Goal: Task Accomplishment & Management: Manage account settings

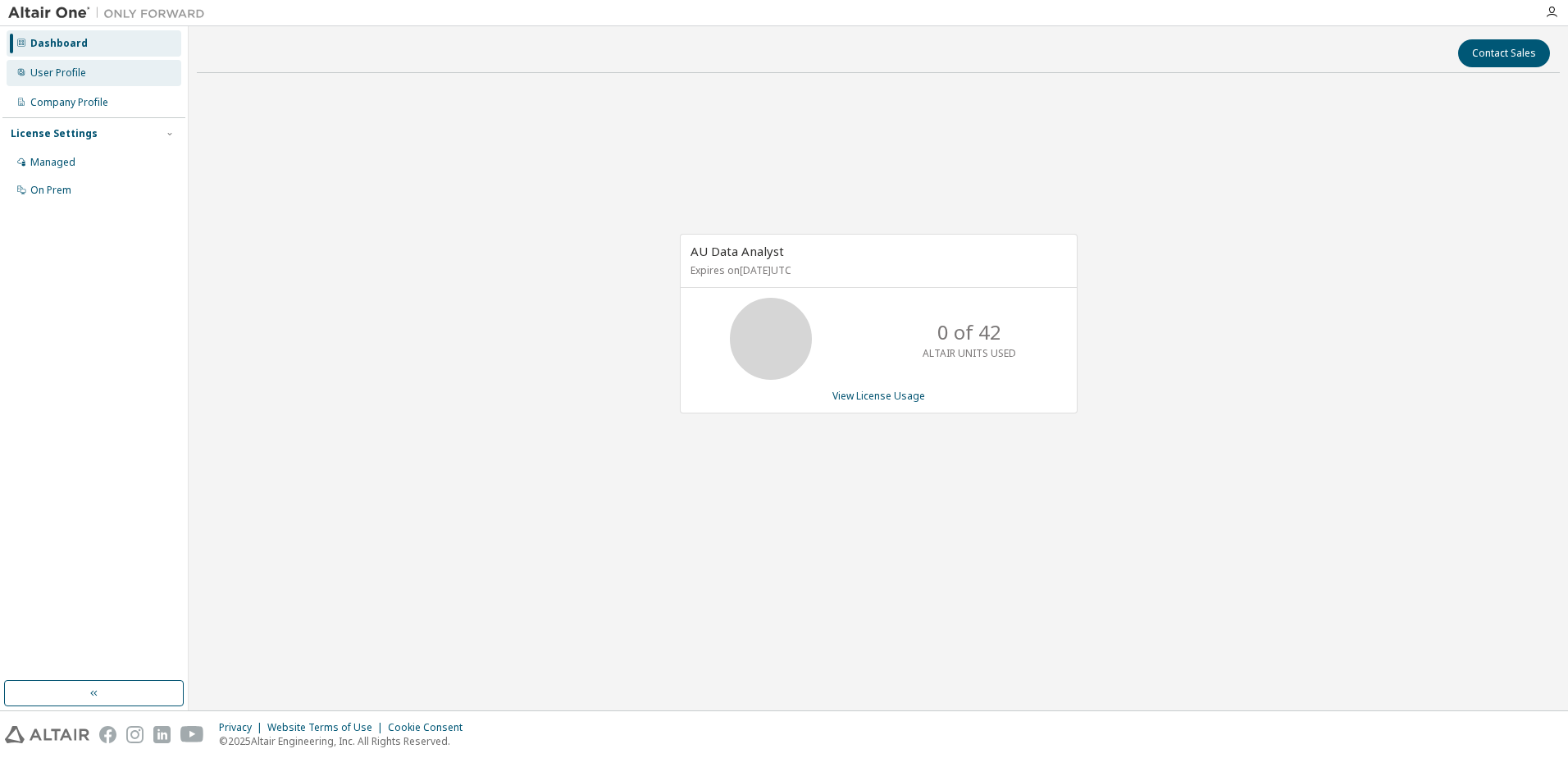
click at [75, 81] on div "User Profile" at bounding box center [94, 73] width 175 height 26
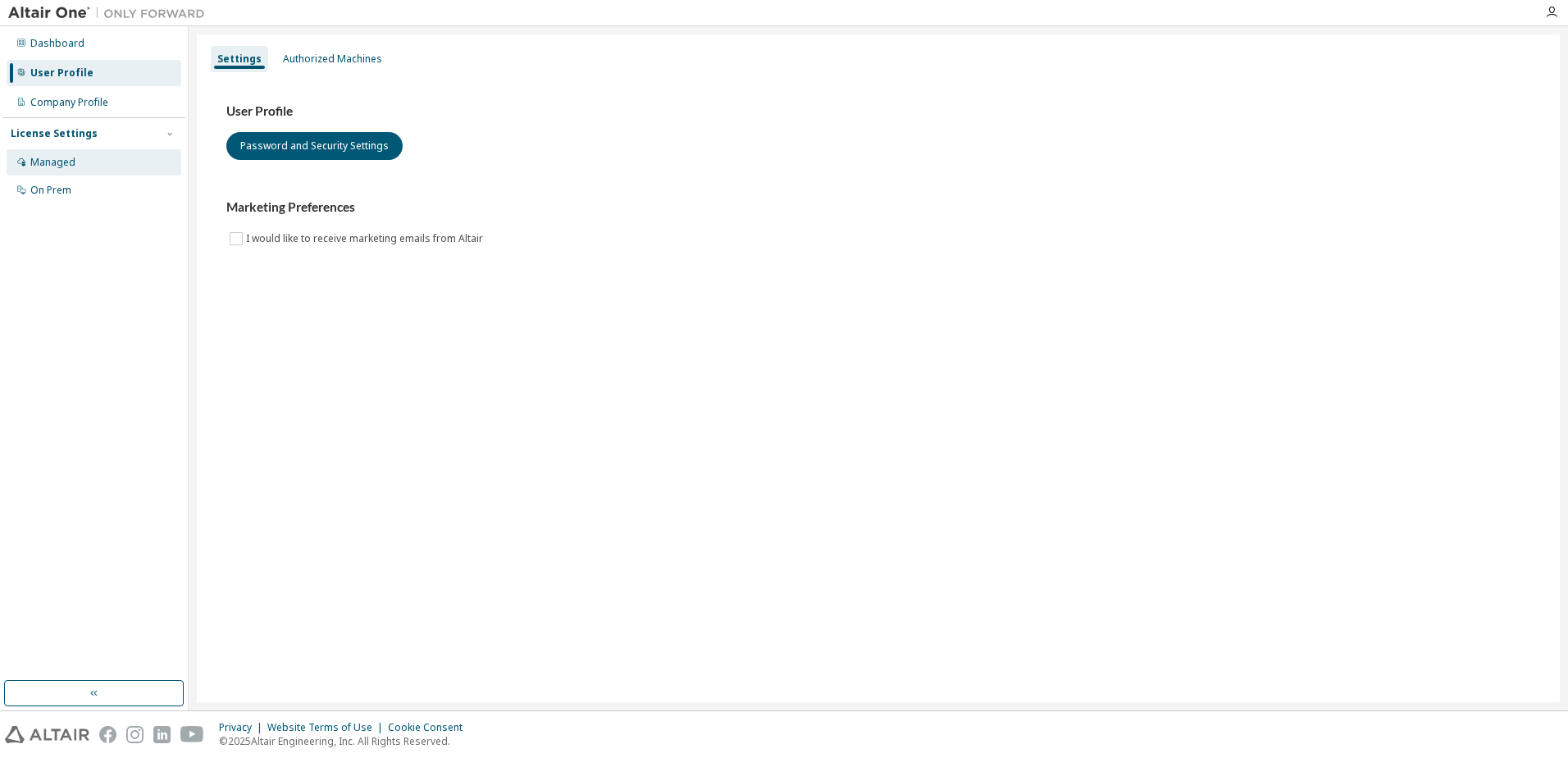
click at [124, 155] on div "Managed" at bounding box center [94, 162] width 175 height 26
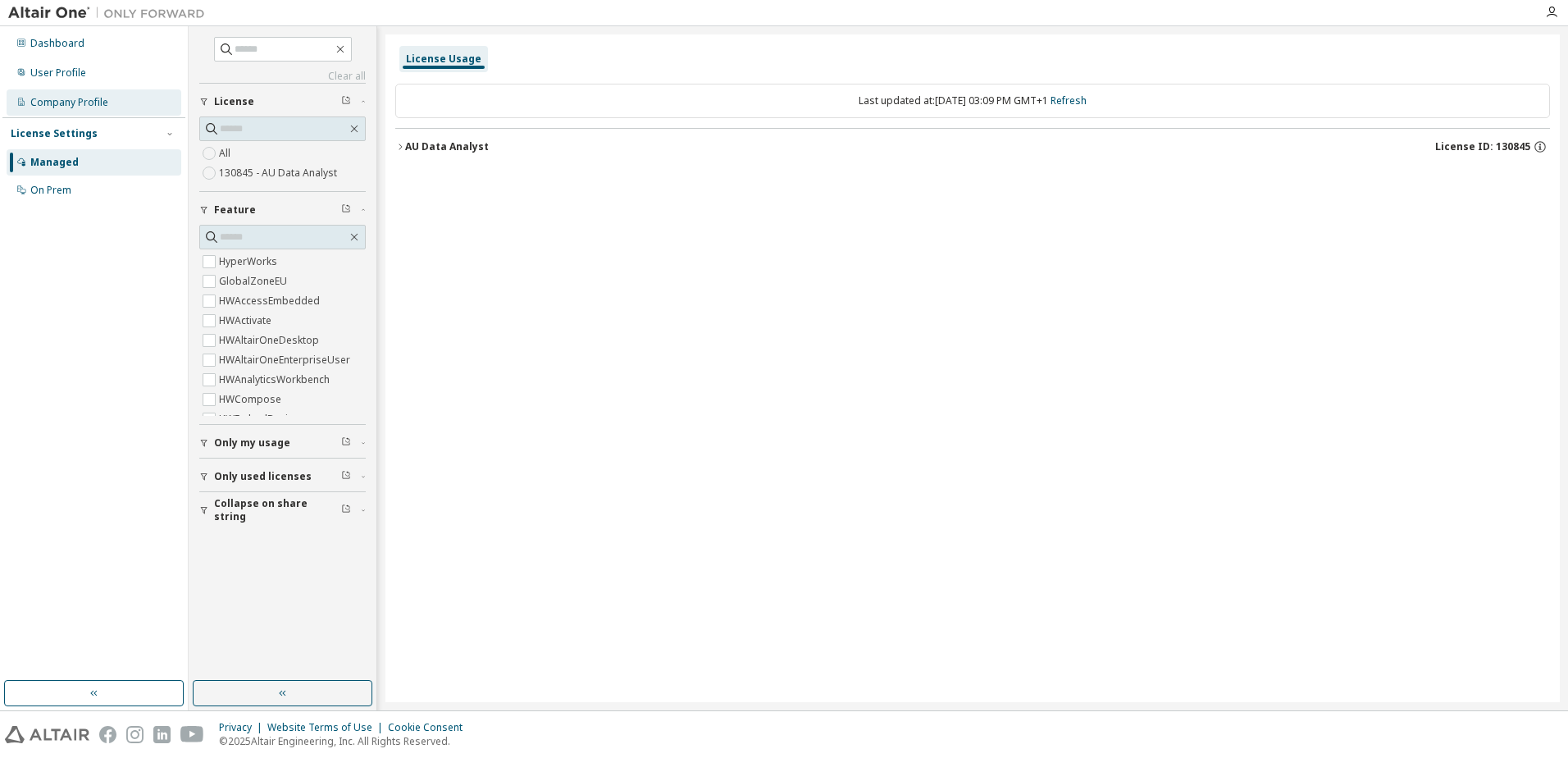
click at [111, 108] on div "Company Profile" at bounding box center [94, 102] width 175 height 26
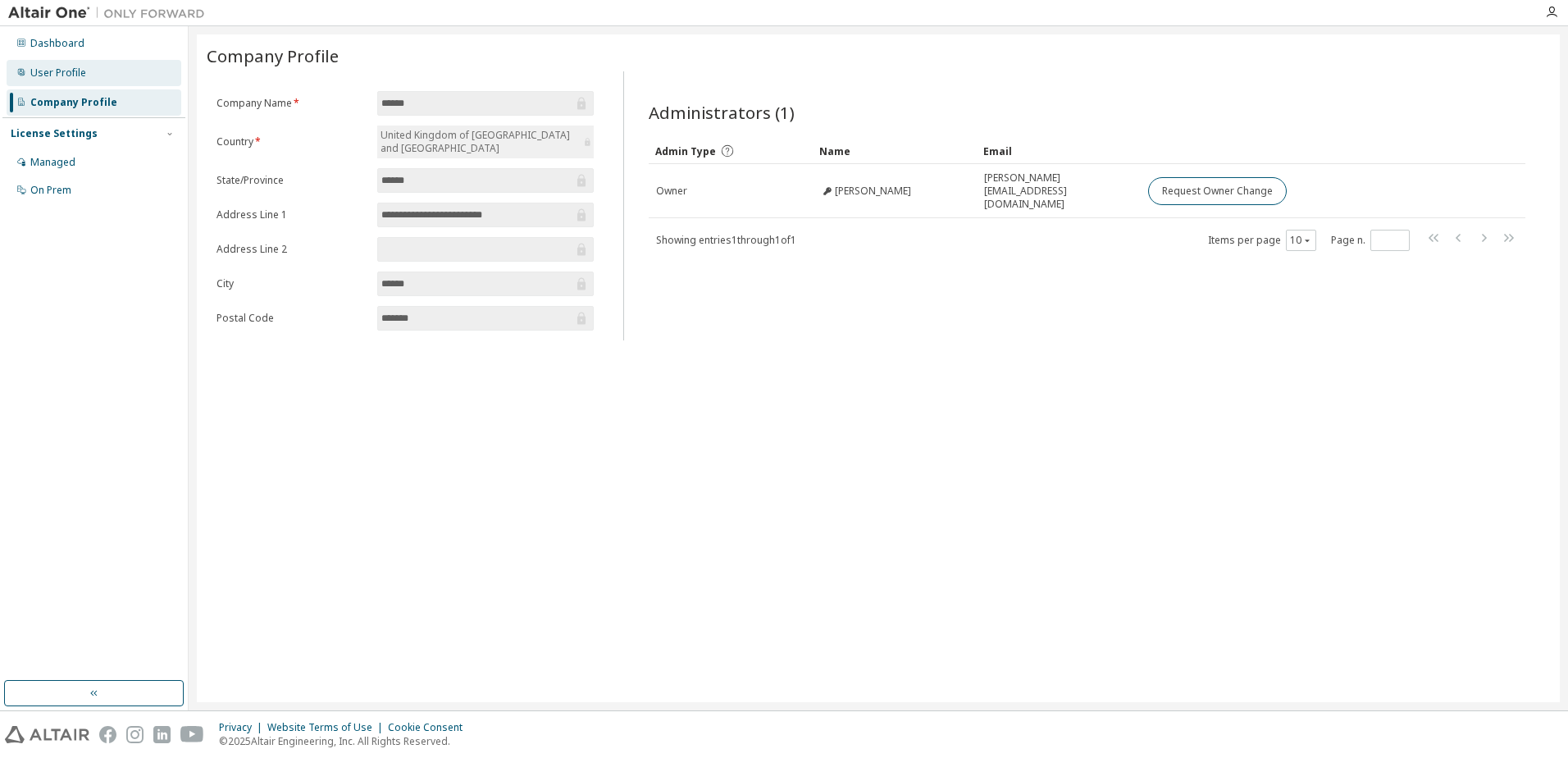
click at [95, 76] on div "User Profile" at bounding box center [94, 73] width 175 height 26
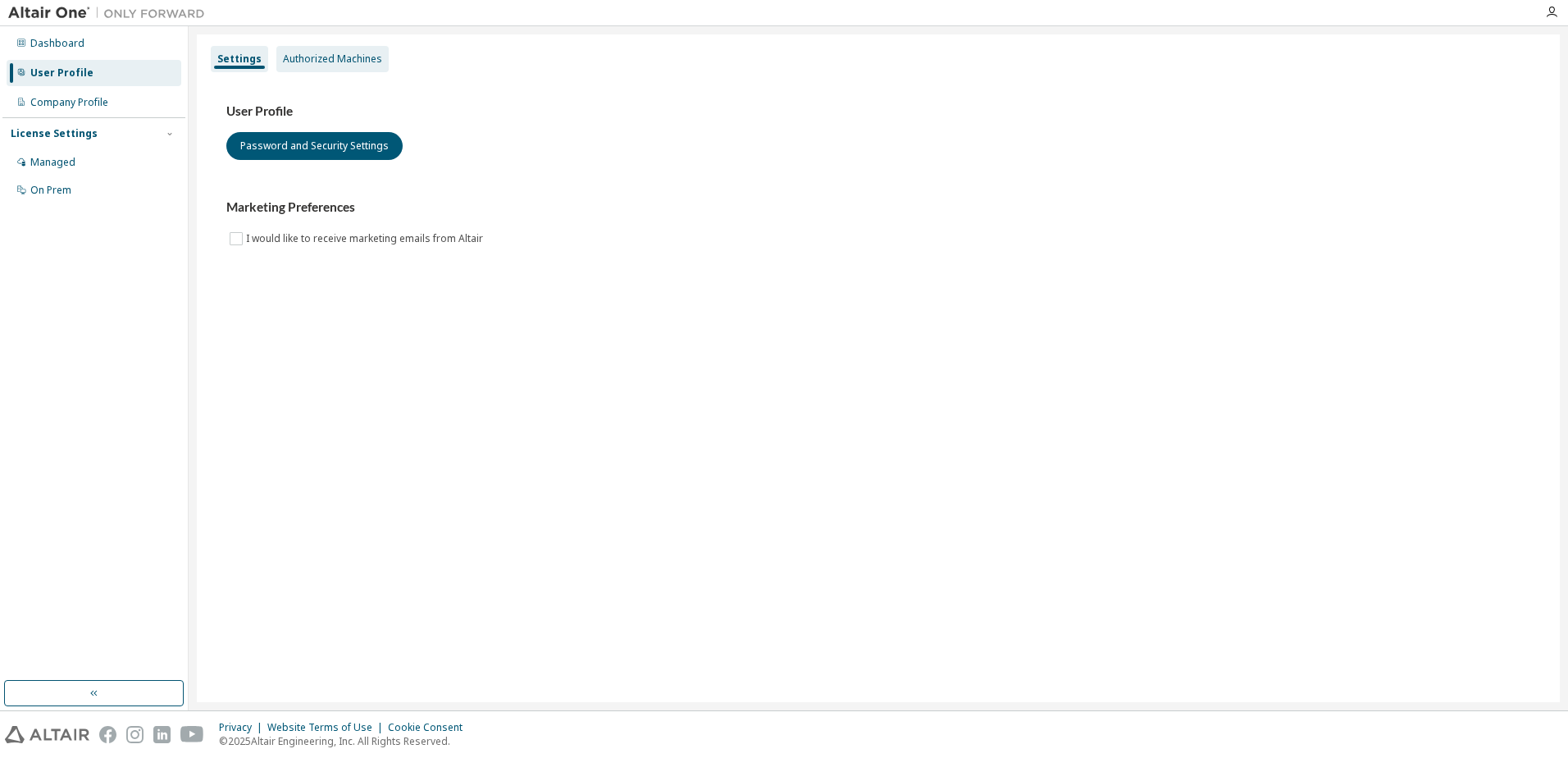
click at [300, 61] on div "Authorized Machines" at bounding box center [332, 59] width 99 height 13
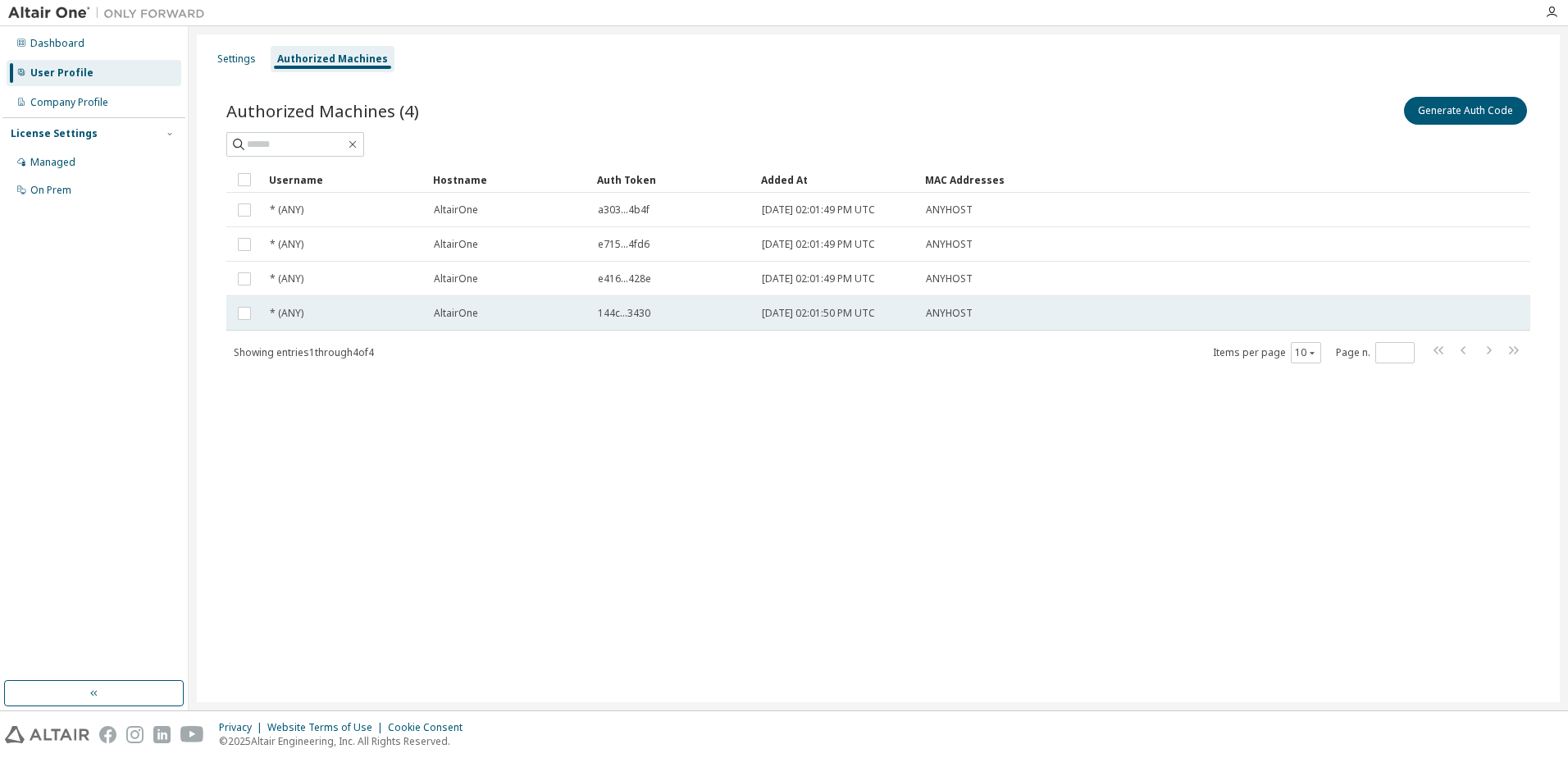
click at [623, 305] on td "144c...3430" at bounding box center [672, 313] width 164 height 34
click at [566, 311] on div "AltairOne" at bounding box center [508, 313] width 150 height 13
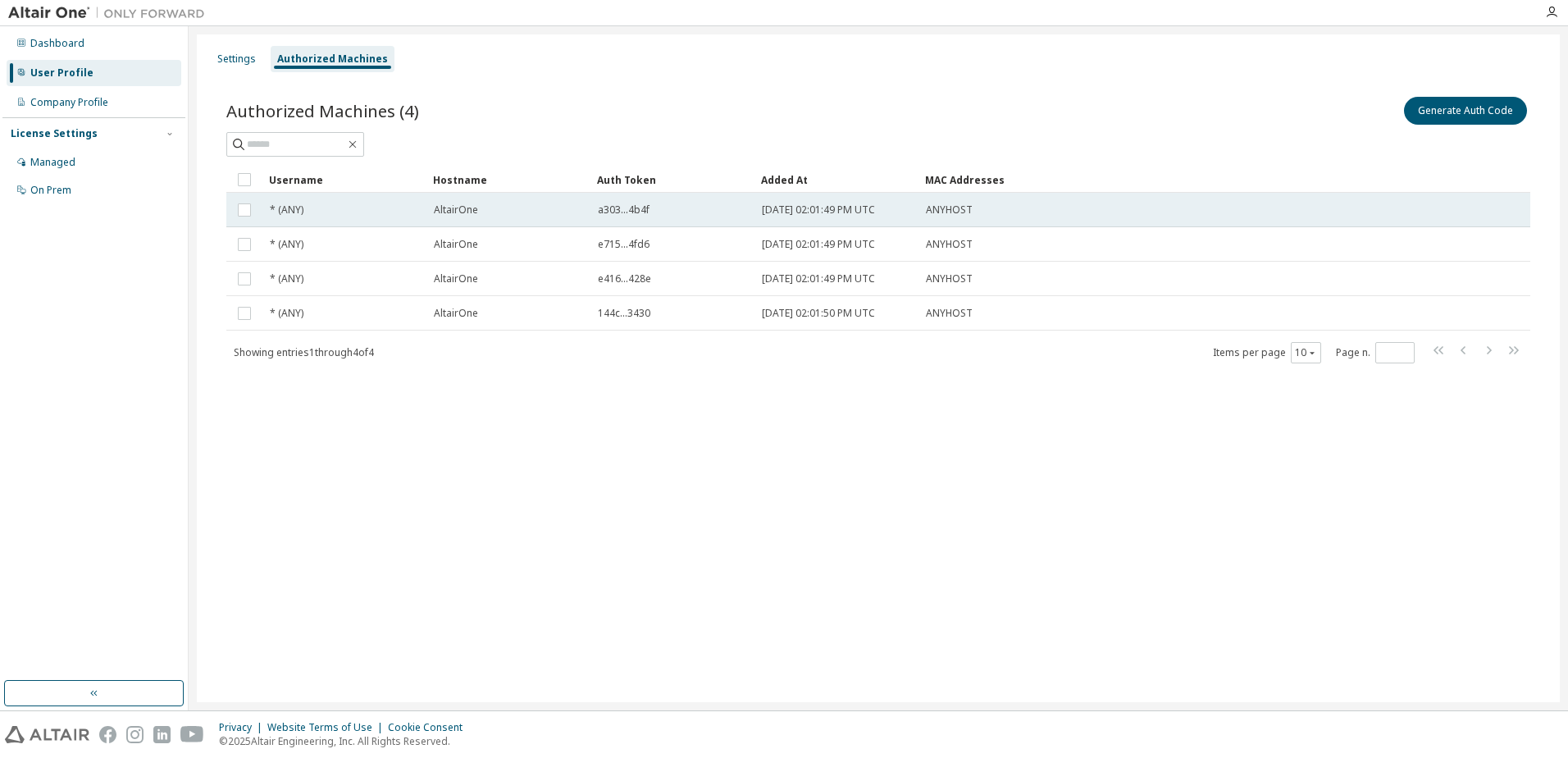
click at [593, 202] on td "a303...4b4f" at bounding box center [672, 210] width 164 height 34
drag, startPoint x: 626, startPoint y: 208, endPoint x: 649, endPoint y: 208, distance: 23.0
click at [649, 208] on span "a303...4b4f" at bounding box center [624, 211] width 52 height 13
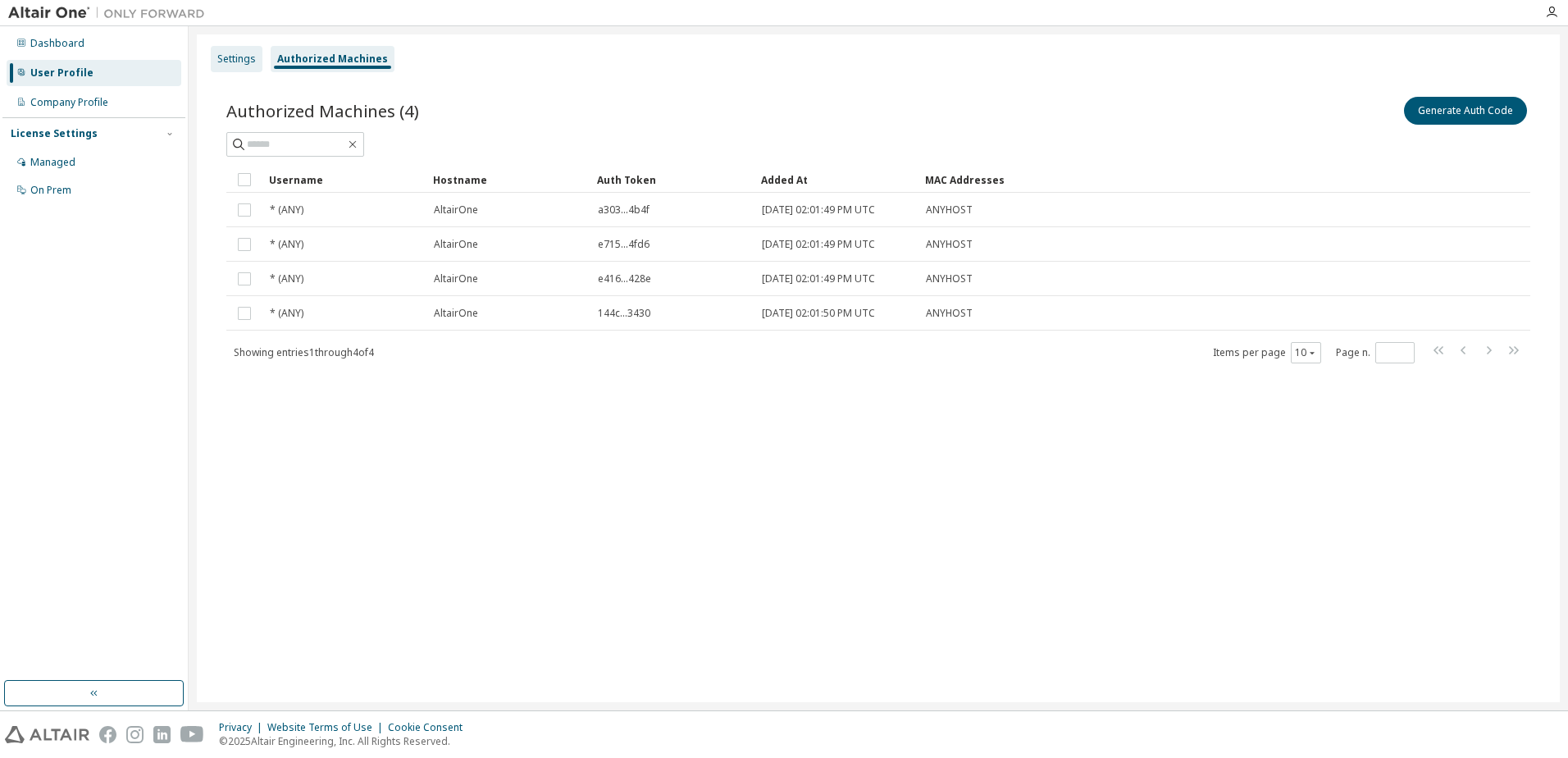
click at [212, 59] on div "Settings" at bounding box center [236, 59] width 52 height 26
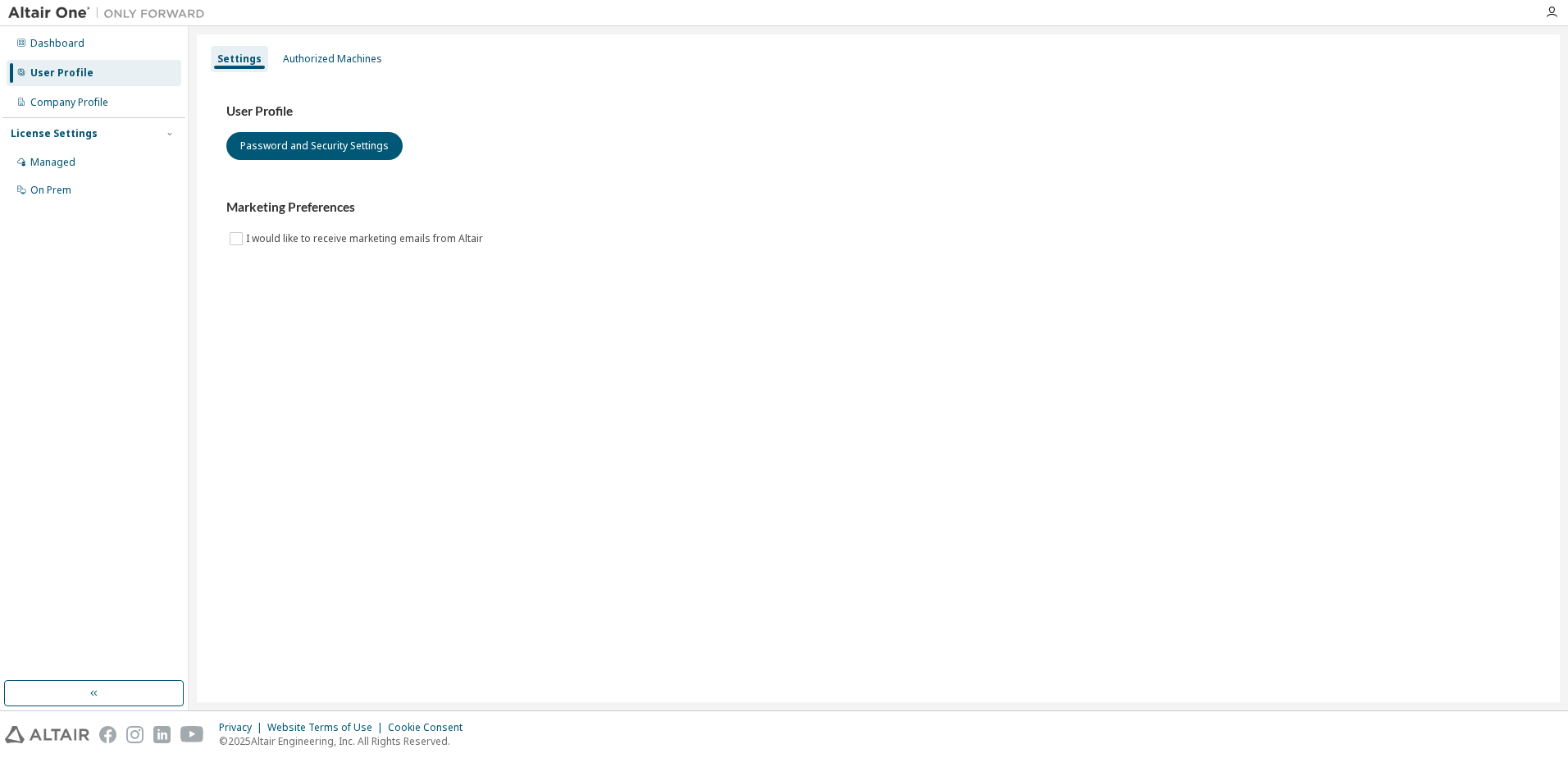
click at [216, 59] on div "Settings" at bounding box center [239, 59] width 58 height 26
click at [94, 71] on div "User Profile" at bounding box center [94, 73] width 175 height 26
click at [96, 53] on div "Dashboard" at bounding box center [94, 43] width 175 height 26
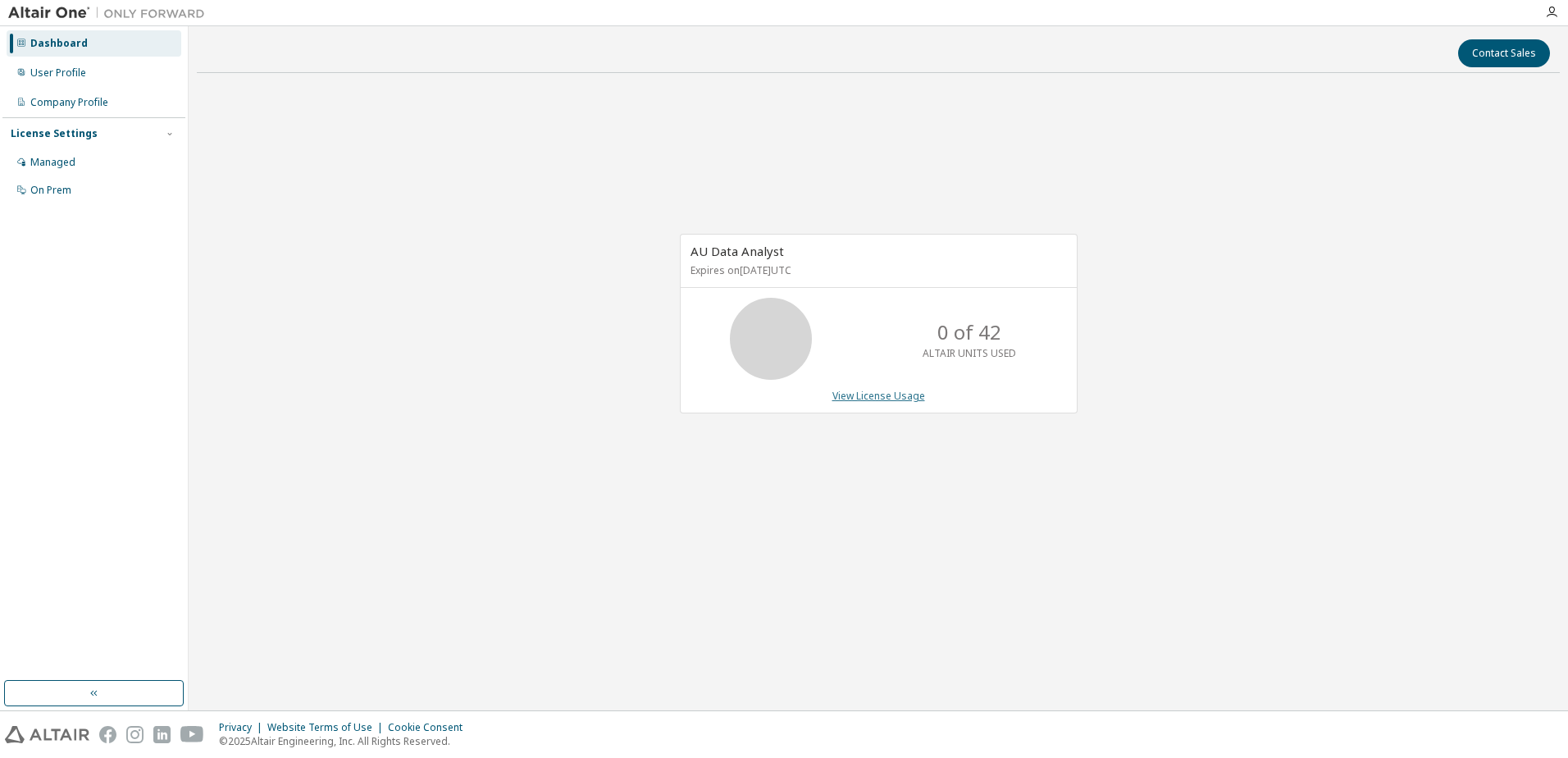
click at [891, 395] on link "View License Usage" at bounding box center [879, 395] width 93 height 14
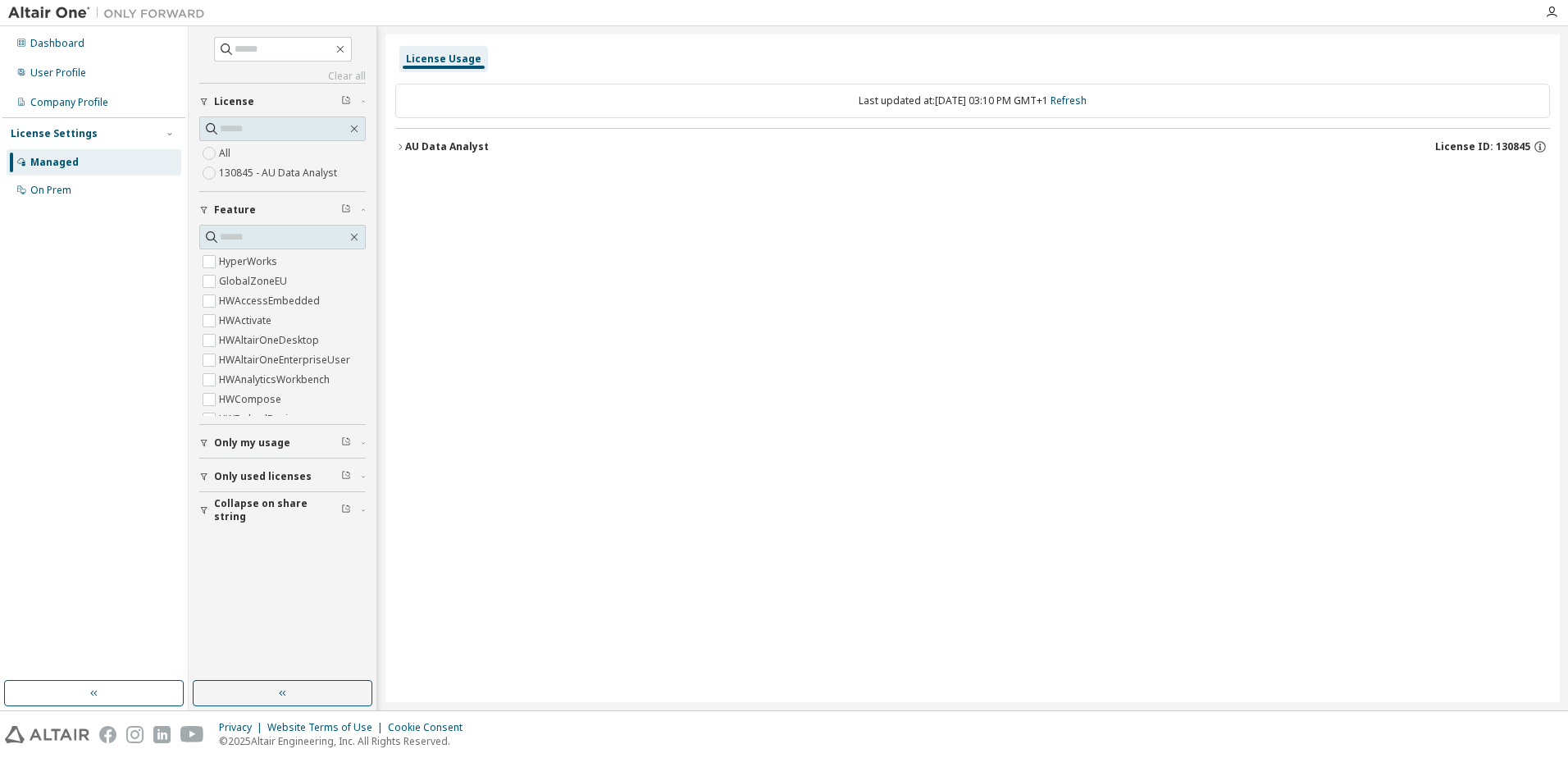
click at [282, 479] on span "Only used licenses" at bounding box center [262, 477] width 98 height 13
click at [257, 481] on span "Only used licenses" at bounding box center [262, 477] width 98 height 13
click at [484, 154] on div "AU Data Analyst License ID: 130845" at bounding box center [977, 147] width 1145 height 15
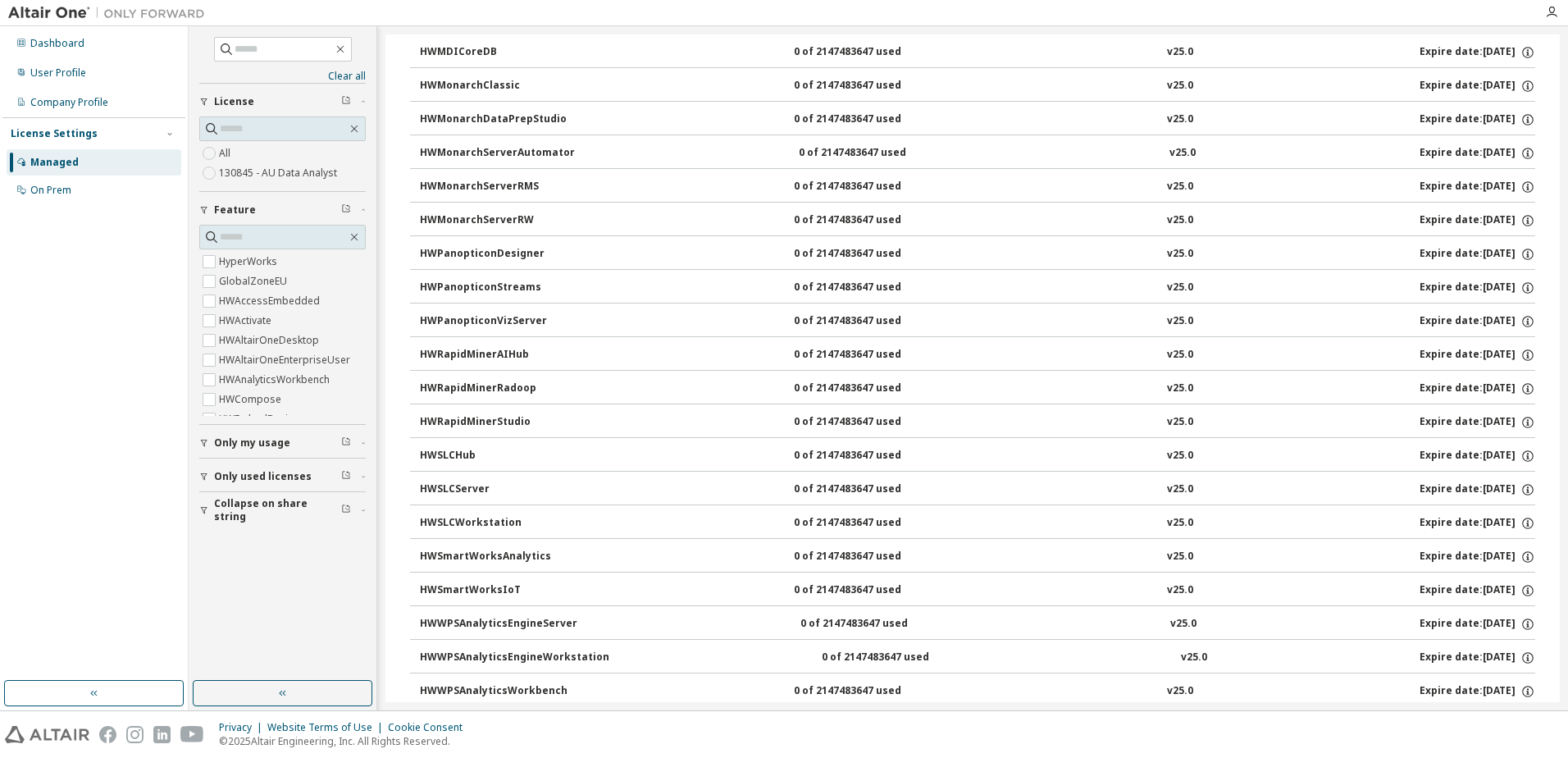
scroll to position [903, 0]
click at [497, 214] on div "HWMonarchServerRW" at bounding box center [494, 220] width 148 height 15
click at [868, 224] on div "0 of 2147483647 used" at bounding box center [867, 220] width 148 height 15
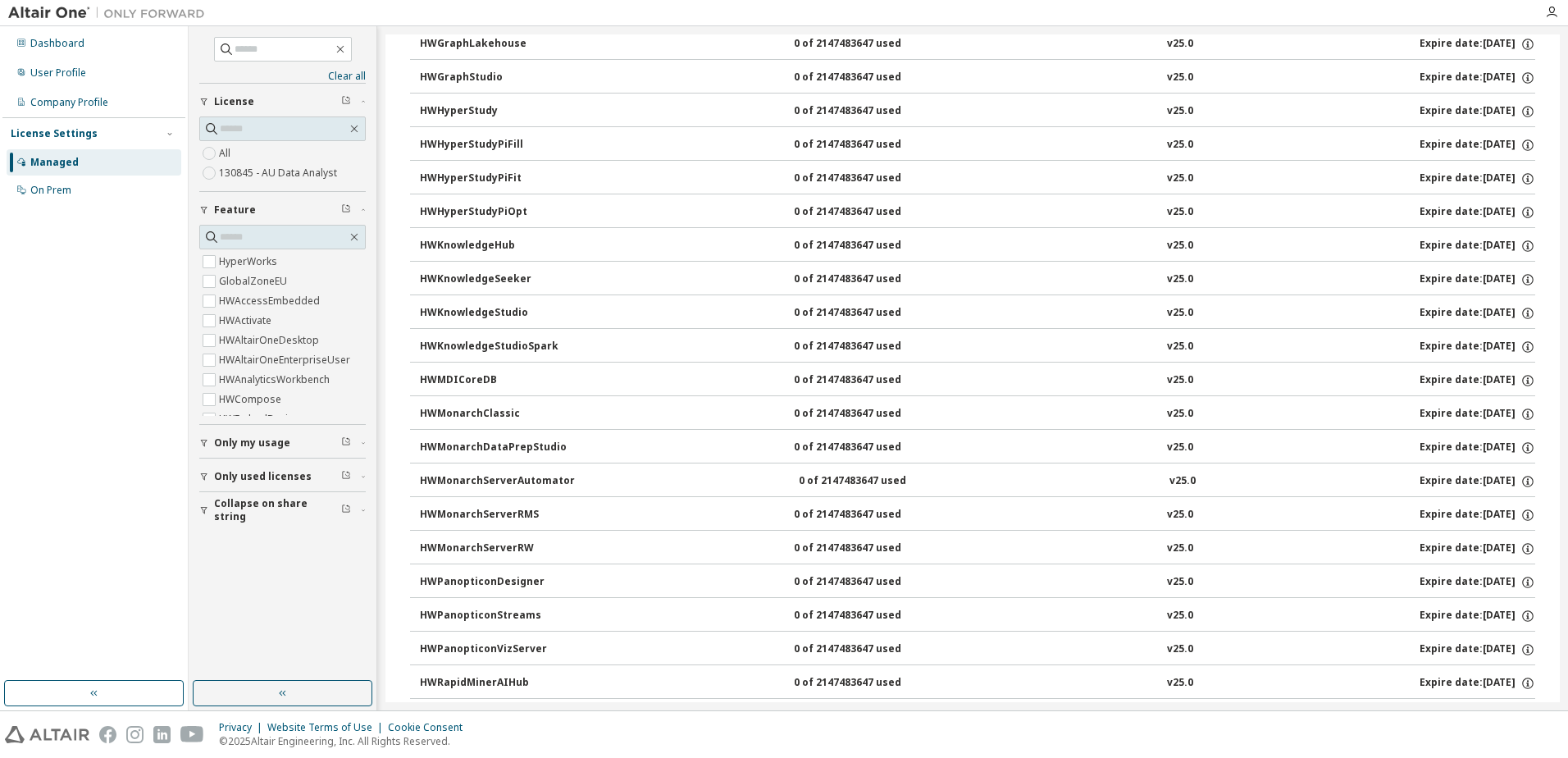
scroll to position [574, 0]
click at [79, 48] on div "Dashboard" at bounding box center [57, 43] width 54 height 13
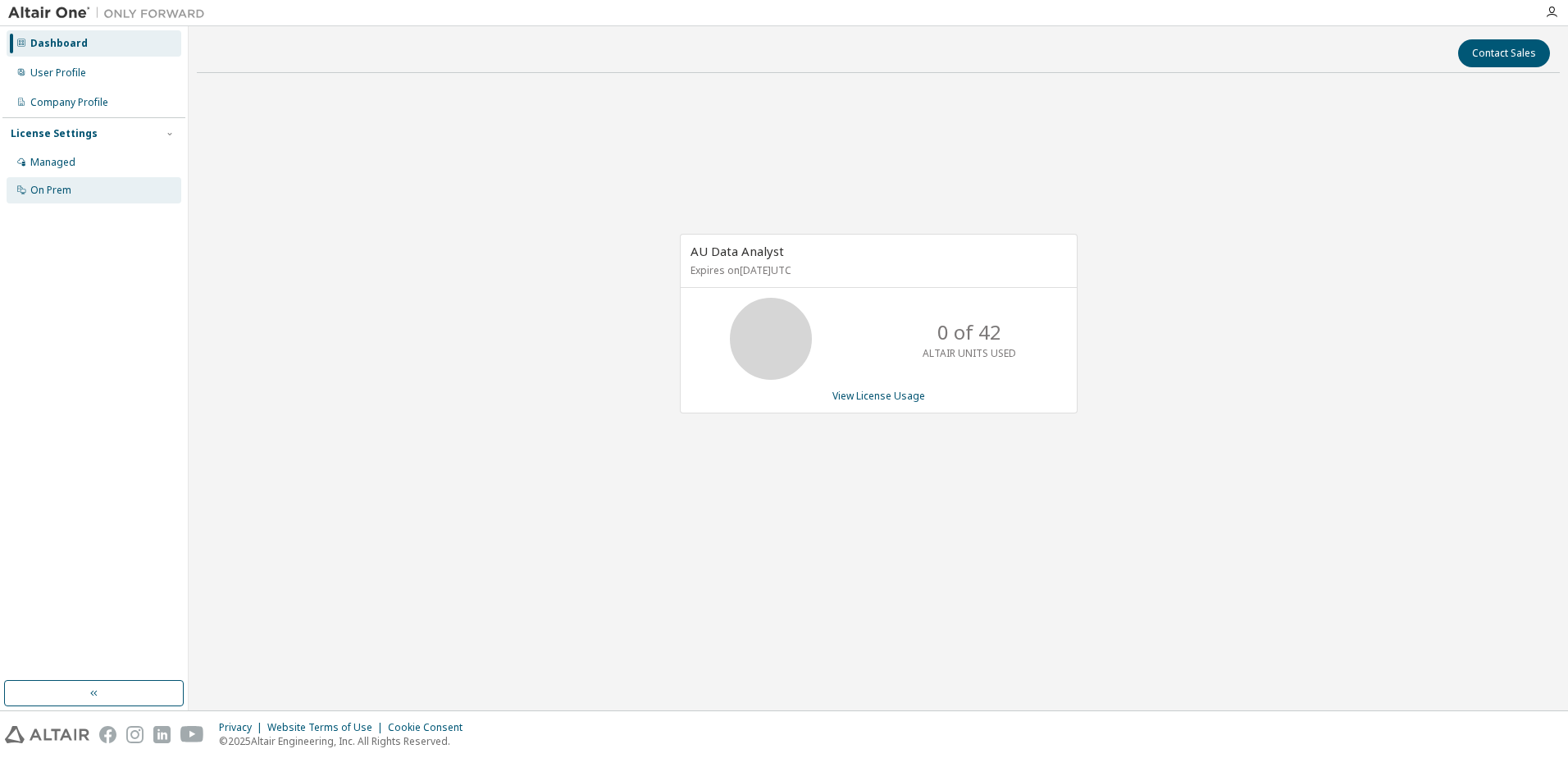
click at [76, 194] on div "On Prem" at bounding box center [94, 190] width 175 height 26
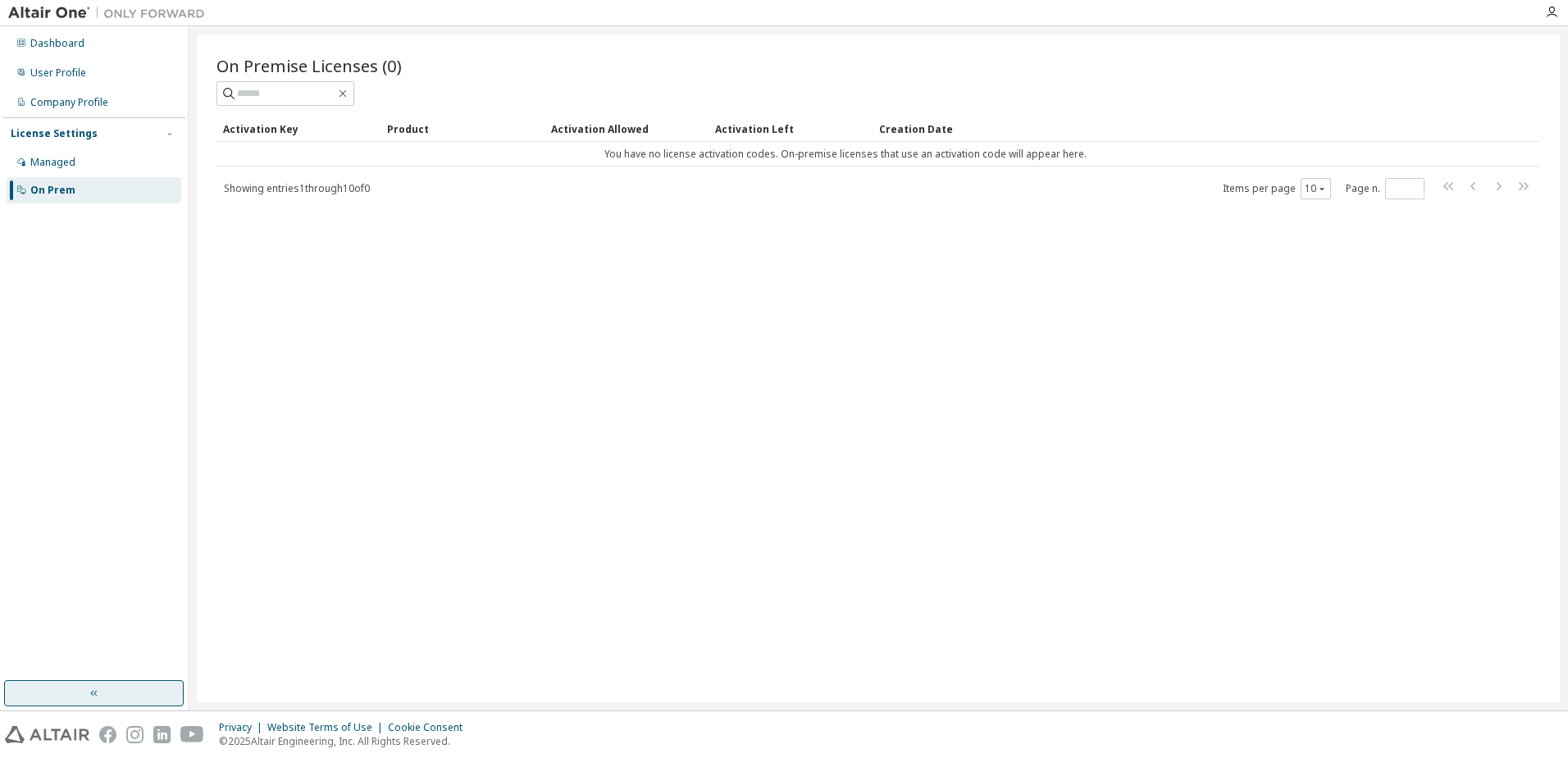
click at [110, 698] on button "button" at bounding box center [94, 693] width 180 height 26
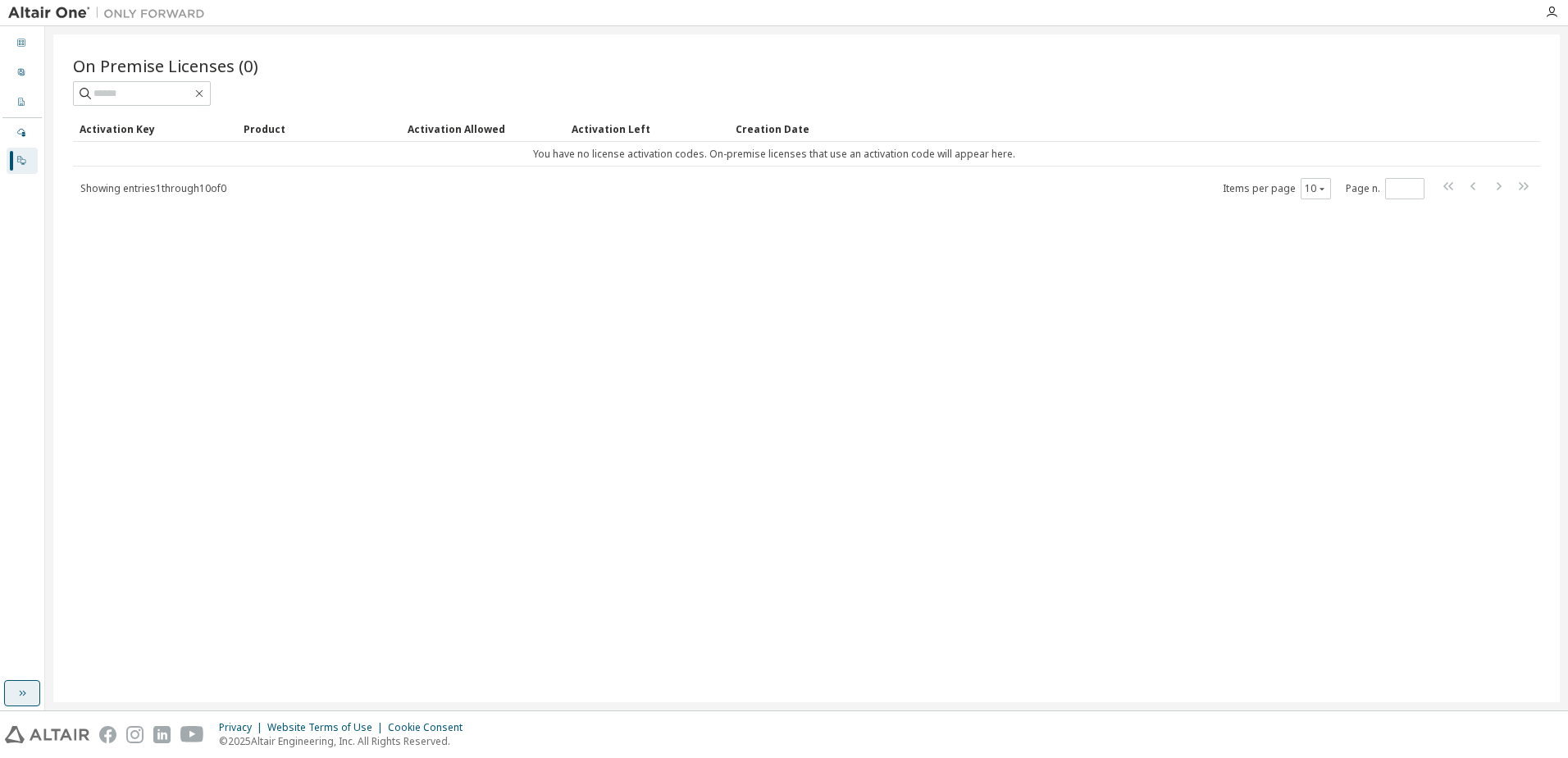
click at [13, 683] on button "button" at bounding box center [22, 693] width 36 height 26
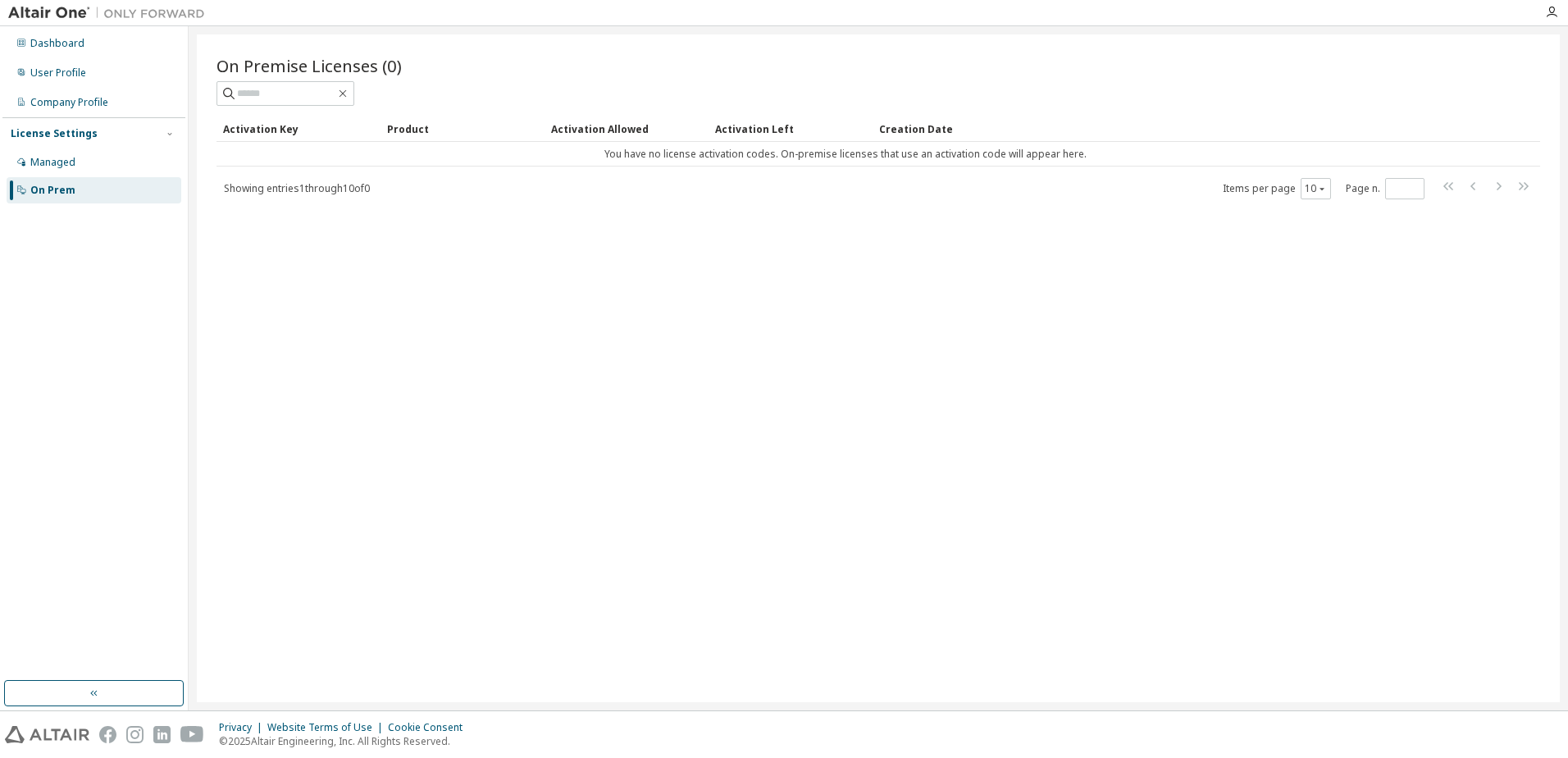
click at [1534, 10] on div at bounding box center [874, 13] width 1322 height 25
click at [1552, 12] on icon "button" at bounding box center [1552, 13] width 13 height 13
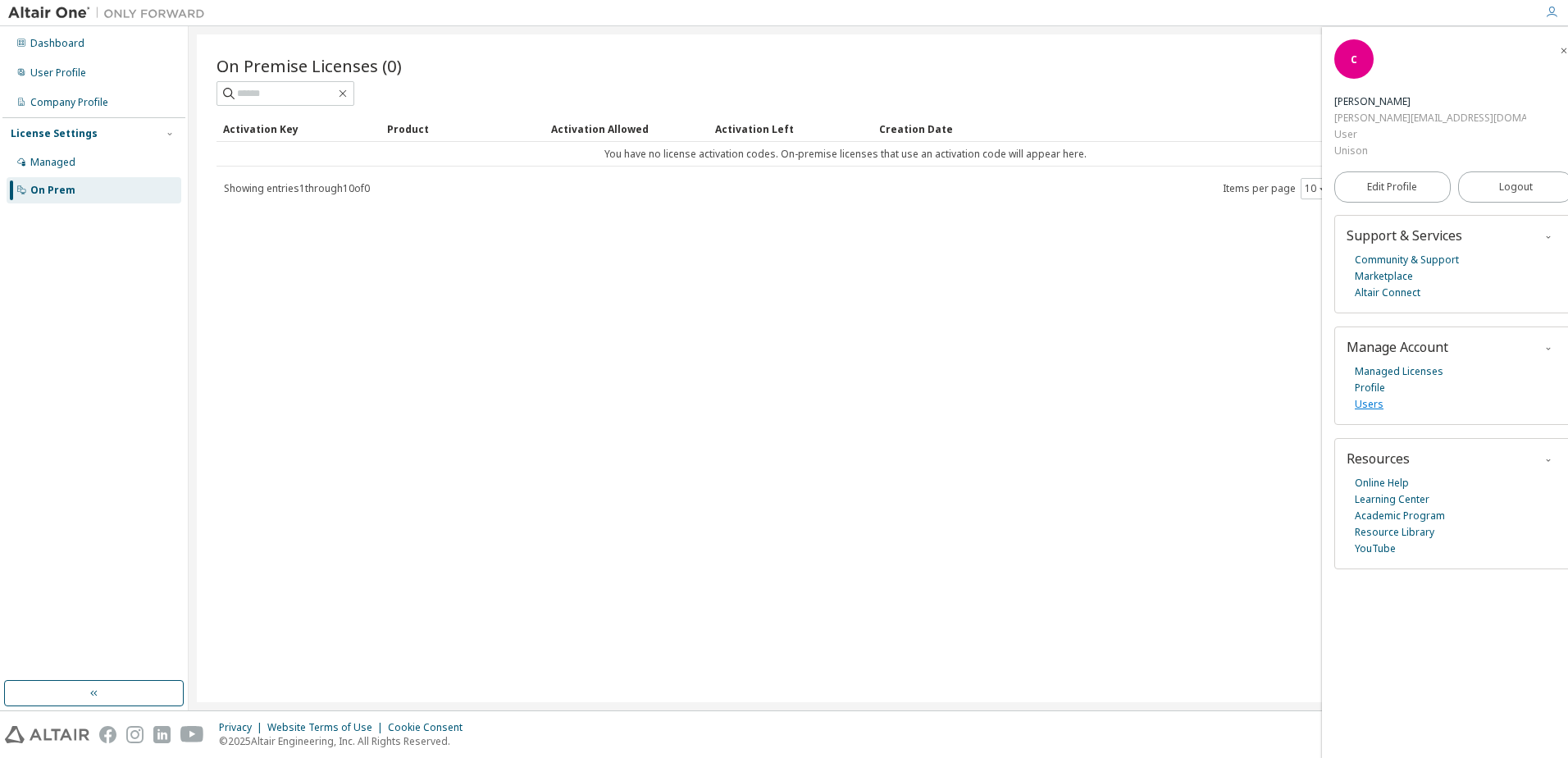
click at [1376, 396] on link "Users" at bounding box center [1369, 404] width 28 height 17
click at [47, 157] on div "Managed" at bounding box center [53, 163] width 45 height 13
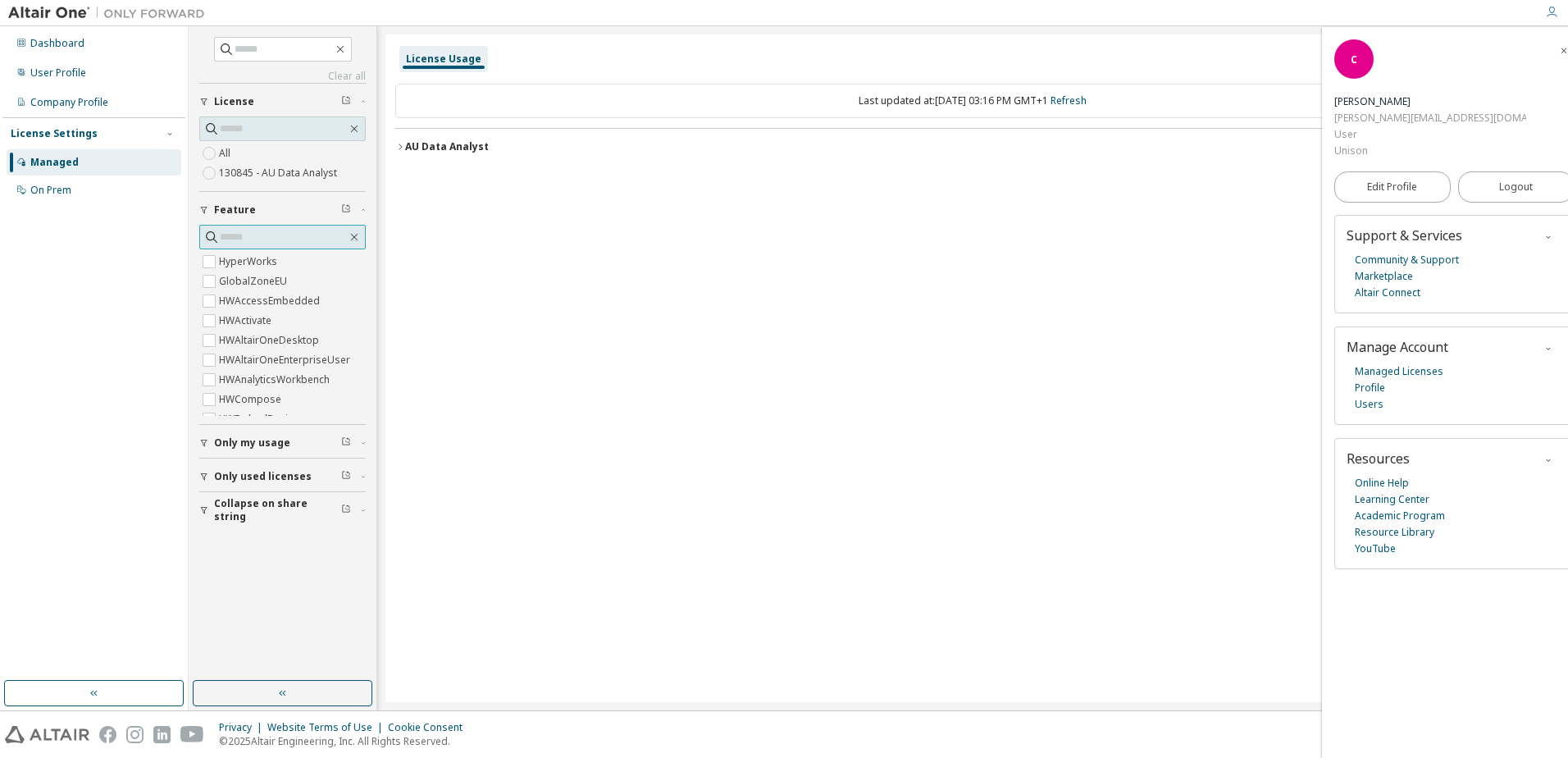
click at [244, 233] on input "text" at bounding box center [283, 237] width 127 height 17
paste input "**********"
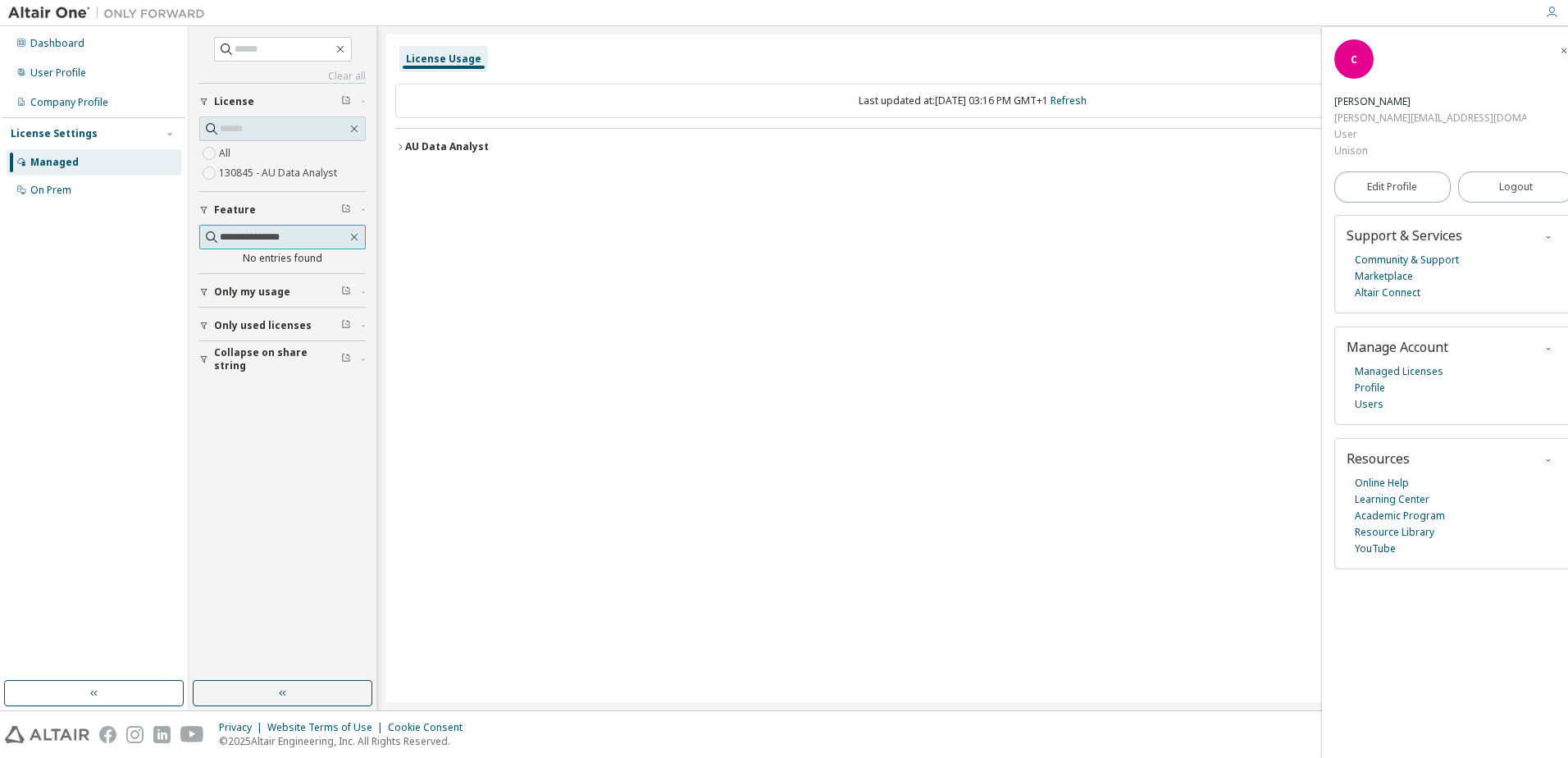
drag, startPoint x: 261, startPoint y: 237, endPoint x: 96, endPoint y: 247, distance: 165.3
click at [94, 246] on div "**********" at bounding box center [784, 368] width 1568 height 684
click at [261, 237] on input "**********" at bounding box center [283, 237] width 127 height 17
type input "*******"
click at [287, 235] on input "*******" at bounding box center [283, 237] width 127 height 17
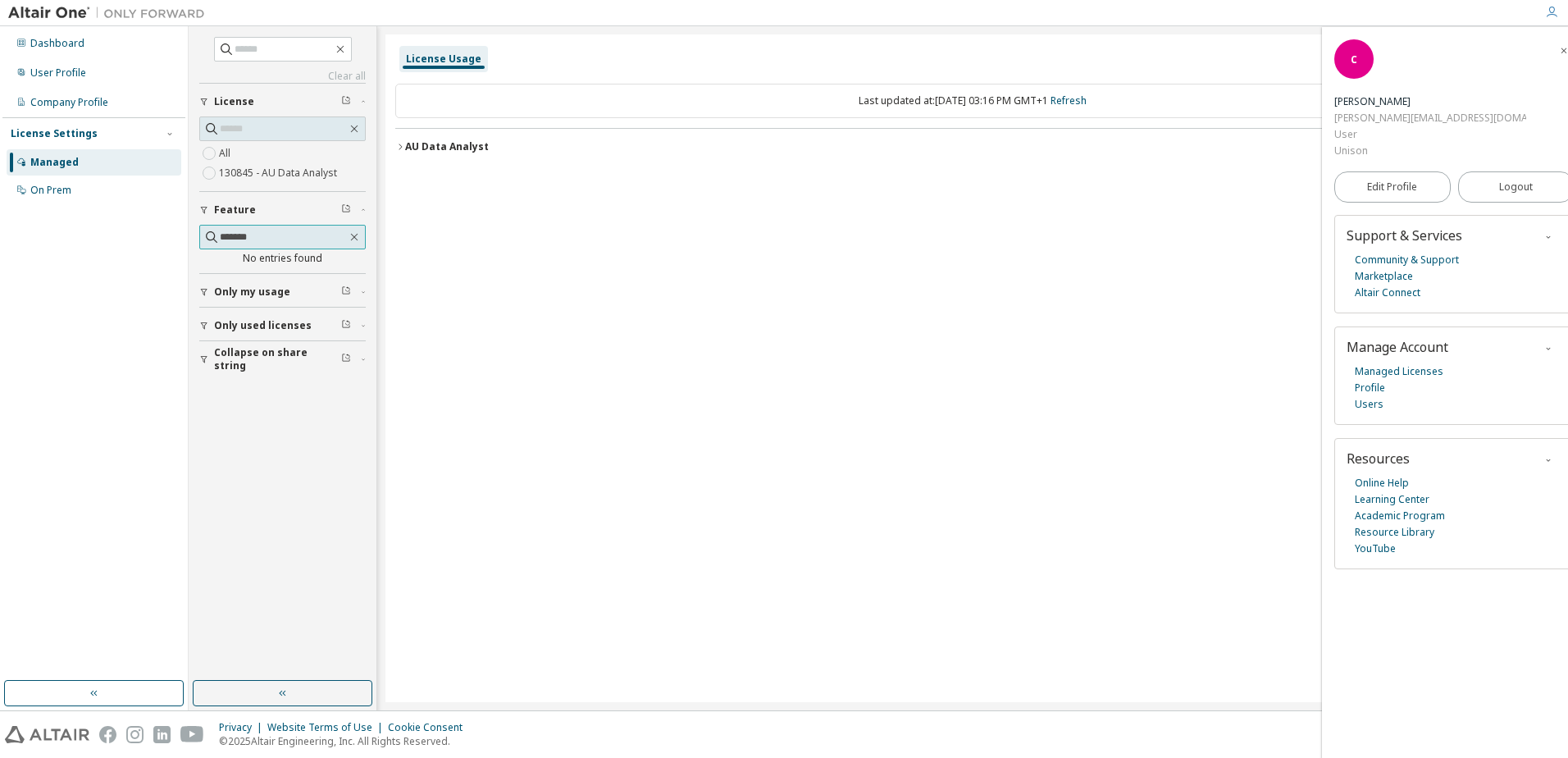
click at [287, 235] on input "*******" at bounding box center [283, 237] width 127 height 17
click at [274, 220] on button "Feature" at bounding box center [282, 210] width 166 height 36
click at [279, 235] on button "Only my usage" at bounding box center [282, 243] width 166 height 36
click at [258, 212] on div "Feature" at bounding box center [287, 211] width 147 height 13
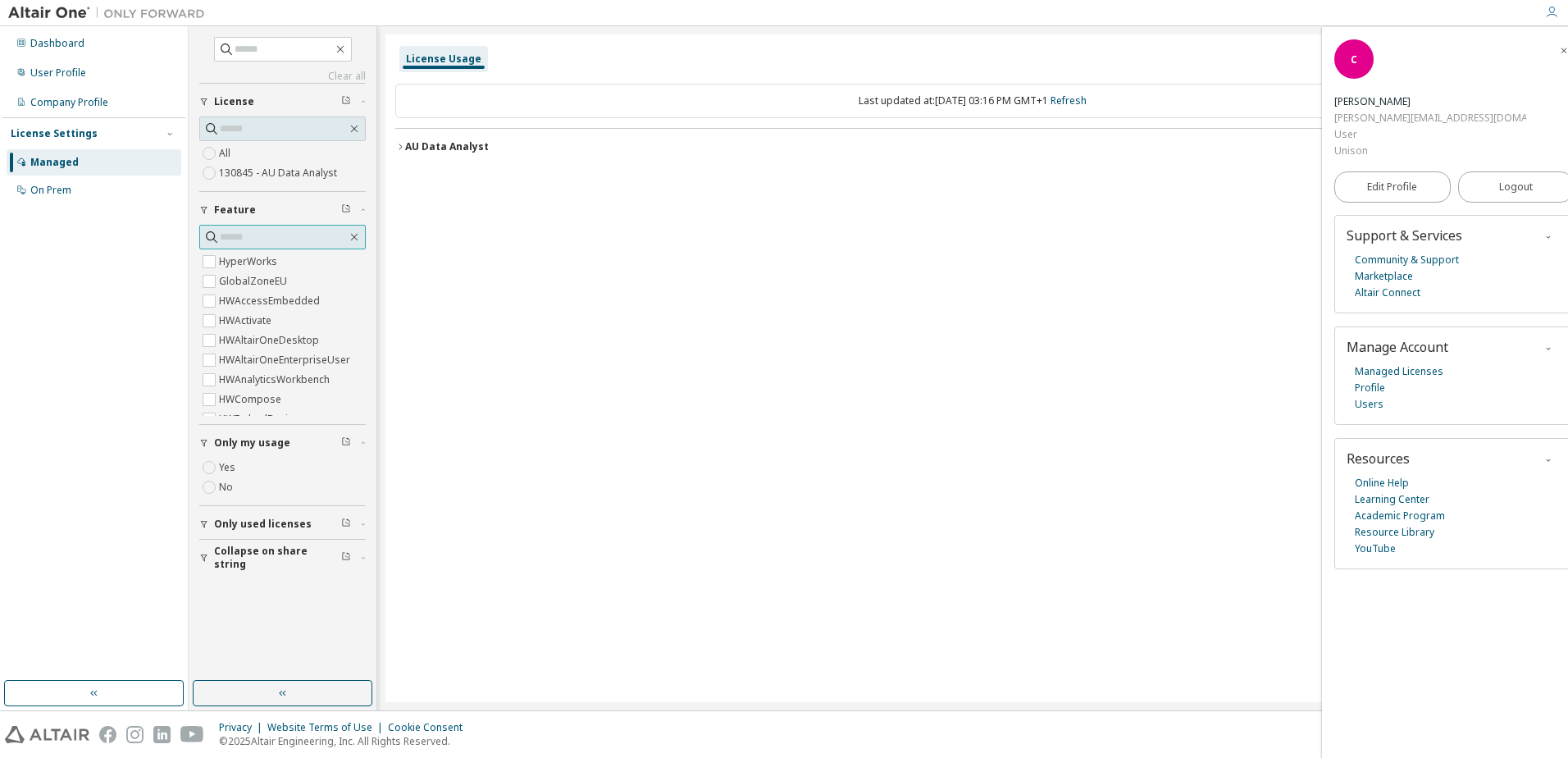
click at [266, 235] on input "text" at bounding box center [283, 237] width 127 height 17
paste input "**********"
type input "**********"
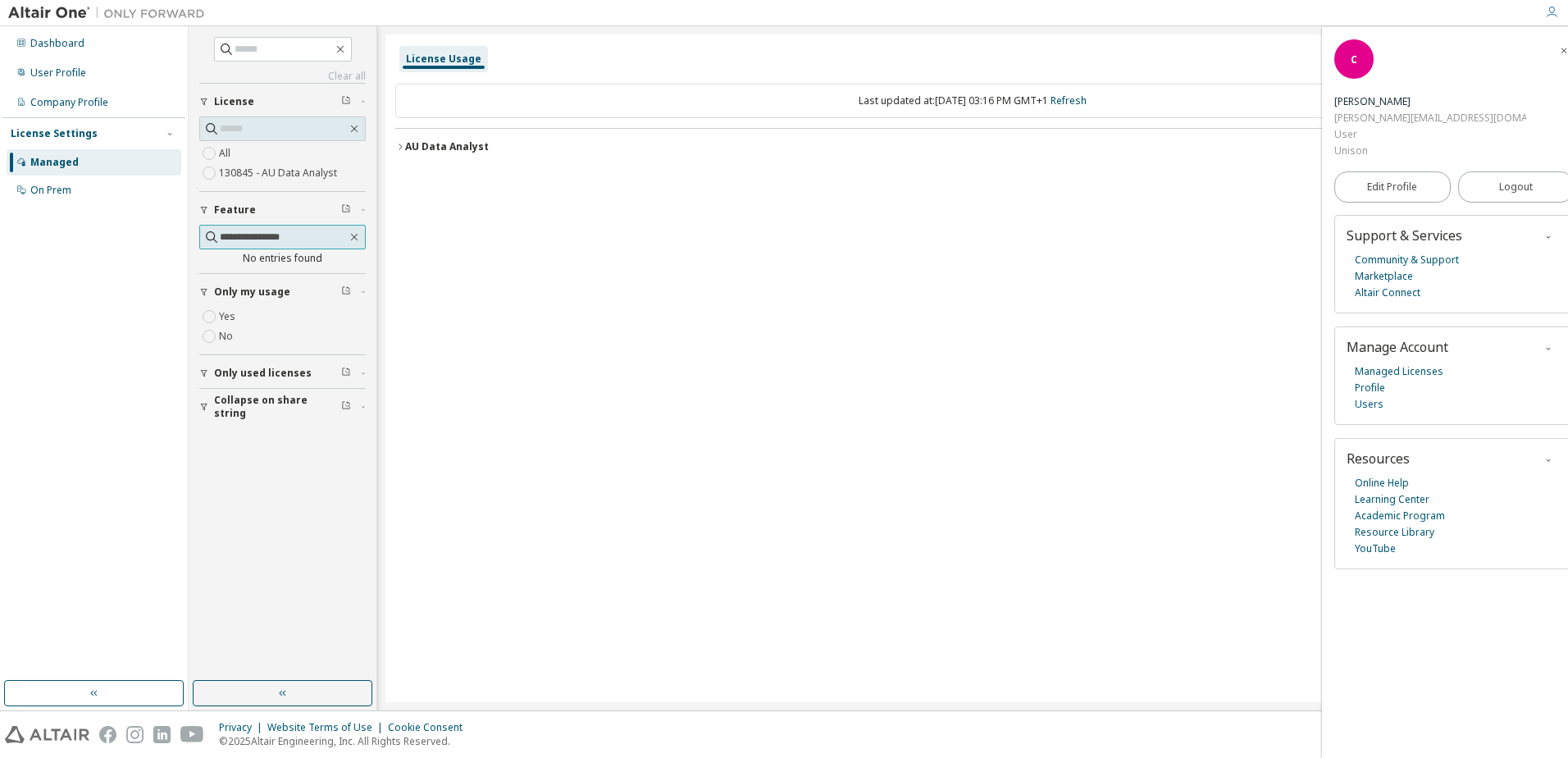
drag, startPoint x: 307, startPoint y: 237, endPoint x: 213, endPoint y: 240, distance: 94.0
click at [213, 241] on span "**********" at bounding box center [282, 237] width 166 height 24
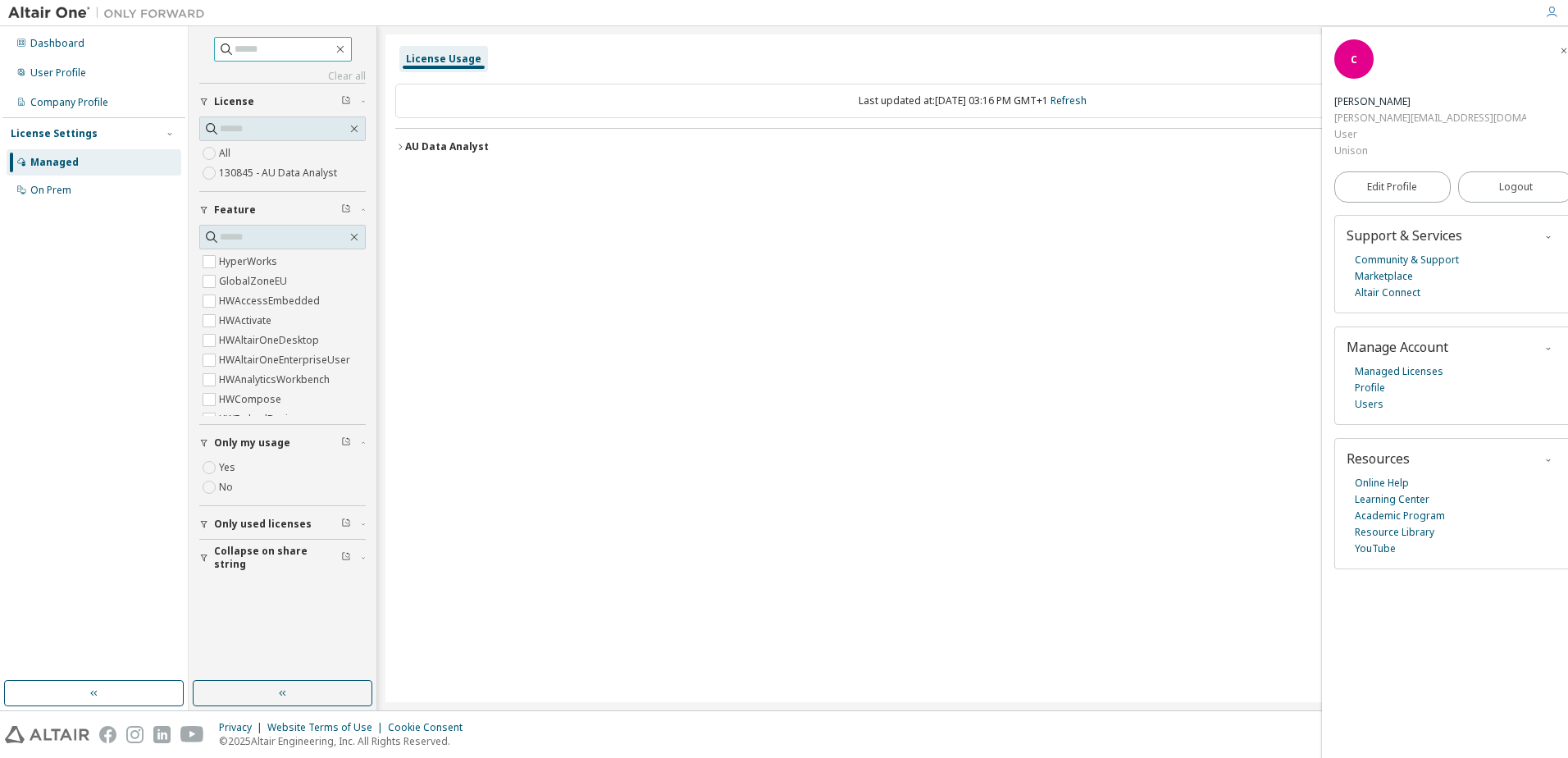
click at [276, 59] on span at bounding box center [282, 48] width 138 height 24
click at [277, 49] on input "text" at bounding box center [284, 49] width 99 height 17
click at [251, 228] on span at bounding box center [282, 237] width 166 height 24
click at [253, 235] on input "text" at bounding box center [283, 237] width 127 height 17
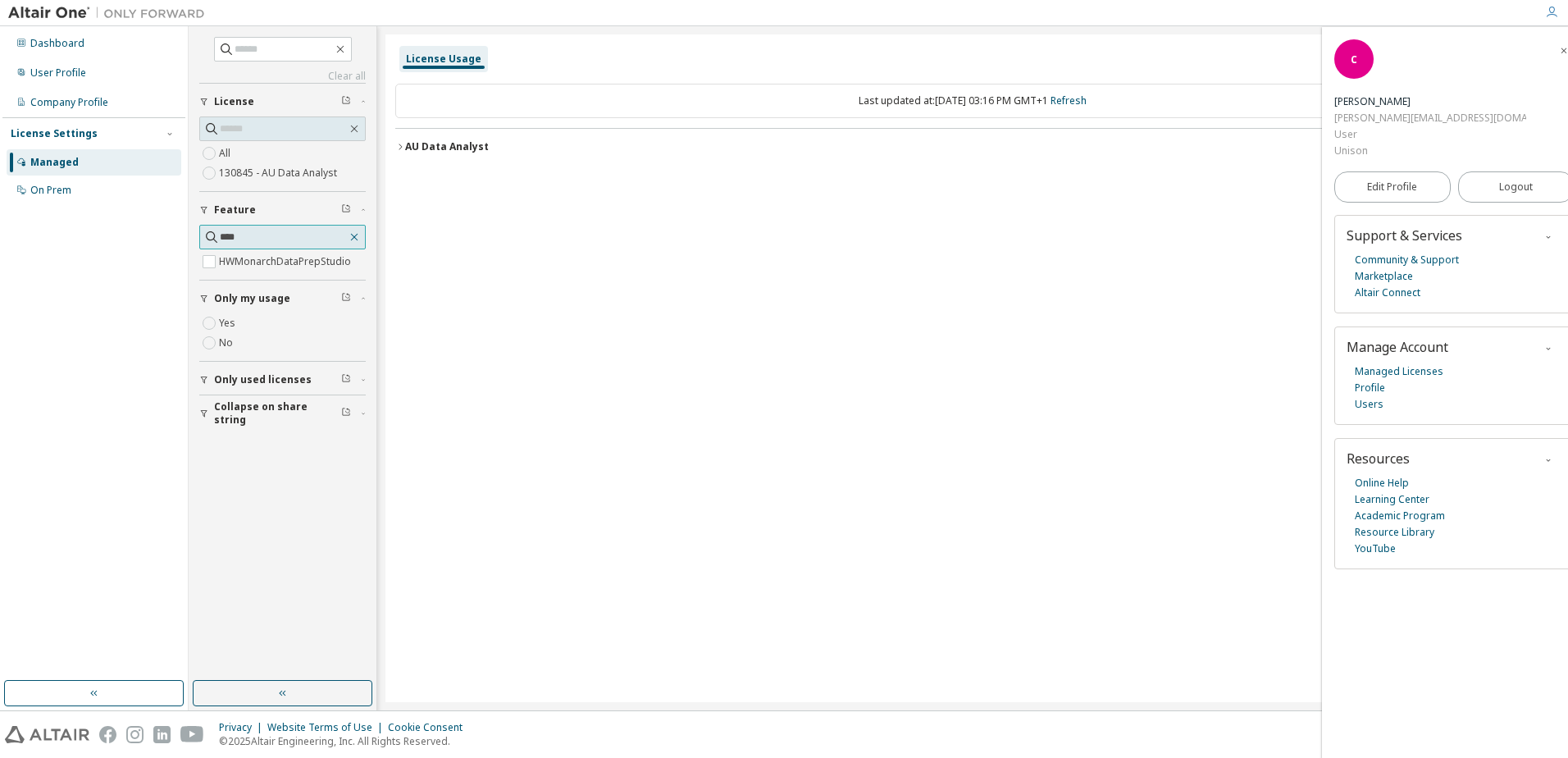
type input "****"
click at [350, 239] on icon "button" at bounding box center [354, 237] width 13 height 13
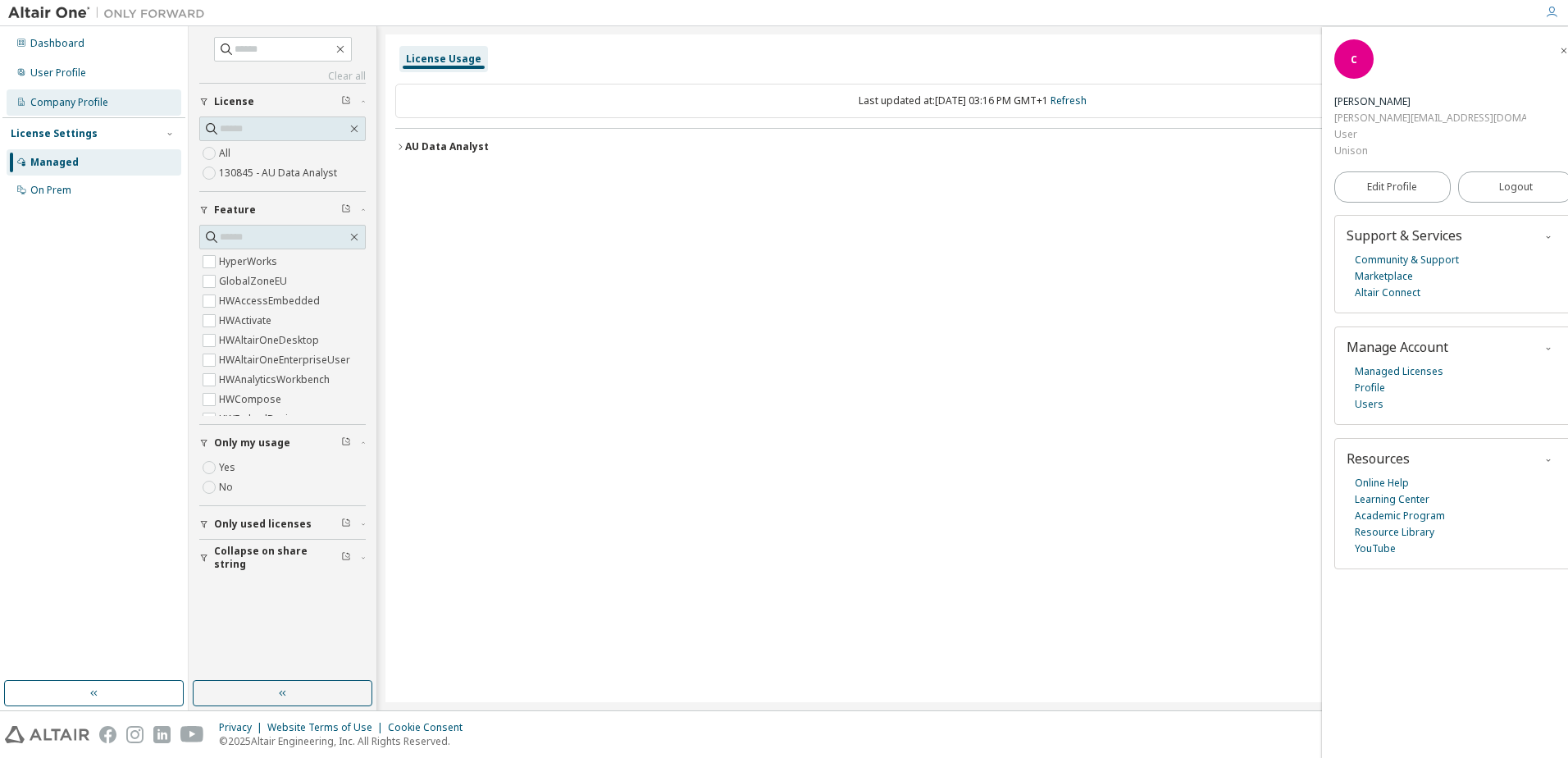
click at [62, 94] on div "Company Profile" at bounding box center [94, 102] width 175 height 26
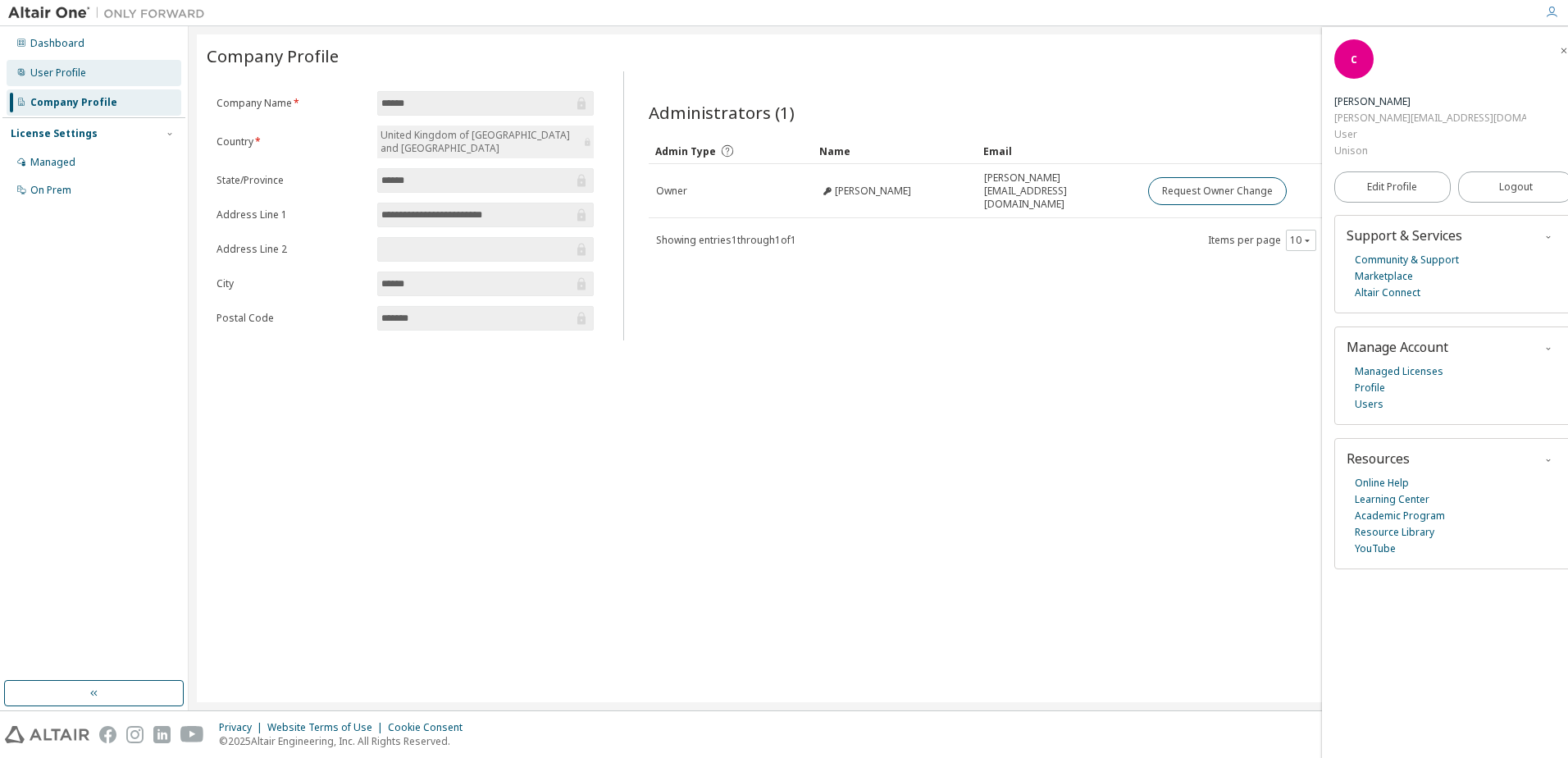
click at [102, 75] on div "User Profile" at bounding box center [94, 73] width 175 height 26
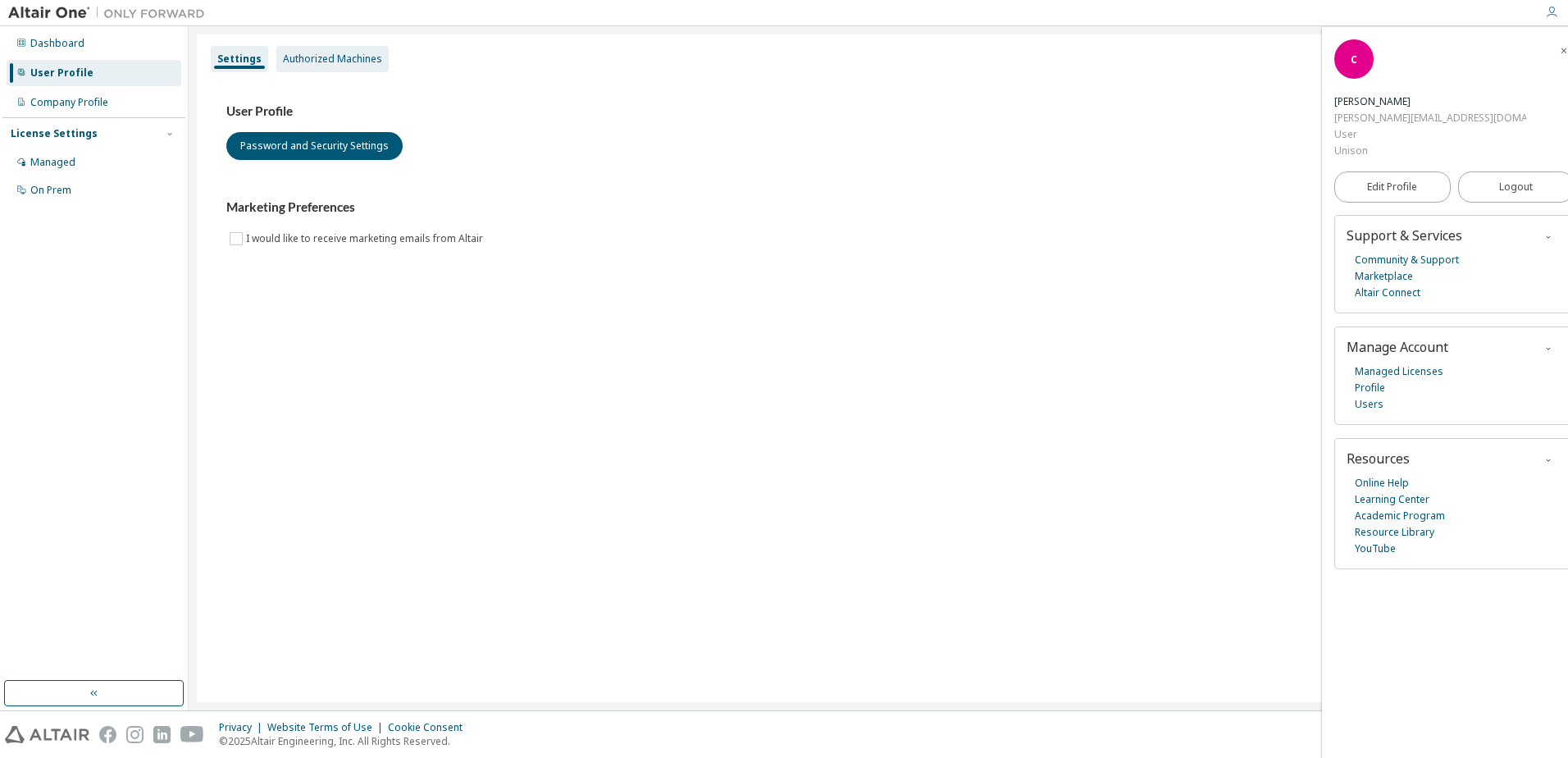
click at [367, 59] on div "Authorized Machines" at bounding box center [332, 59] width 99 height 13
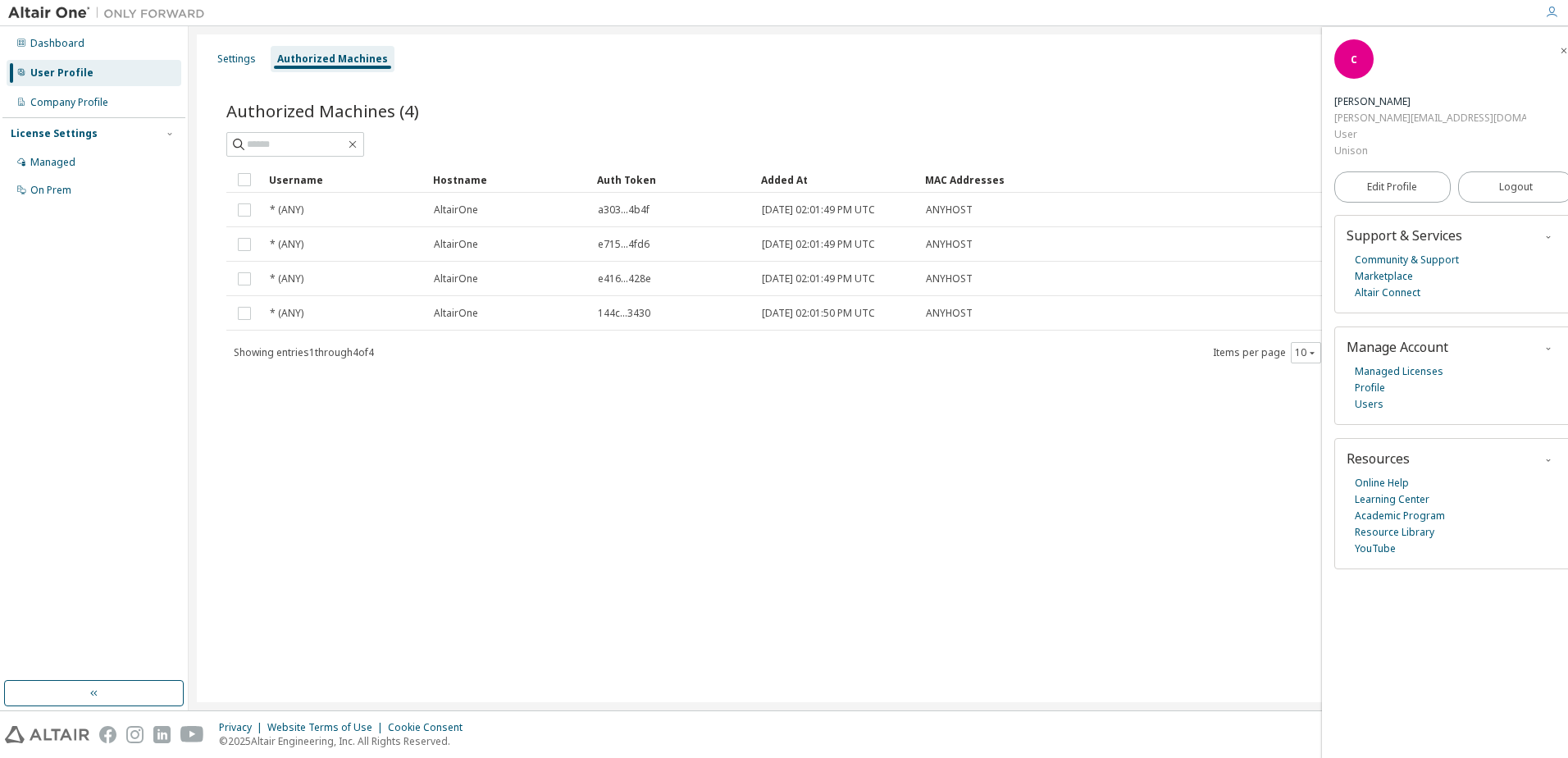
click at [1560, 54] on icon "button" at bounding box center [1565, 51] width 10 height 10
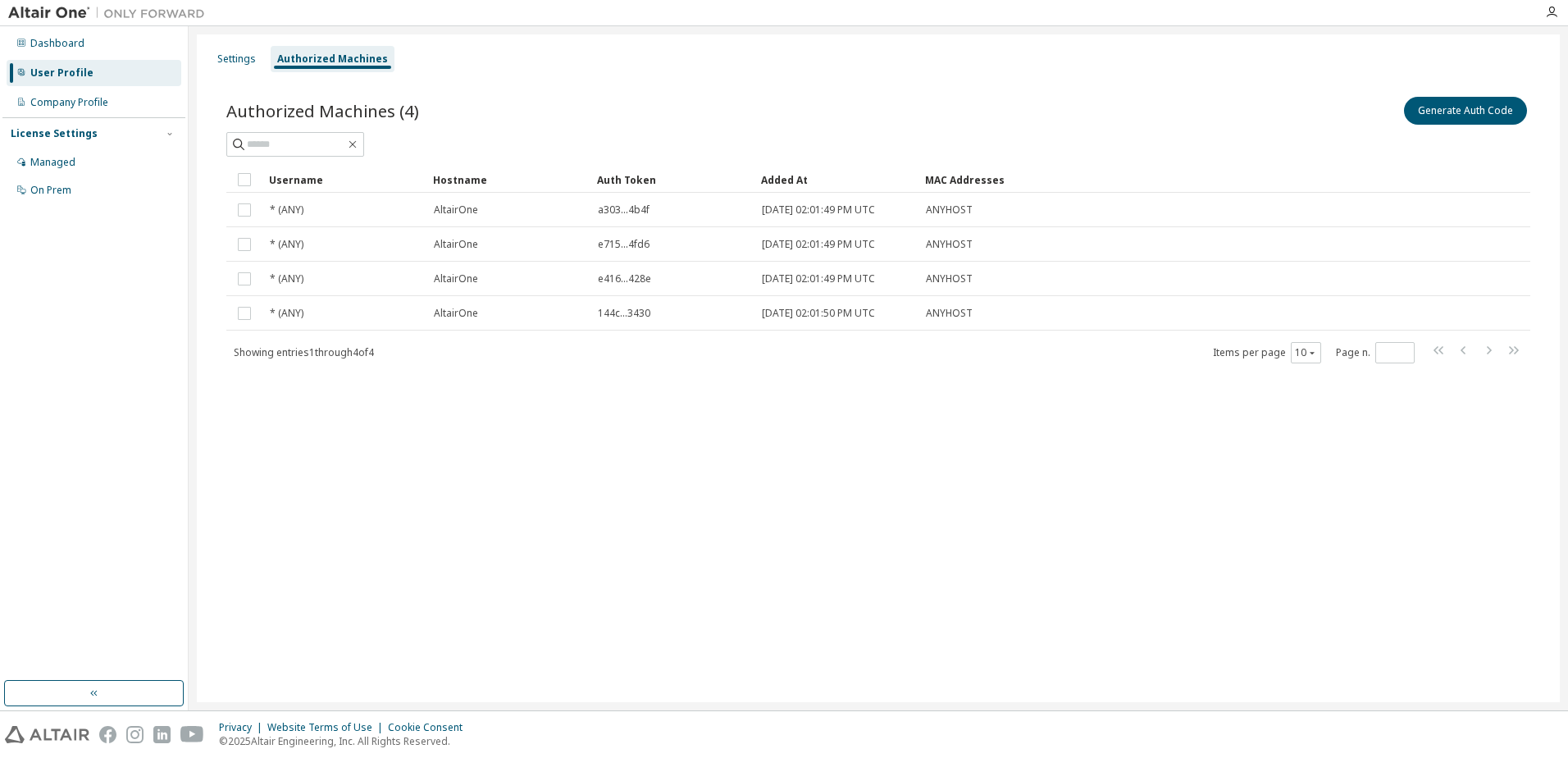
click at [72, 732] on img at bounding box center [47, 735] width 84 height 18
click at [58, 13] on img at bounding box center [110, 13] width 205 height 17
click at [79, 748] on div "Privacy Website Terms of Use Cookie Consent © 2025 Altair Engineering, Inc. All…" at bounding box center [784, 735] width 1568 height 47
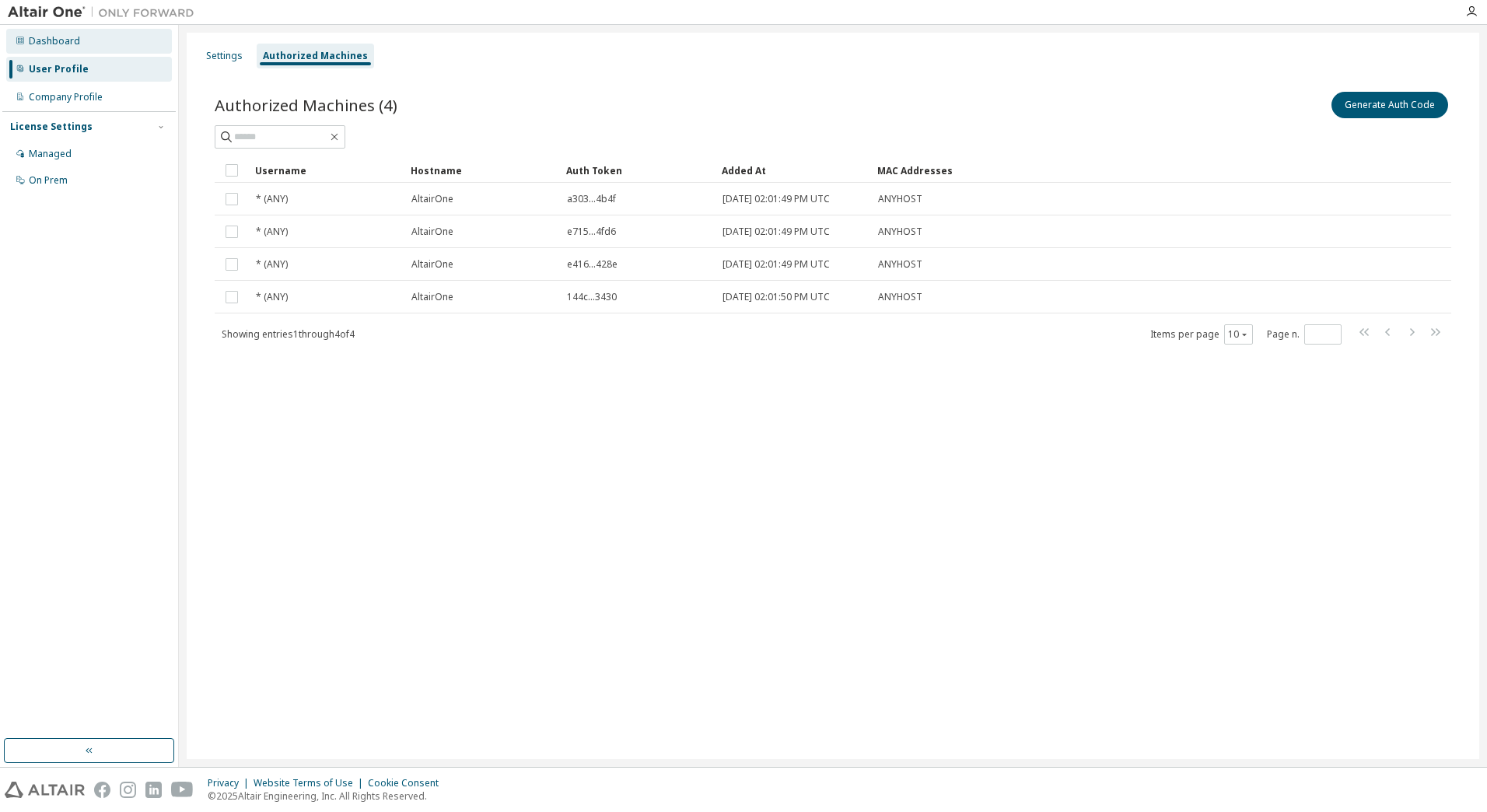
click at [64, 35] on div "Dashboard" at bounding box center [54, 41] width 51 height 13
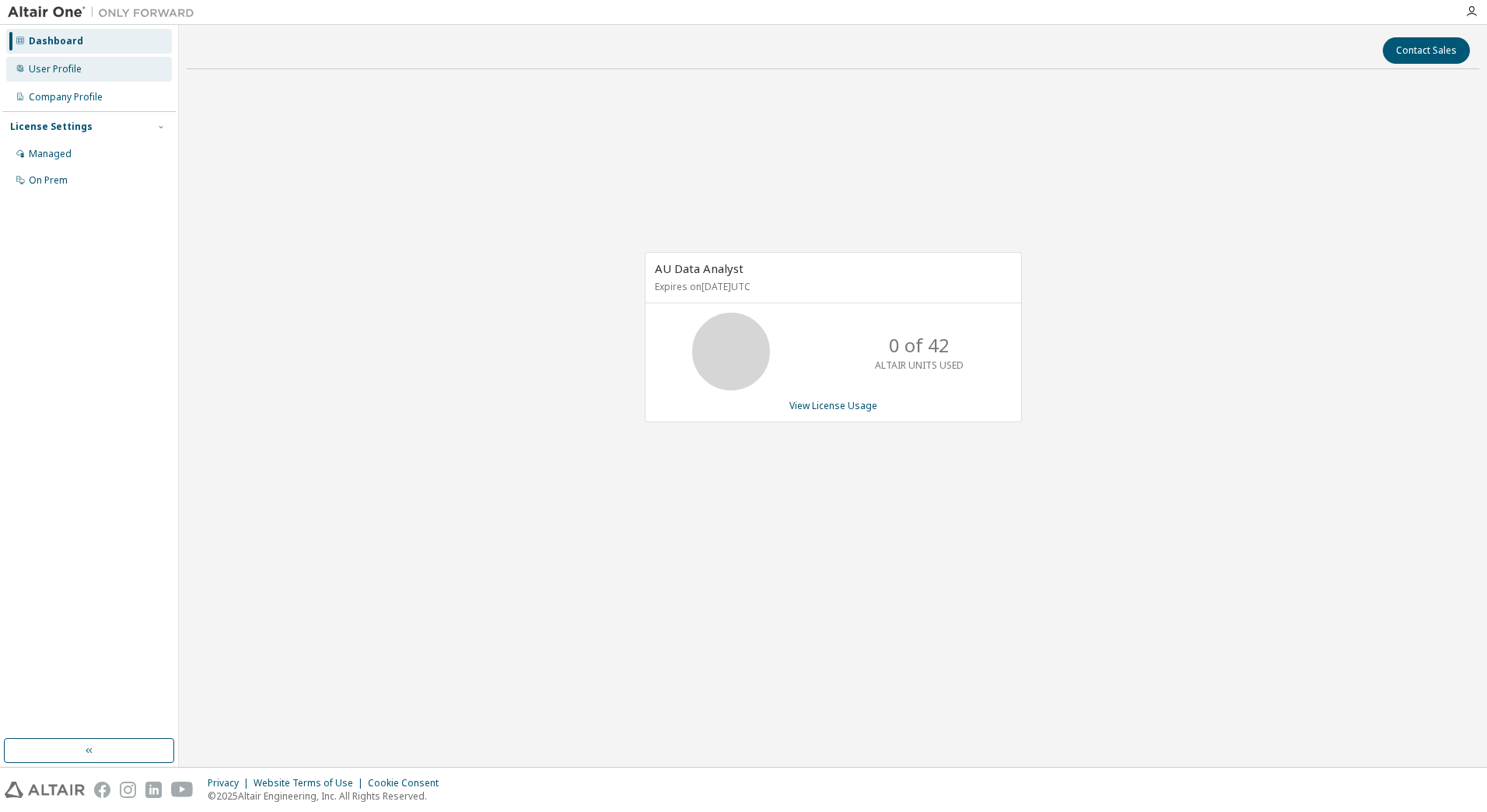
click at [85, 57] on div "User Profile" at bounding box center [89, 69] width 166 height 25
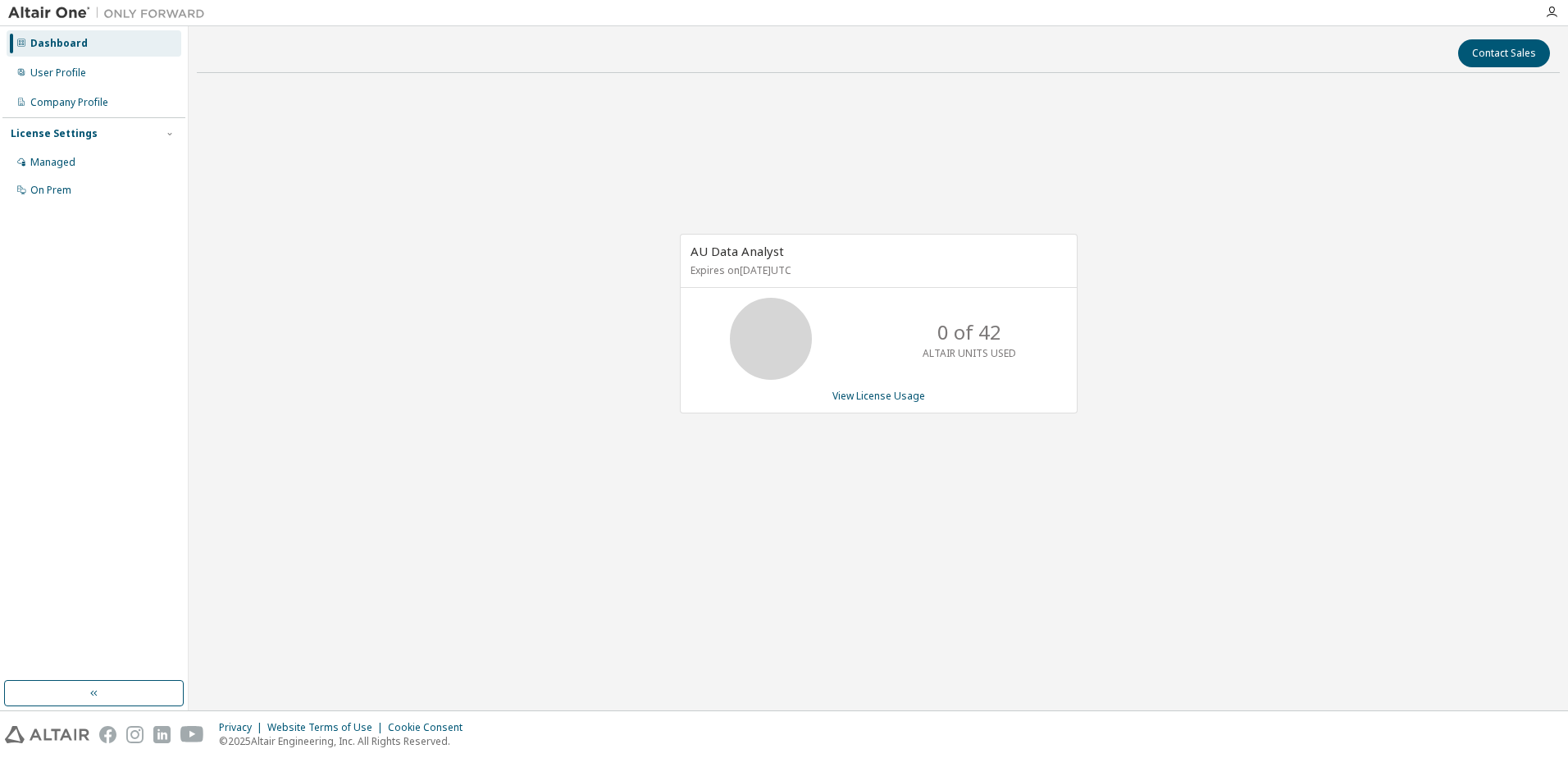
click at [1552, 1] on div at bounding box center [1551, 12] width 33 height 24
click at [1554, 5] on div at bounding box center [1551, 12] width 33 height 24
click at [1555, 13] on icon "button" at bounding box center [1552, 13] width 13 height 13
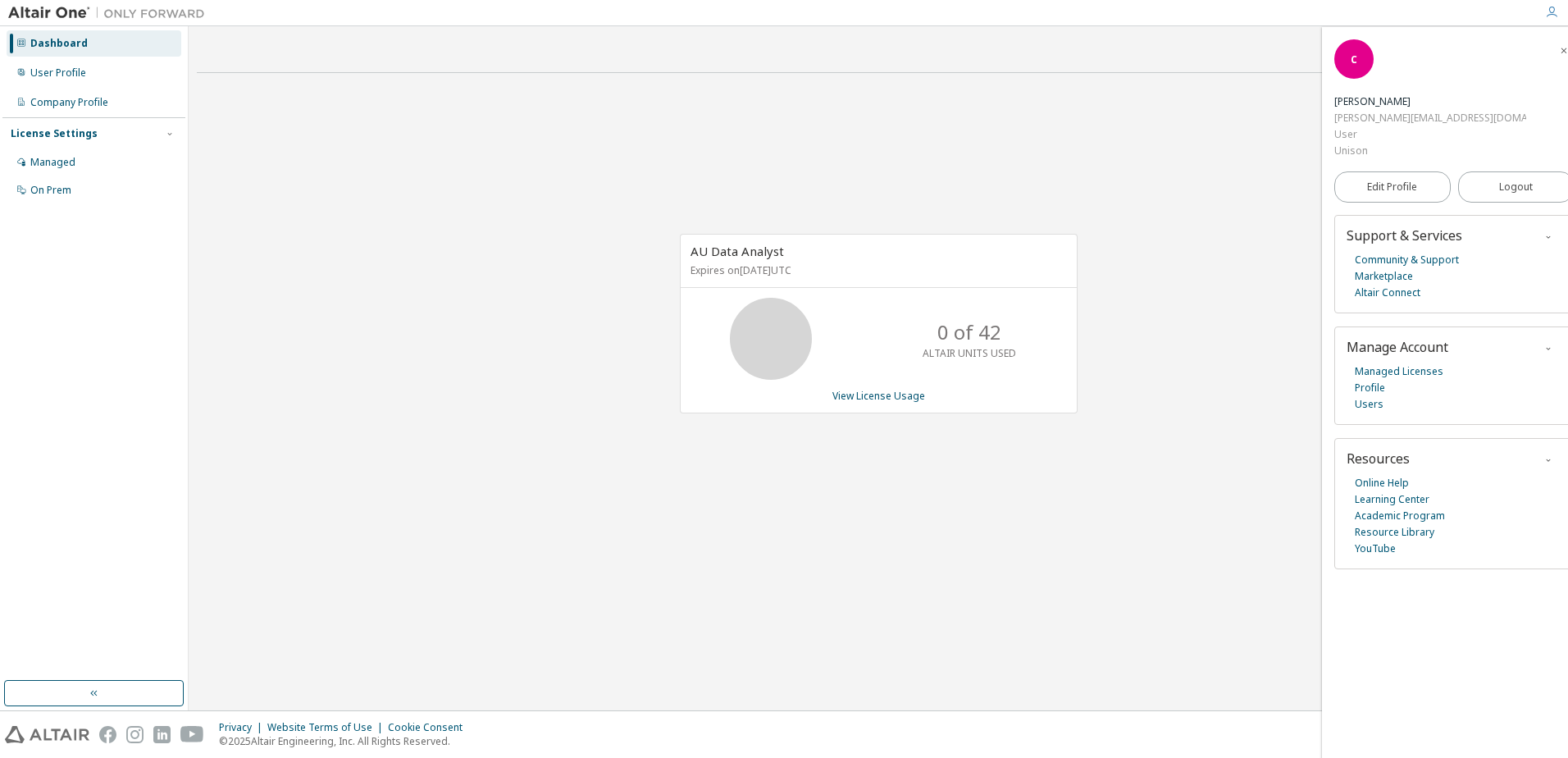
click at [56, 20] on img at bounding box center [110, 13] width 205 height 17
click at [64, 9] on img at bounding box center [110, 13] width 205 height 17
click at [171, 16] on img at bounding box center [110, 13] width 205 height 17
click at [69, 73] on div "User Profile" at bounding box center [58, 74] width 56 height 13
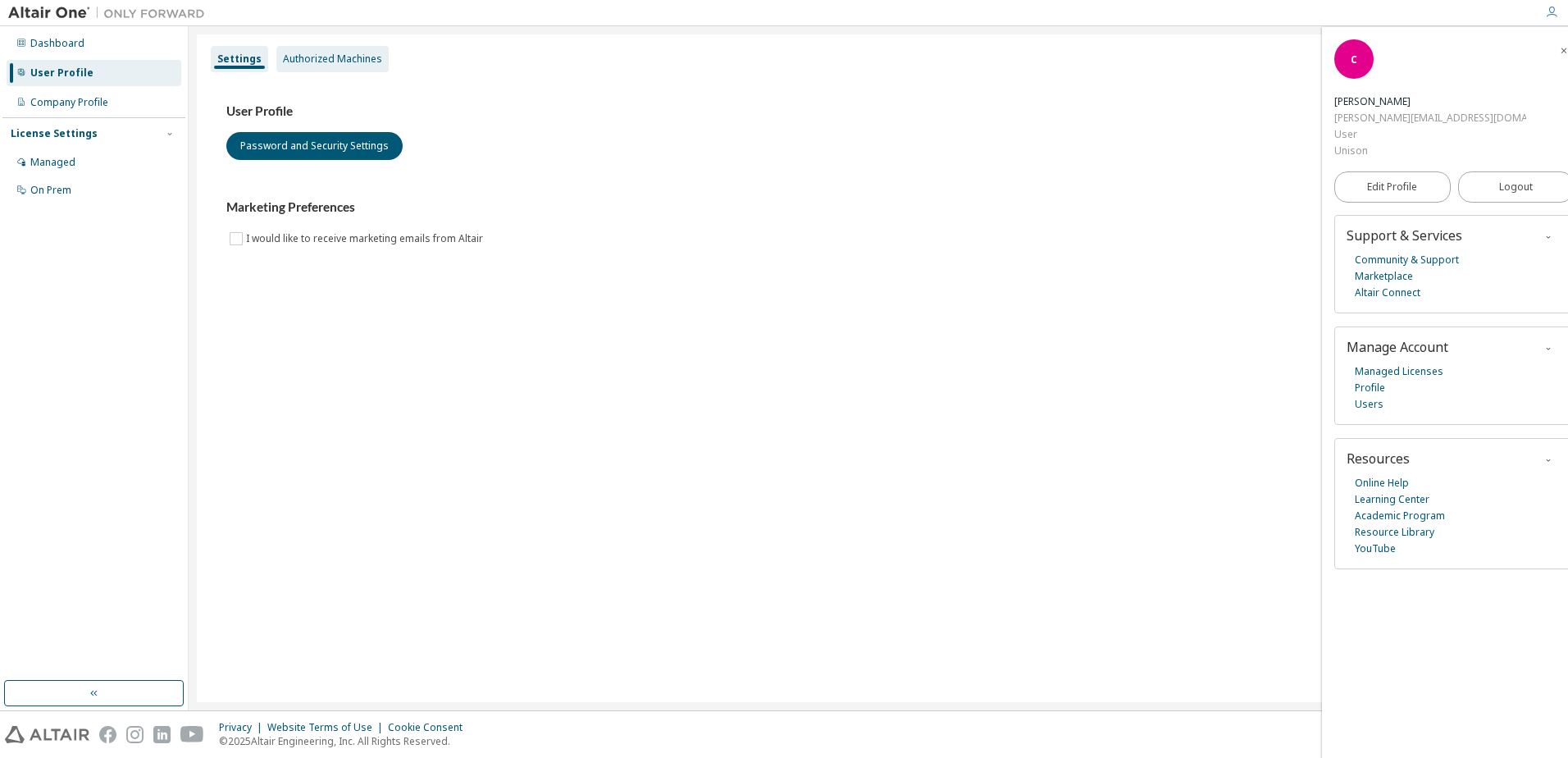
click at [321, 64] on div "Authorized Machines" at bounding box center [332, 59] width 99 height 13
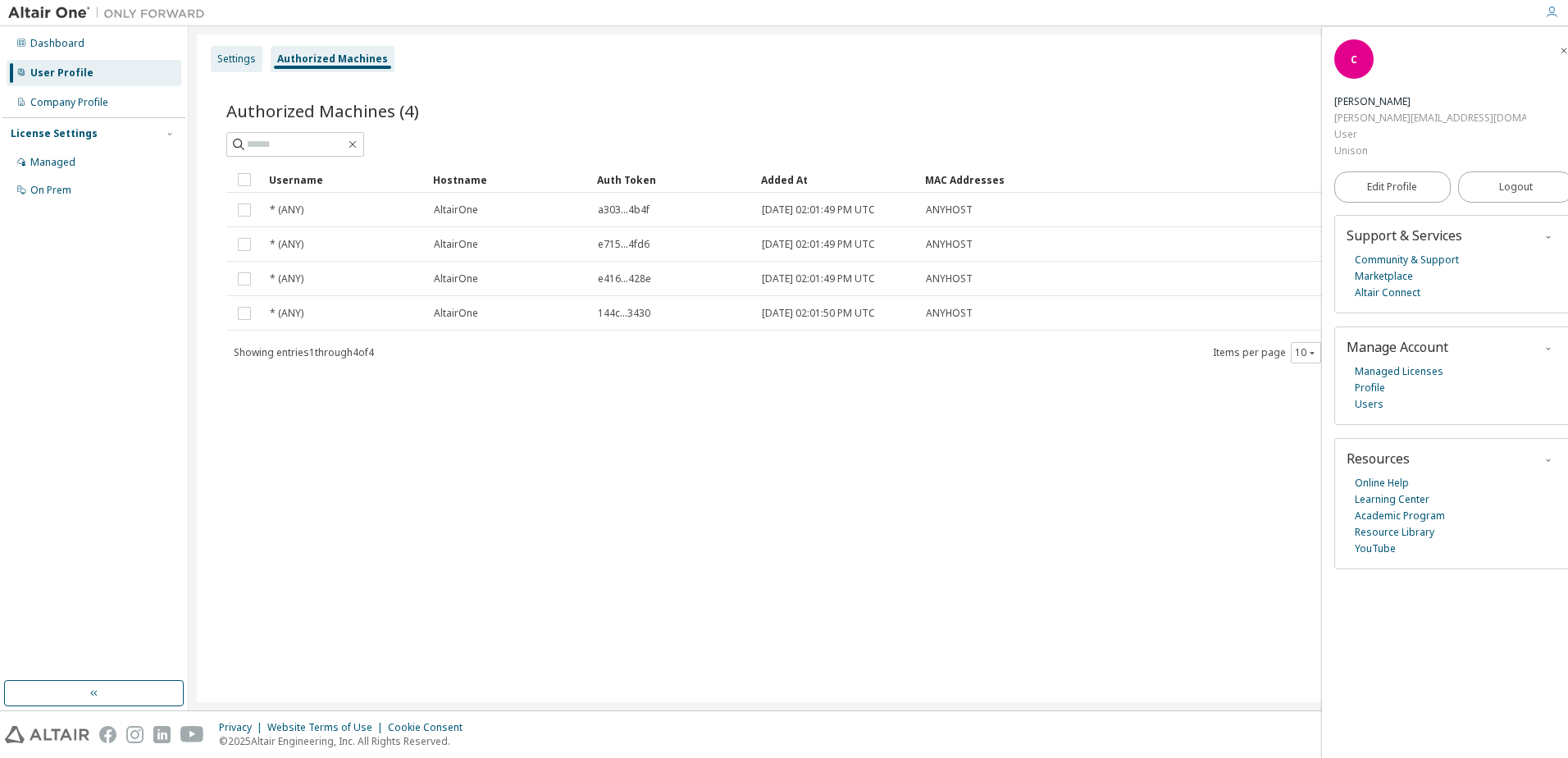
click at [249, 59] on div "Settings" at bounding box center [236, 59] width 38 height 13
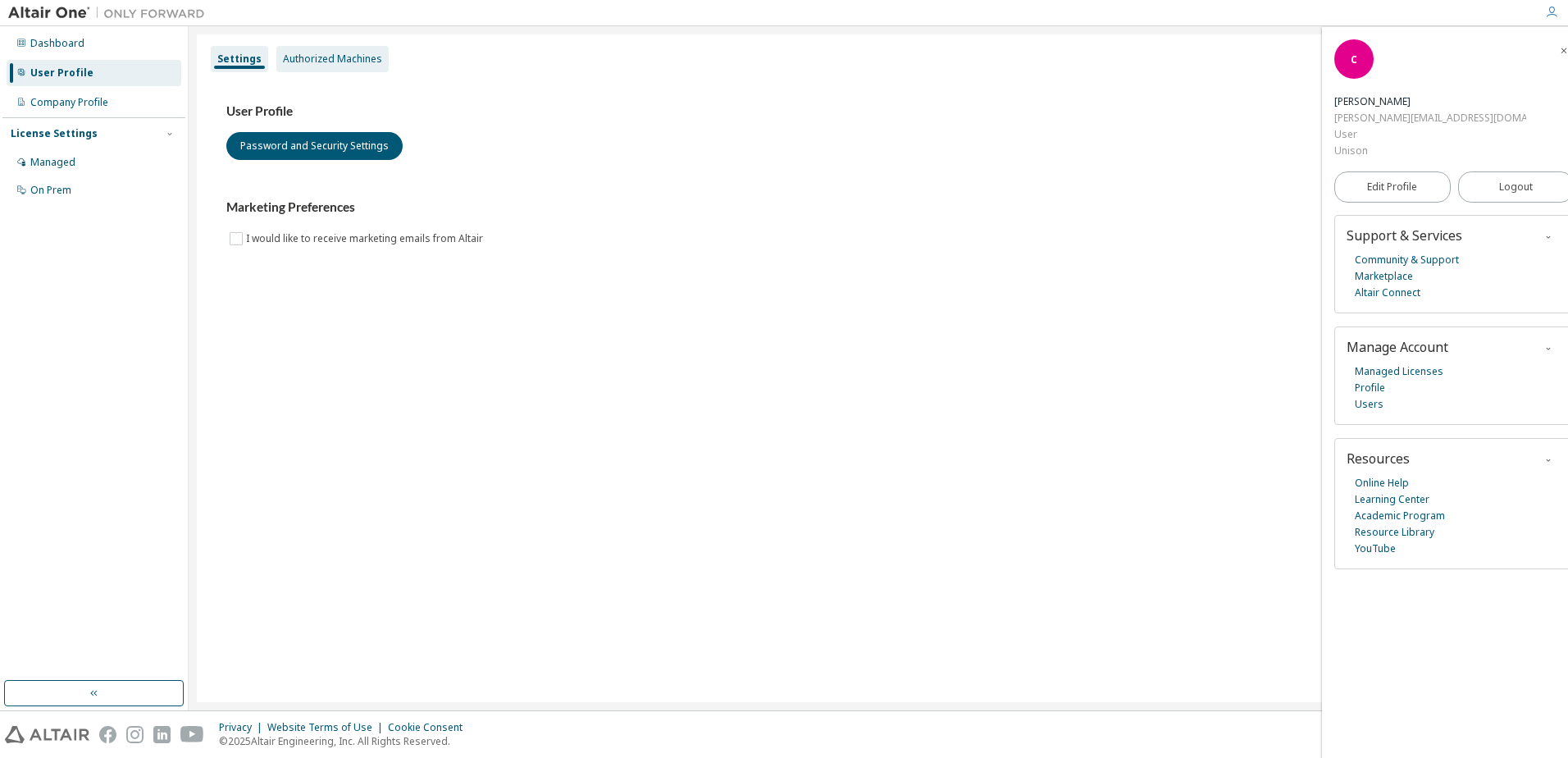
click at [321, 54] on div "Authorized Machines" at bounding box center [332, 59] width 99 height 13
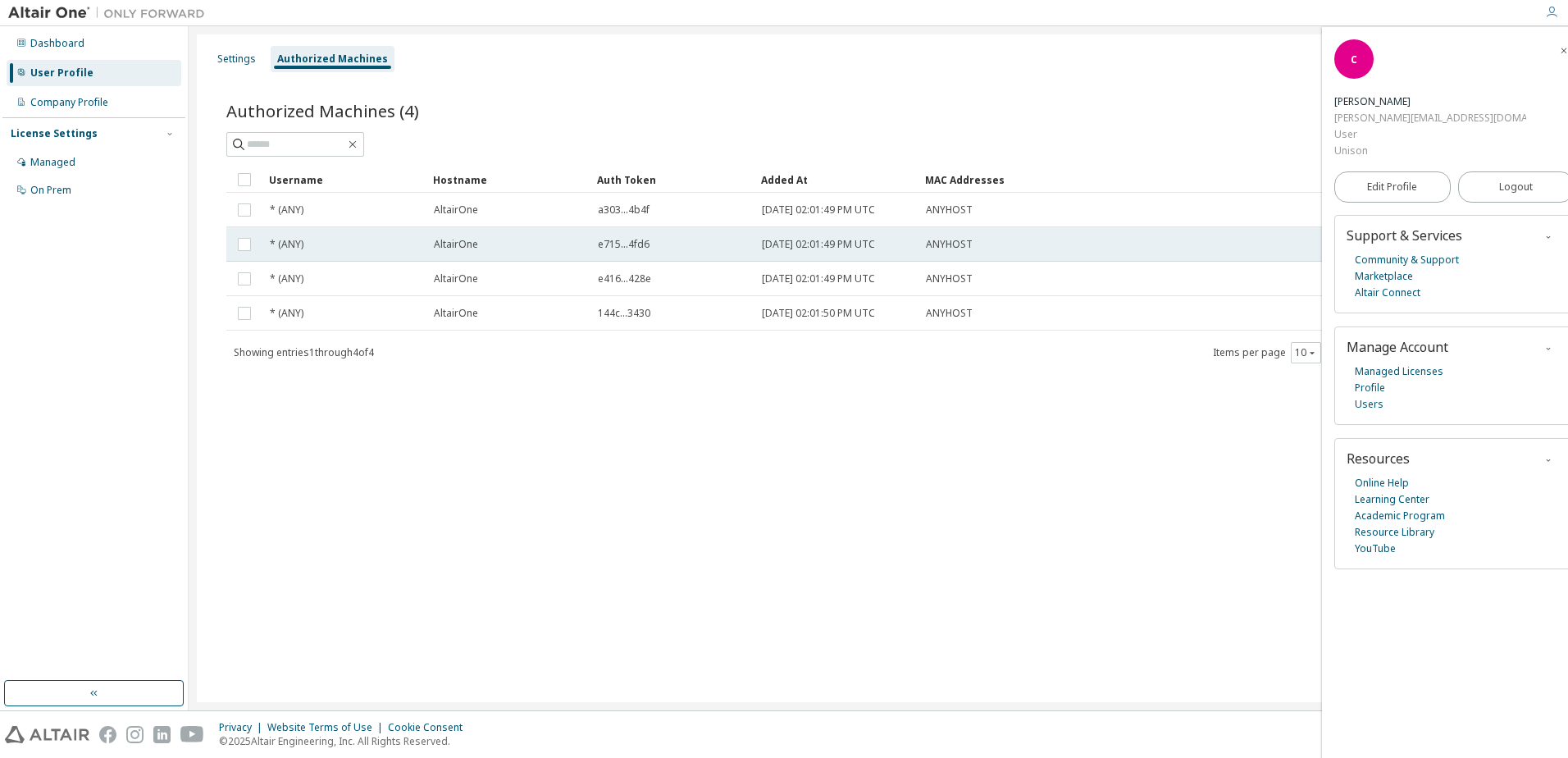
click at [437, 246] on span "AltairOne" at bounding box center [455, 245] width 44 height 13
click at [1560, 53] on icon "button" at bounding box center [1565, 51] width 10 height 10
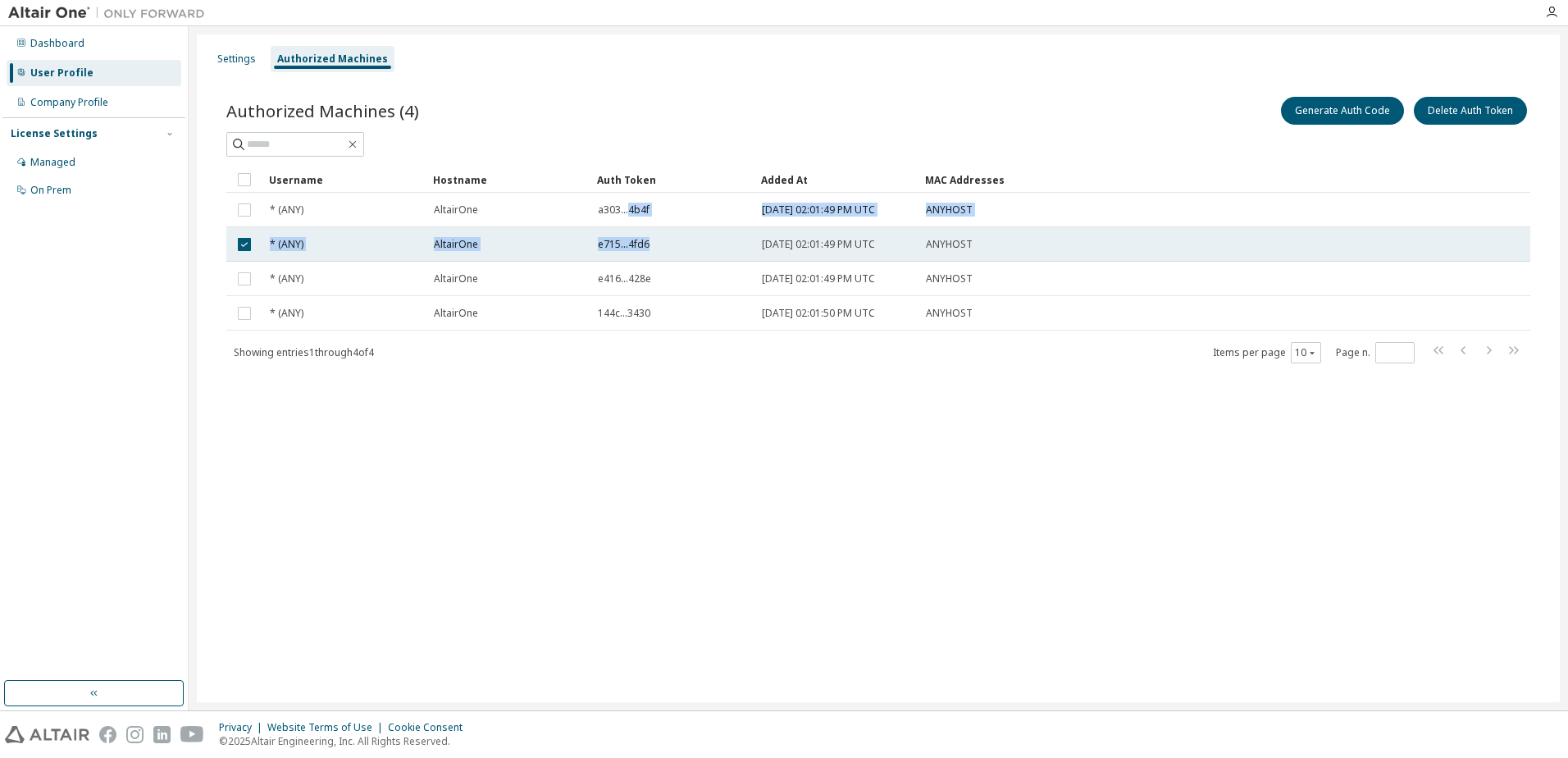
drag, startPoint x: 647, startPoint y: 210, endPoint x: 652, endPoint y: 250, distance: 40.3
click at [652, 250] on tbody "* (ANY) AltairOne a303...4b4f 2025-09-09 02:01:49 PM UTC ANYHOST * (ANY) Altair…" at bounding box center [878, 262] width 1304 height 138
drag, startPoint x: 652, startPoint y: 250, endPoint x: 728, endPoint y: 247, distance: 76.1
click at [728, 247] on div "e715...4fd6" at bounding box center [672, 245] width 150 height 13
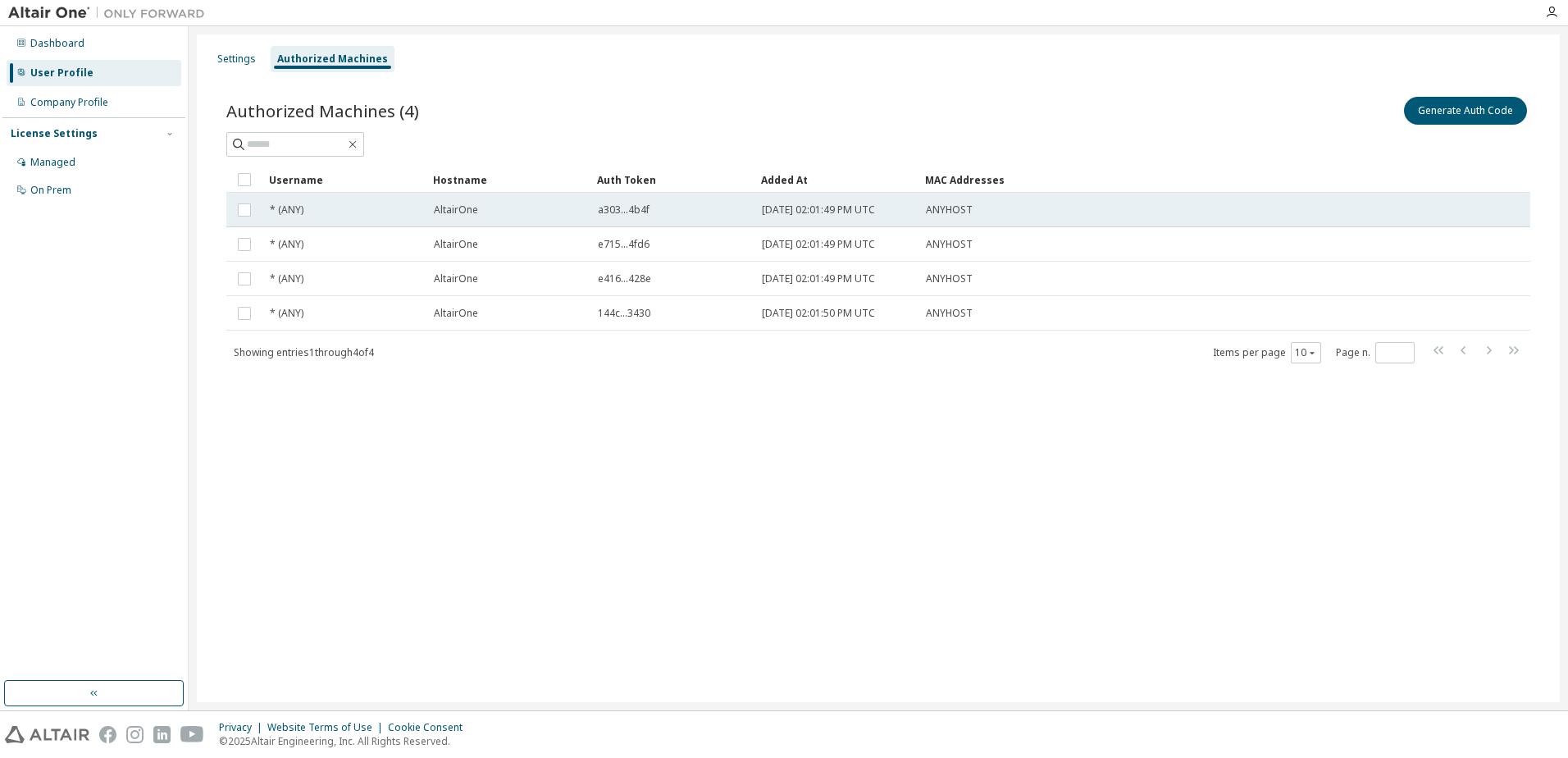
click at [333, 211] on div "* (ANY)" at bounding box center [344, 211] width 150 height 13
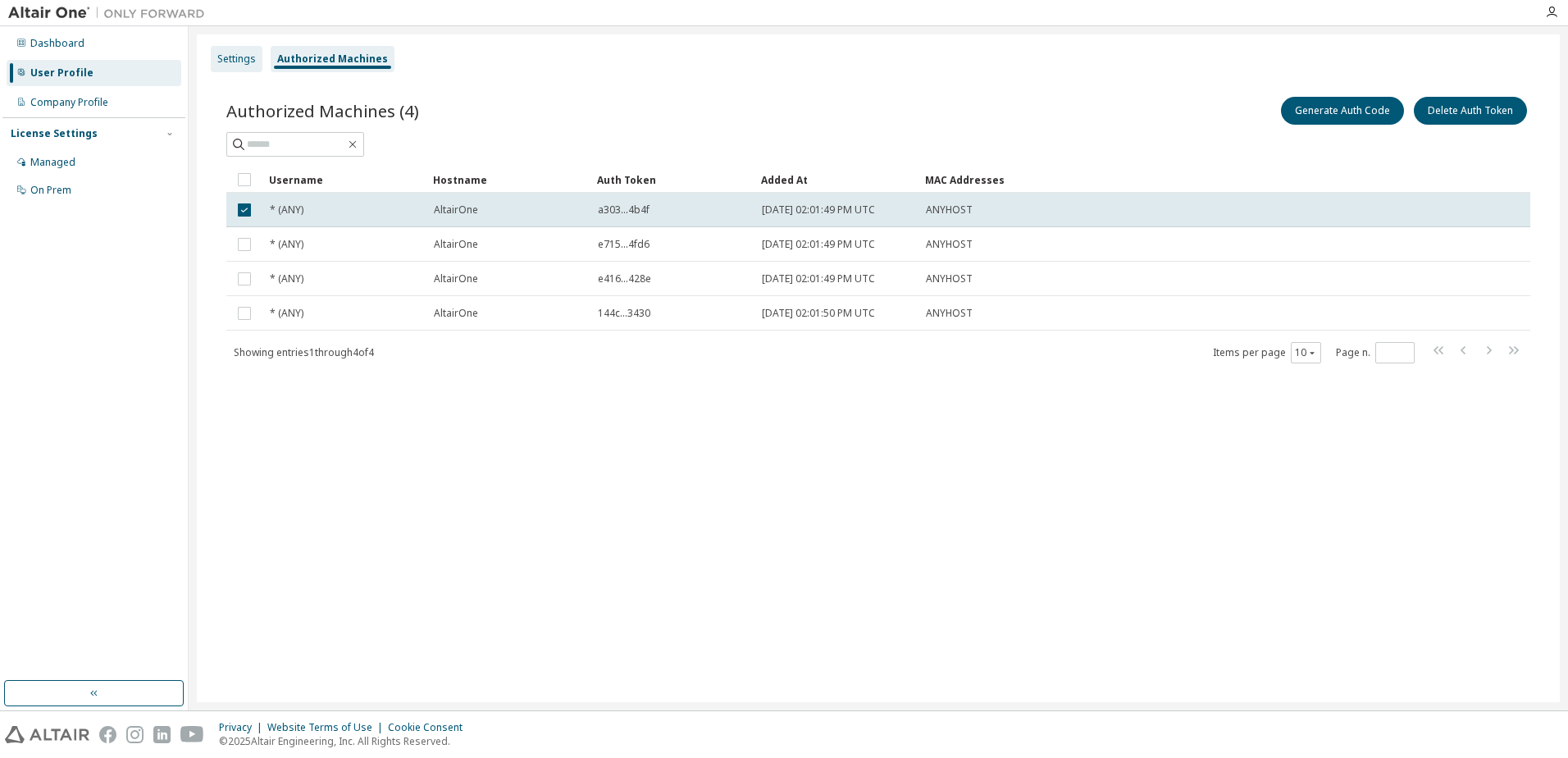
click at [243, 68] on div "Settings" at bounding box center [236, 59] width 52 height 26
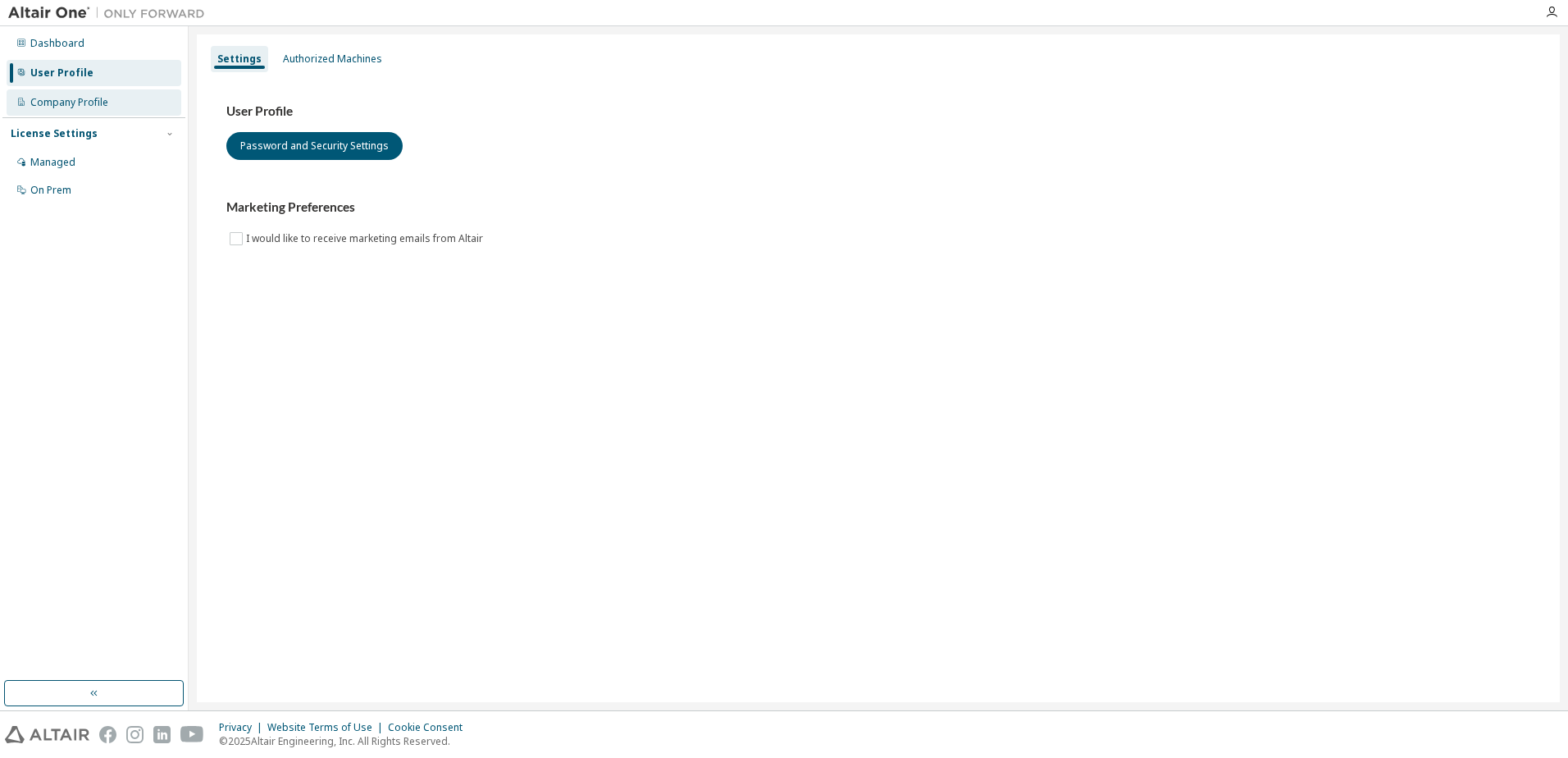
click at [129, 104] on div "Company Profile" at bounding box center [94, 102] width 175 height 26
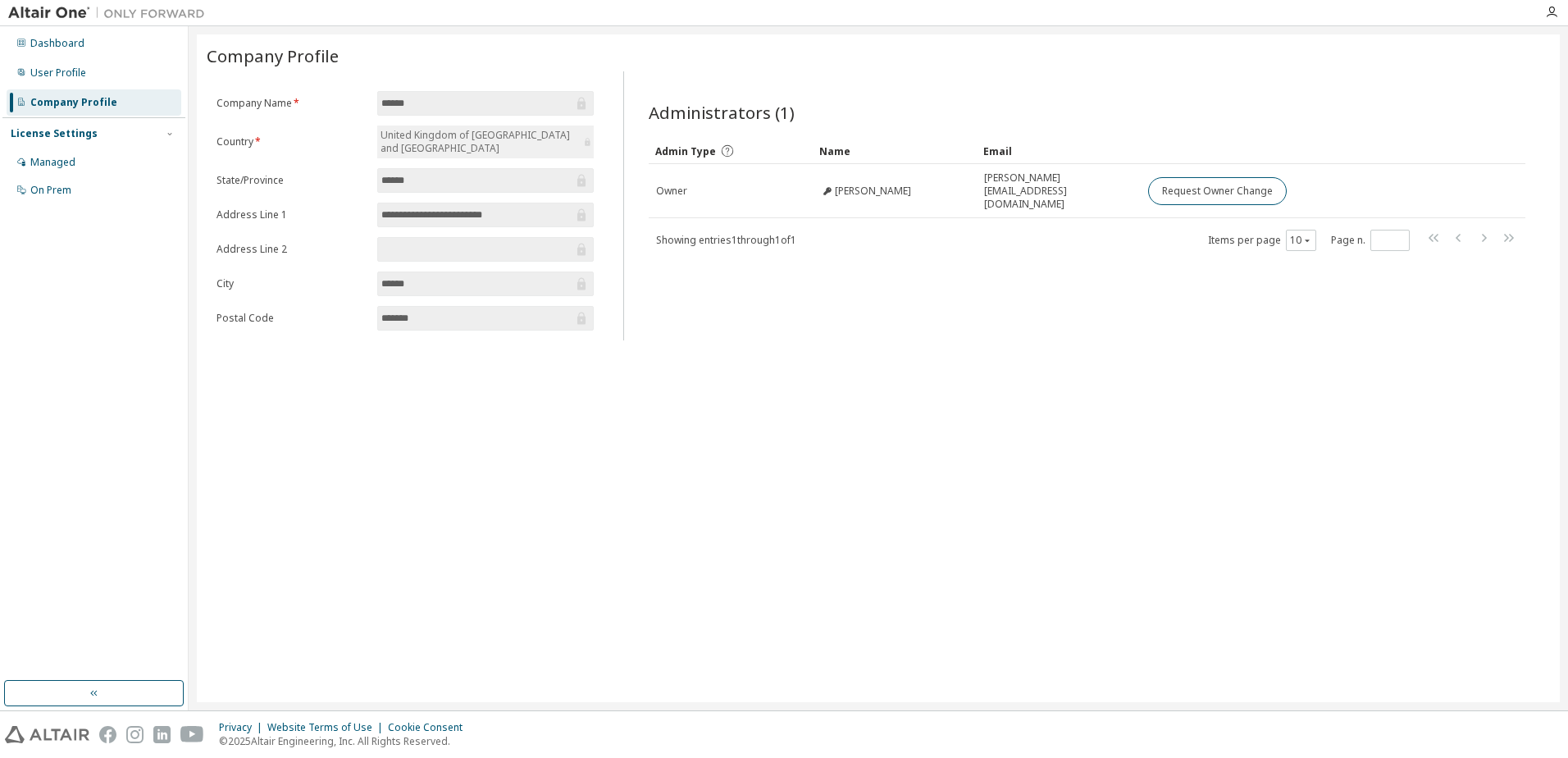
click at [117, 126] on div "License Settings" at bounding box center [94, 134] width 166 height 15
click at [712, 460] on div "**********" at bounding box center [879, 368] width 1363 height 668
click at [84, 167] on div "Managed" at bounding box center [94, 162] width 175 height 26
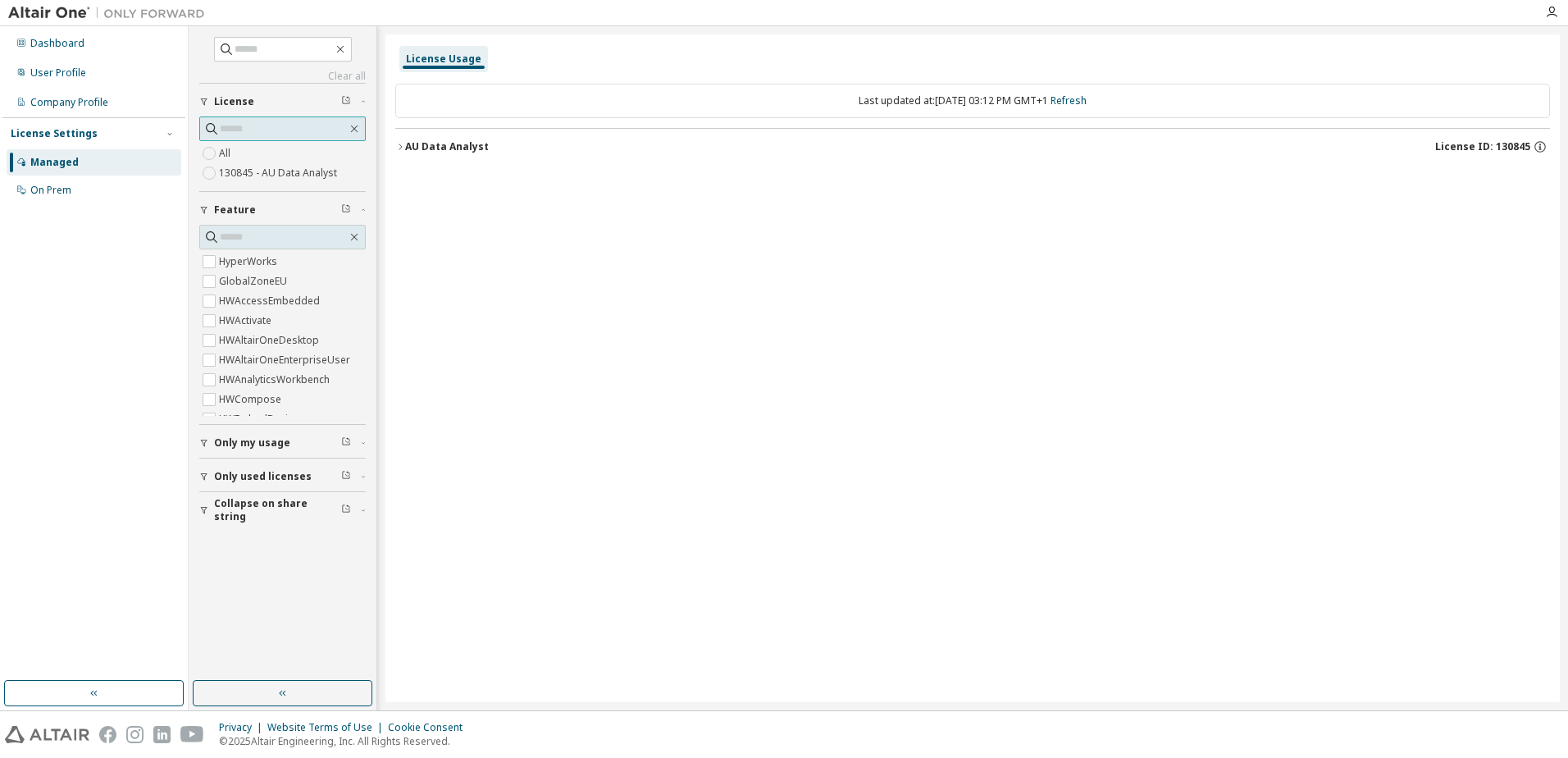
click at [262, 131] on input "text" at bounding box center [283, 129] width 127 height 17
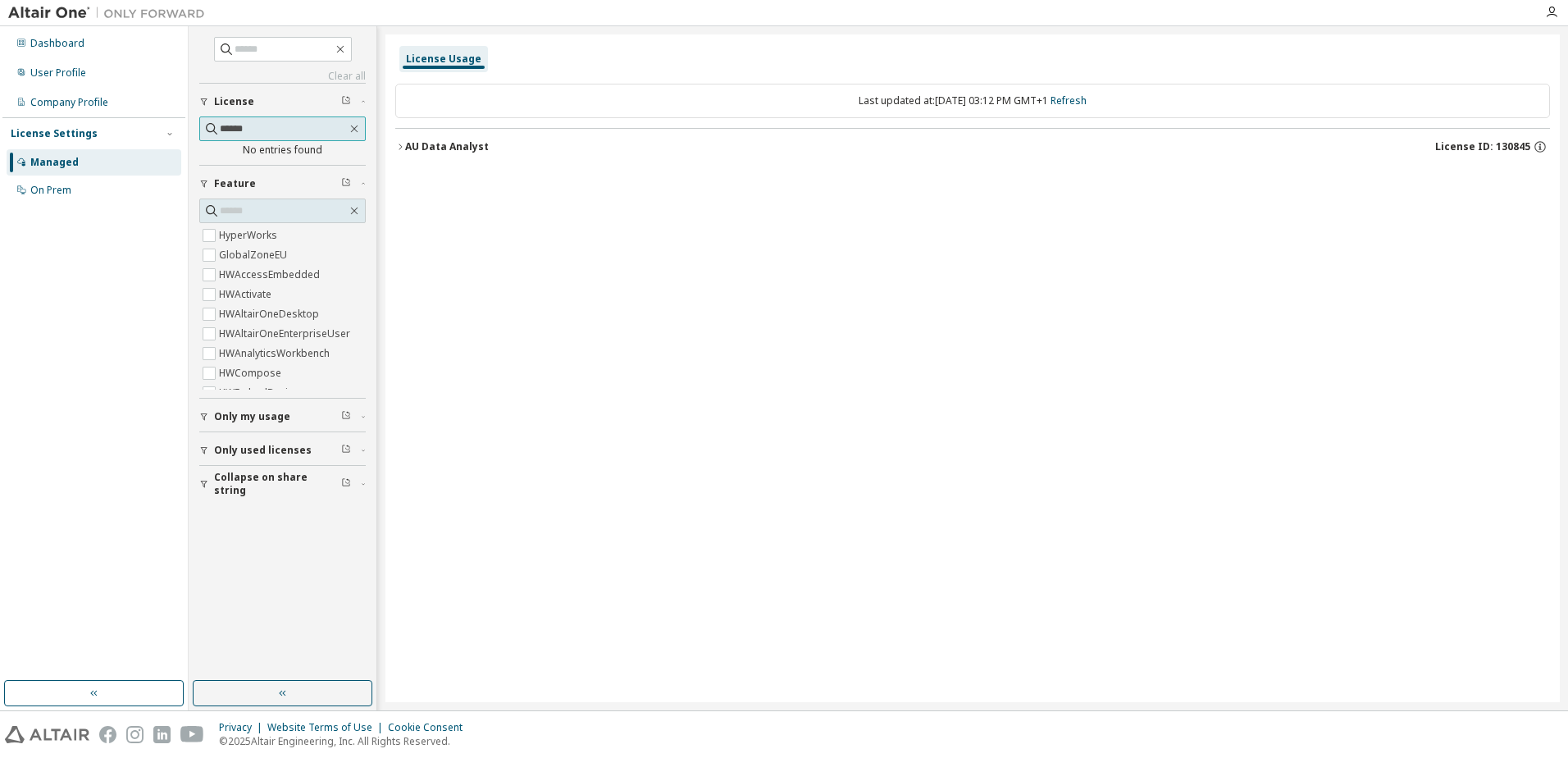
type input "******"
drag, startPoint x: 177, startPoint y: 123, endPoint x: 155, endPoint y: 125, distance: 22.1
click at [156, 124] on div "Dashboard User Profile Company Profile License Settings Managed On Prem Clear a…" at bounding box center [784, 368] width 1568 height 684
click at [267, 57] on span at bounding box center [282, 48] width 138 height 24
click at [271, 51] on input "text" at bounding box center [284, 49] width 99 height 17
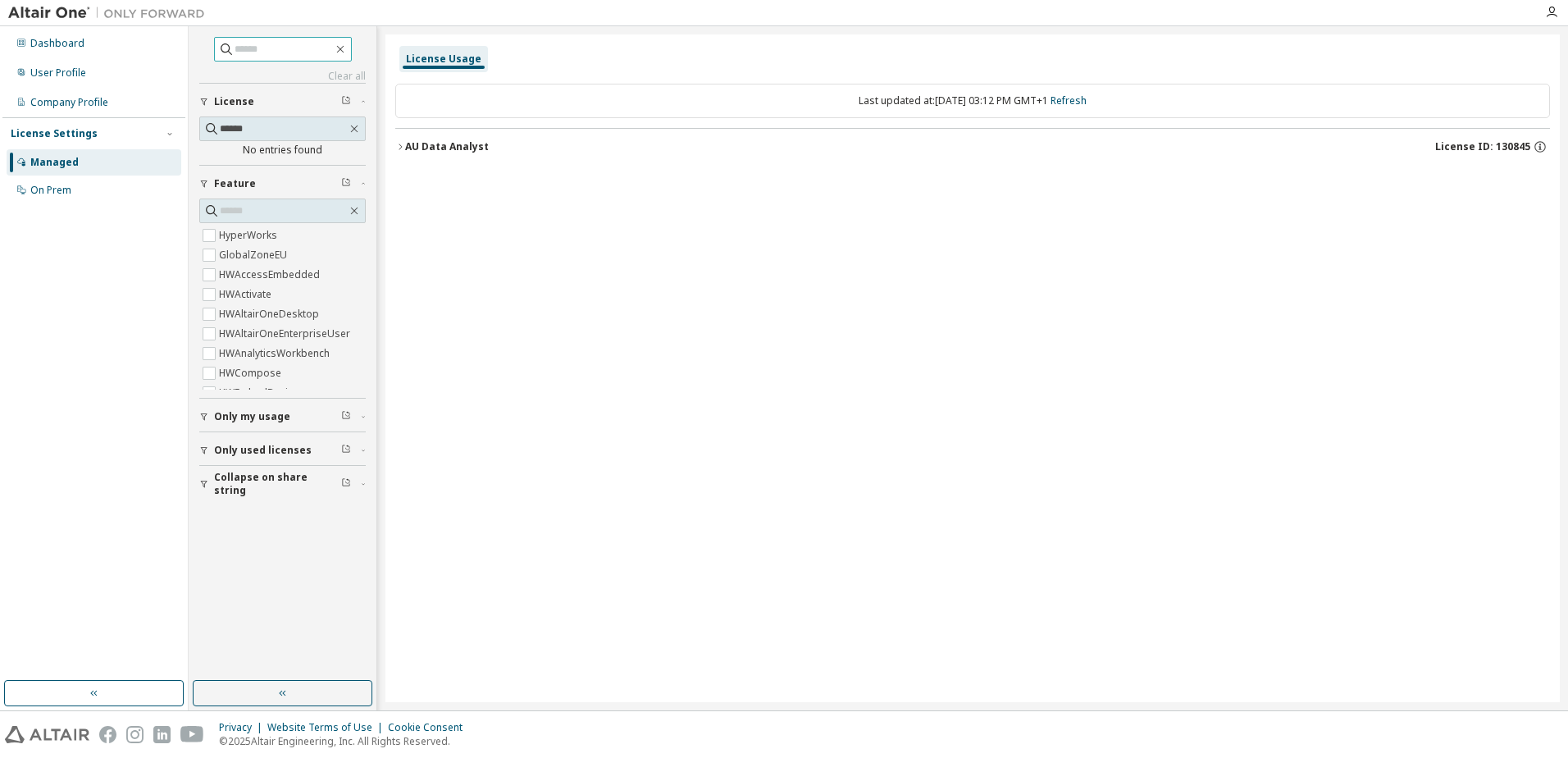
paste input "******"
type input "******"
click at [352, 129] on icon "button" at bounding box center [354, 129] width 13 height 13
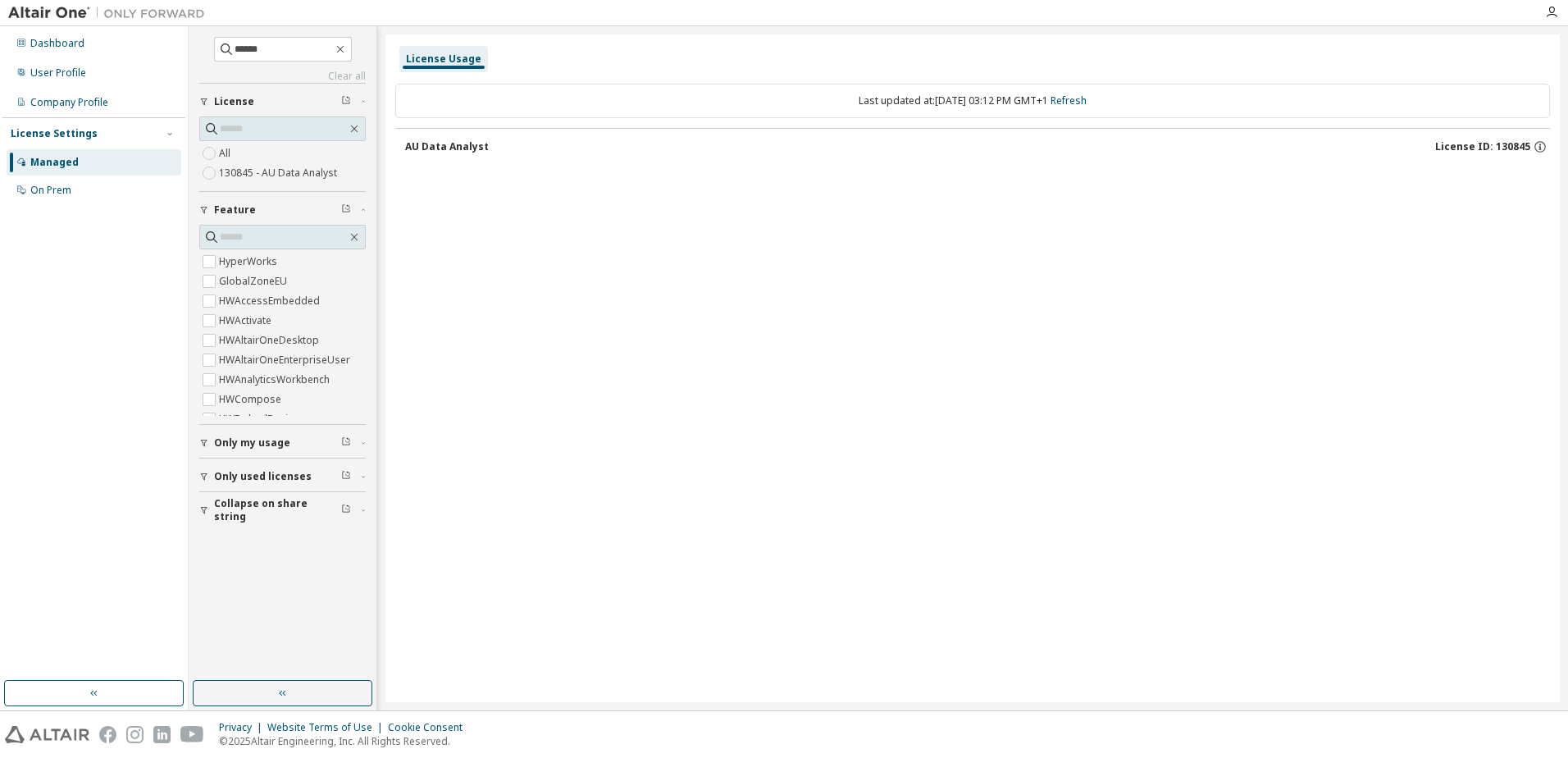
click at [275, 29] on div "****** Clear all Collapse on share string Only used licenses Only my usage Feat…" at bounding box center [282, 354] width 183 height 650
click at [294, 38] on span "******" at bounding box center [282, 48] width 138 height 24
click at [214, 52] on span "******" at bounding box center [282, 48] width 138 height 24
click at [221, 48] on icon at bounding box center [226, 49] width 12 height 12
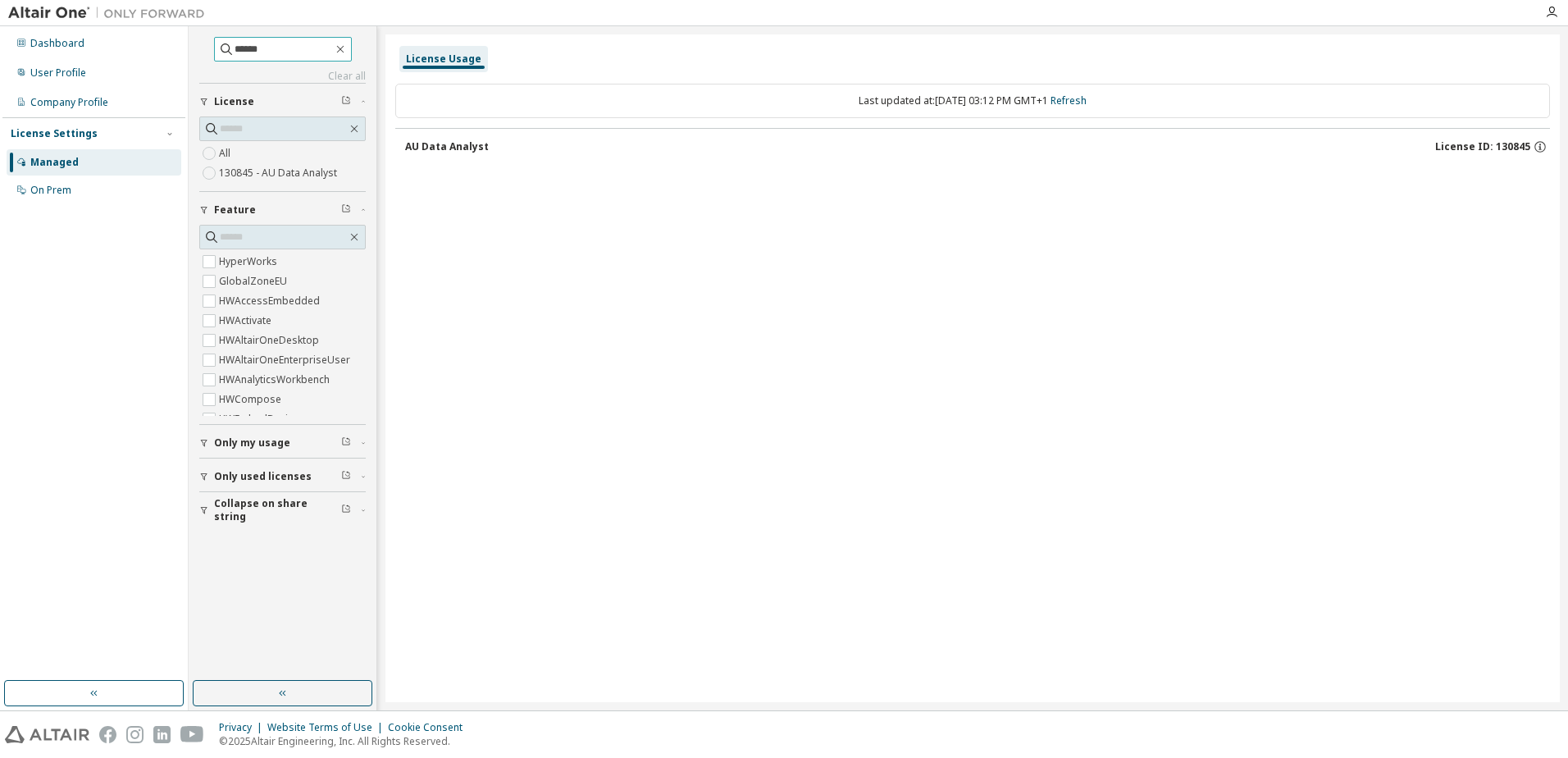
drag, startPoint x: 206, startPoint y: 48, endPoint x: 270, endPoint y: 51, distance: 64.1
click at [270, 51] on input "******" at bounding box center [284, 49] width 99 height 17
drag, startPoint x: 270, startPoint y: 51, endPoint x: 245, endPoint y: 57, distance: 25.7
click at [245, 57] on input "**********" at bounding box center [284, 49] width 99 height 17
type input "******"
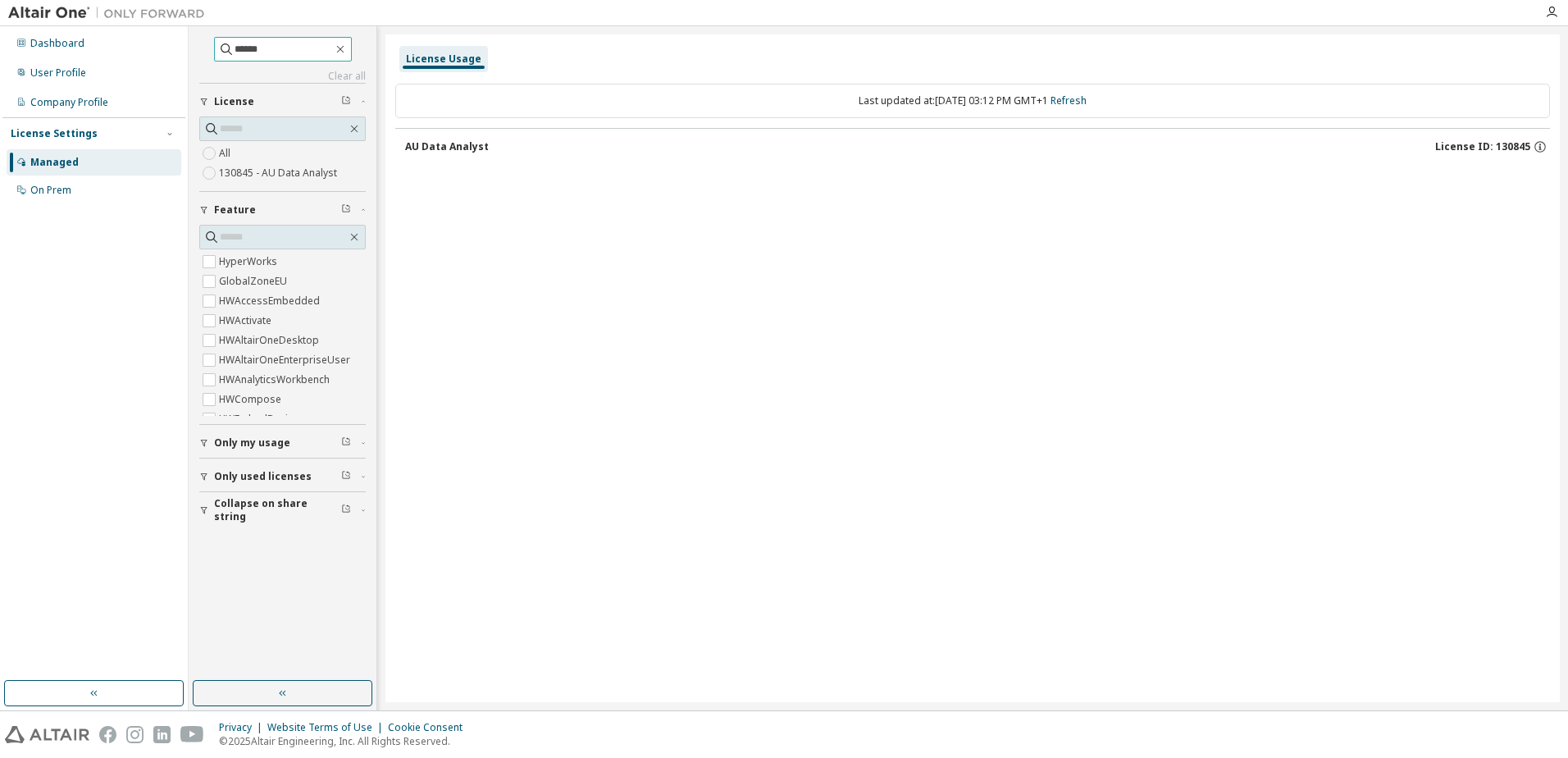
drag, startPoint x: 325, startPoint y: 43, endPoint x: 219, endPoint y: 35, distance: 106.3
click at [220, 35] on div "****** Clear all Collapse on share string Only used licenses Only my usage Feat…" at bounding box center [282, 354] width 183 height 650
click at [258, 128] on input "text" at bounding box center [283, 129] width 127 height 17
paste input "******"
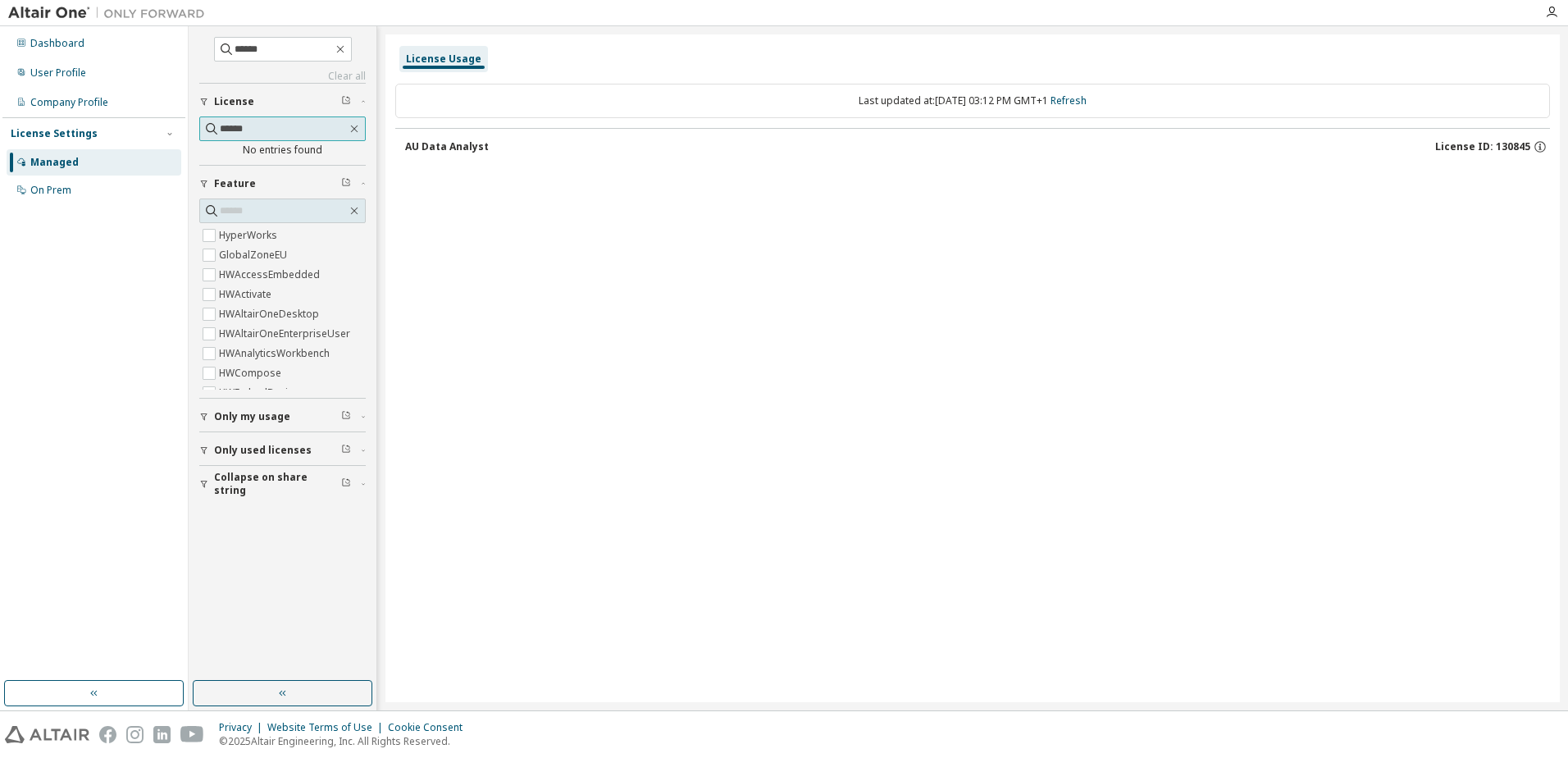
type input "******"
drag, startPoint x: 302, startPoint y: 48, endPoint x: 167, endPoint y: 63, distance: 135.8
click at [170, 61] on div "Dashboard User Profile Company Profile License Settings Managed On Prem ****** …" at bounding box center [784, 368] width 1568 height 684
paste input "*"
type input "*******"
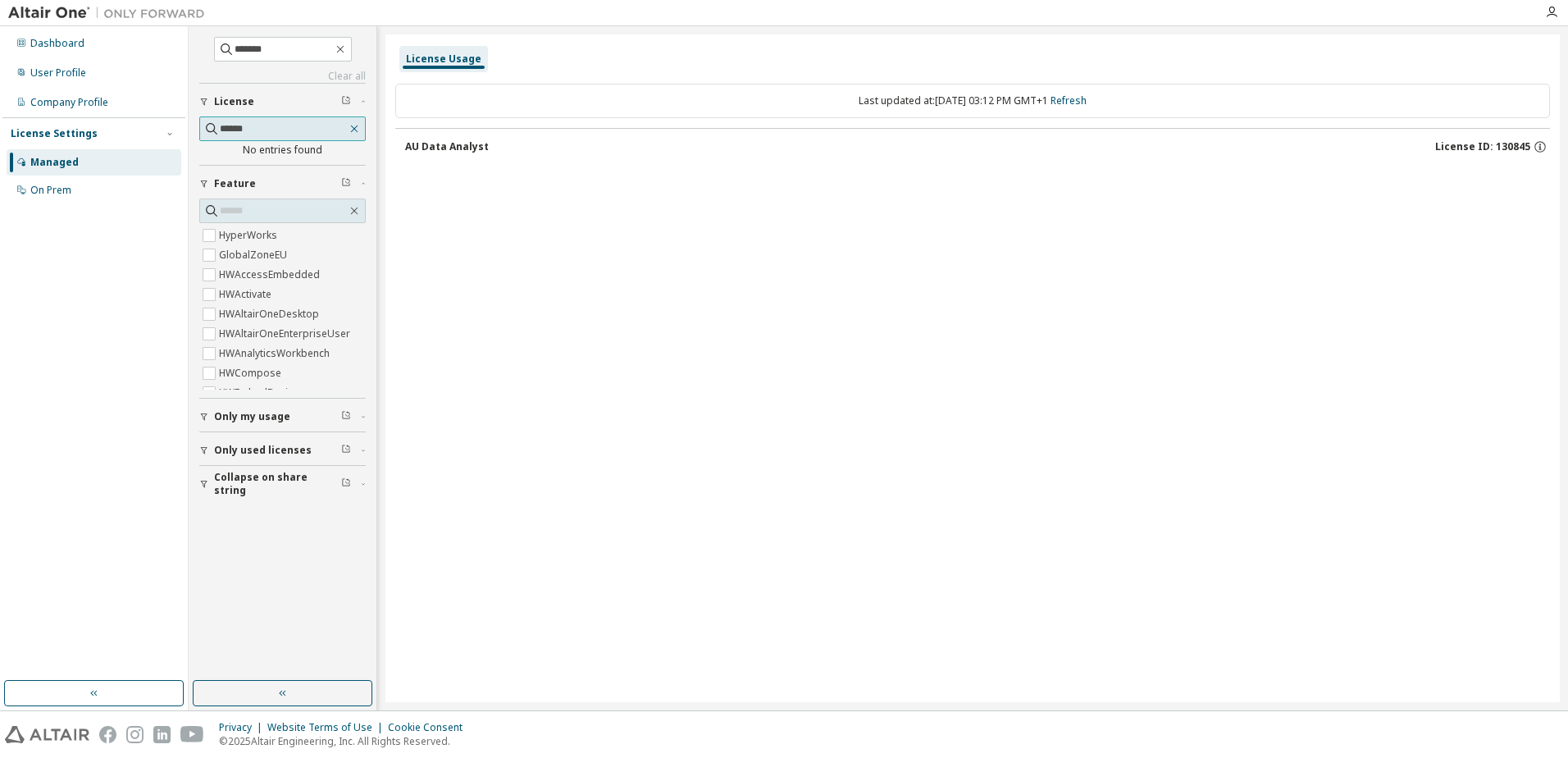
drag, startPoint x: 356, startPoint y: 126, endPoint x: 302, endPoint y: 127, distance: 54.0
click at [356, 127] on icon "button" at bounding box center [354, 129] width 13 height 13
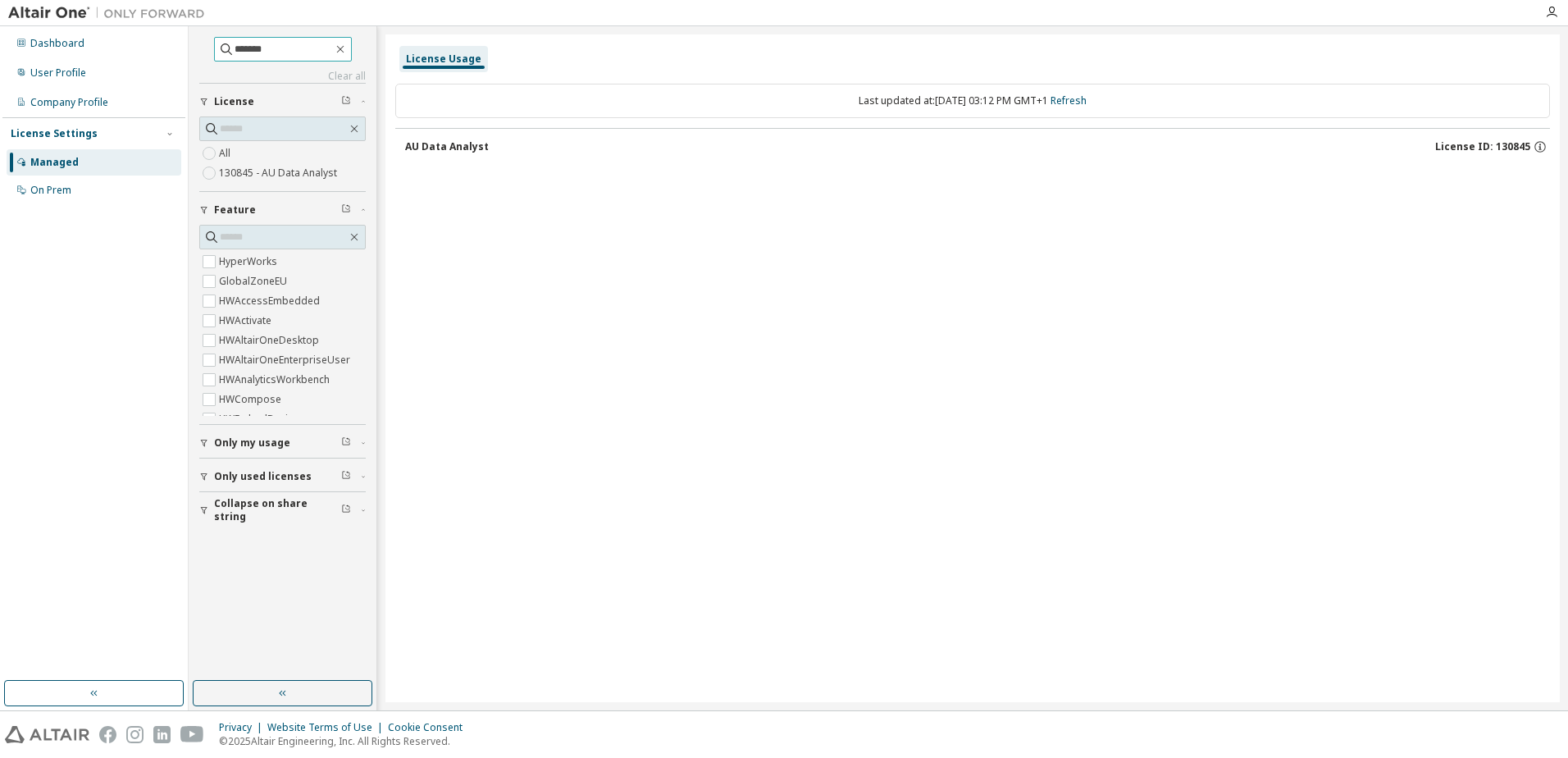
click at [282, 43] on input "*******" at bounding box center [284, 49] width 99 height 17
click at [347, 52] on icon "button" at bounding box center [341, 49] width 13 height 13
click at [269, 120] on span at bounding box center [282, 128] width 166 height 24
click at [271, 125] on input "text" at bounding box center [283, 129] width 127 height 17
paste input "*******"
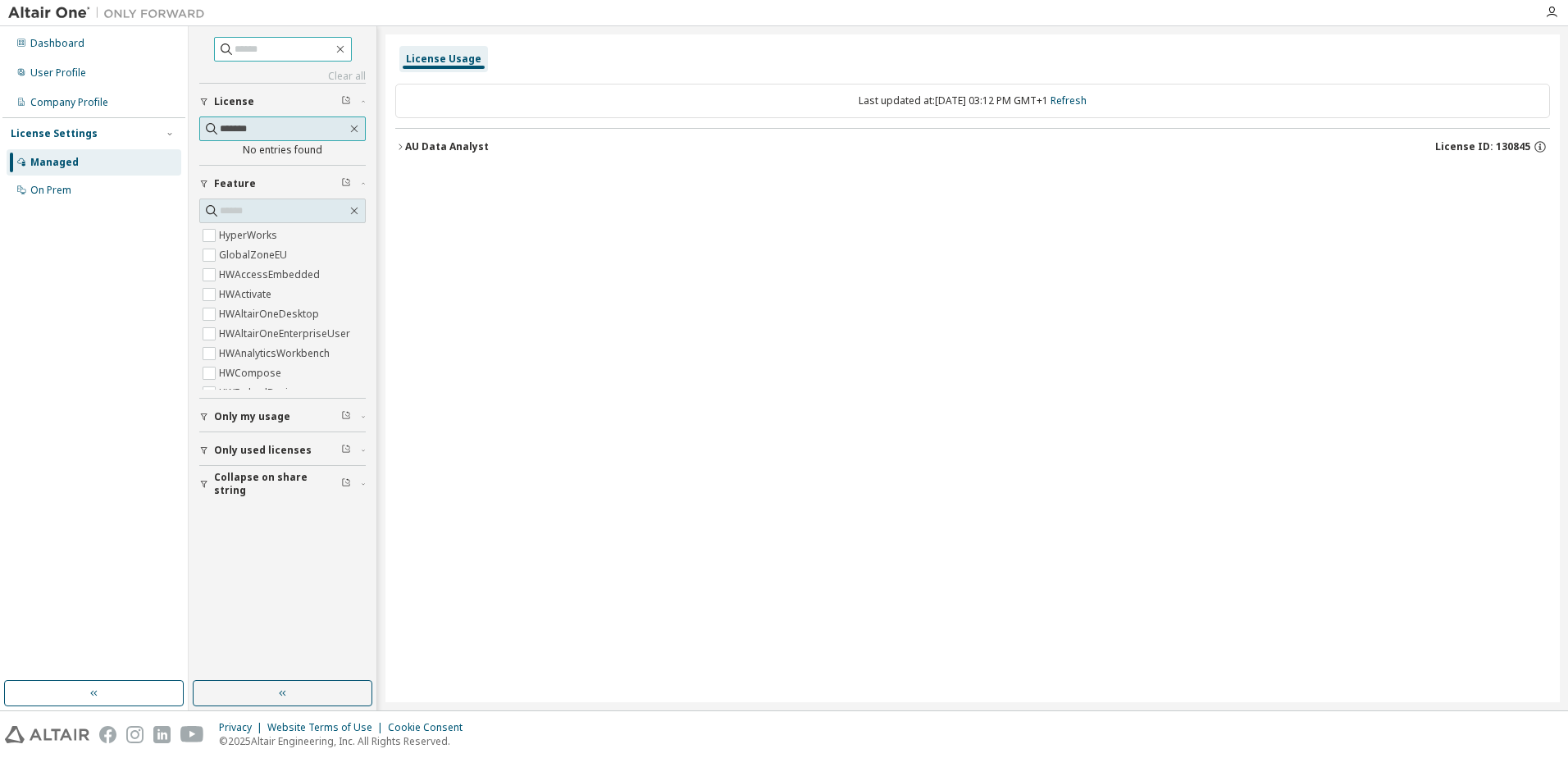
type input "*******"
click at [284, 135] on input "*******" at bounding box center [283, 129] width 127 height 17
click at [267, 216] on input "text" at bounding box center [283, 211] width 127 height 17
paste input "*******"
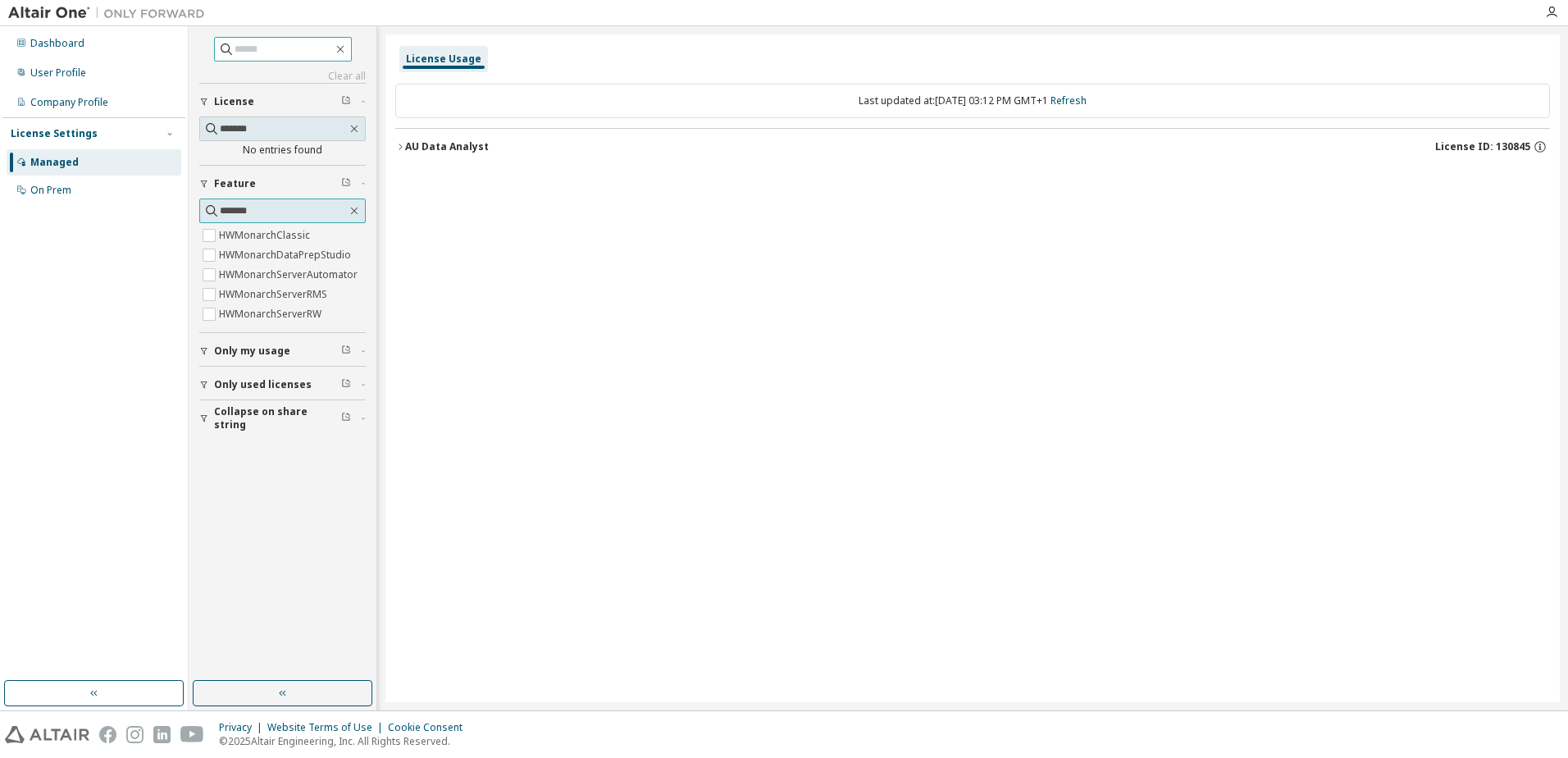
type input "*******"
click at [288, 241] on label "HWMonarchClassic" at bounding box center [266, 236] width 94 height 20
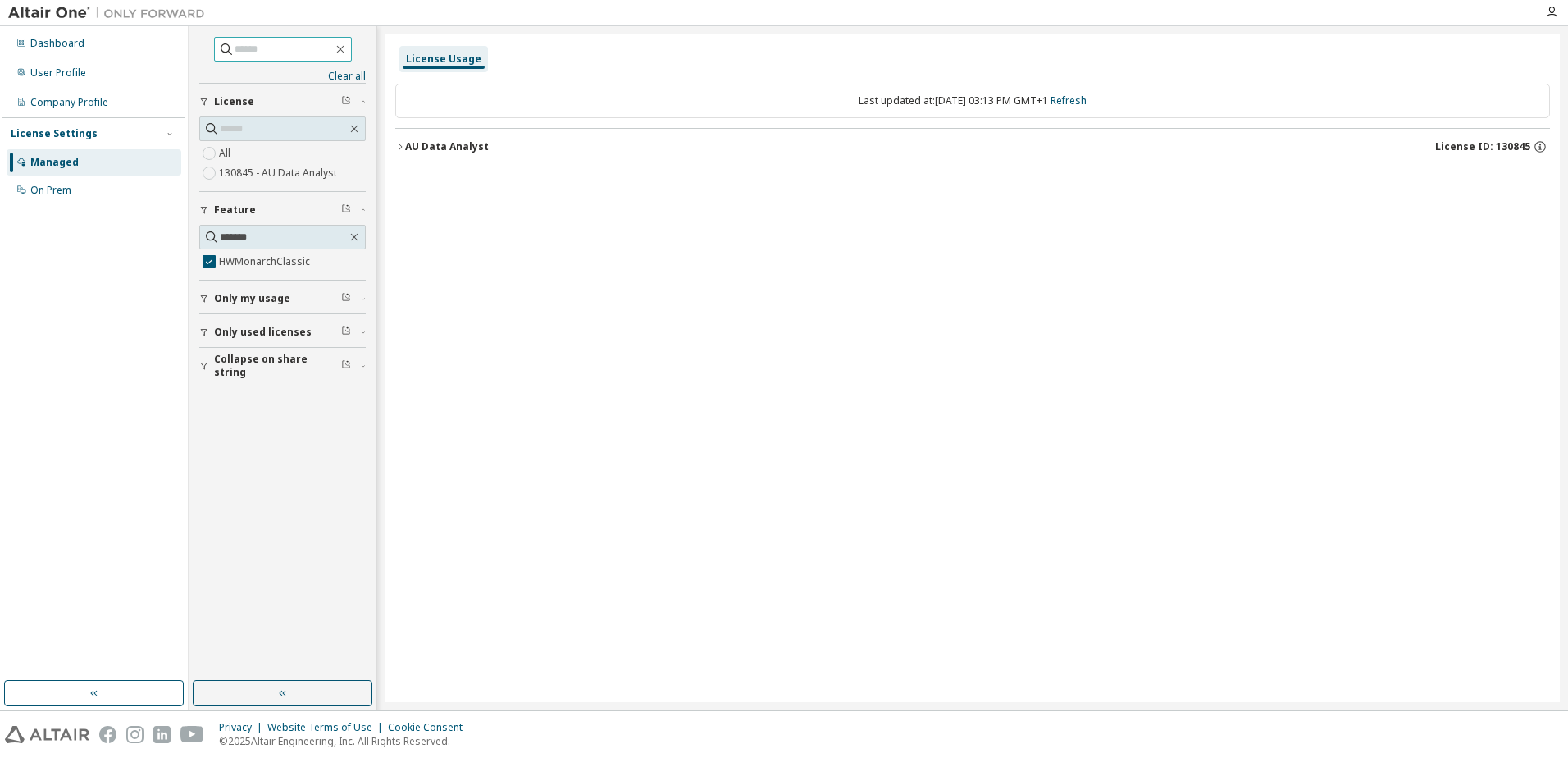
click at [475, 148] on div "AU Data Analyst" at bounding box center [447, 147] width 84 height 13
click at [500, 180] on div "HWMonarchClassic" at bounding box center [494, 181] width 148 height 15
click at [500, 180] on div "HWMonarchClassic" at bounding box center [494, 181] width 148 height 15
click at [1522, 178] on icon "button" at bounding box center [1528, 181] width 15 height 15
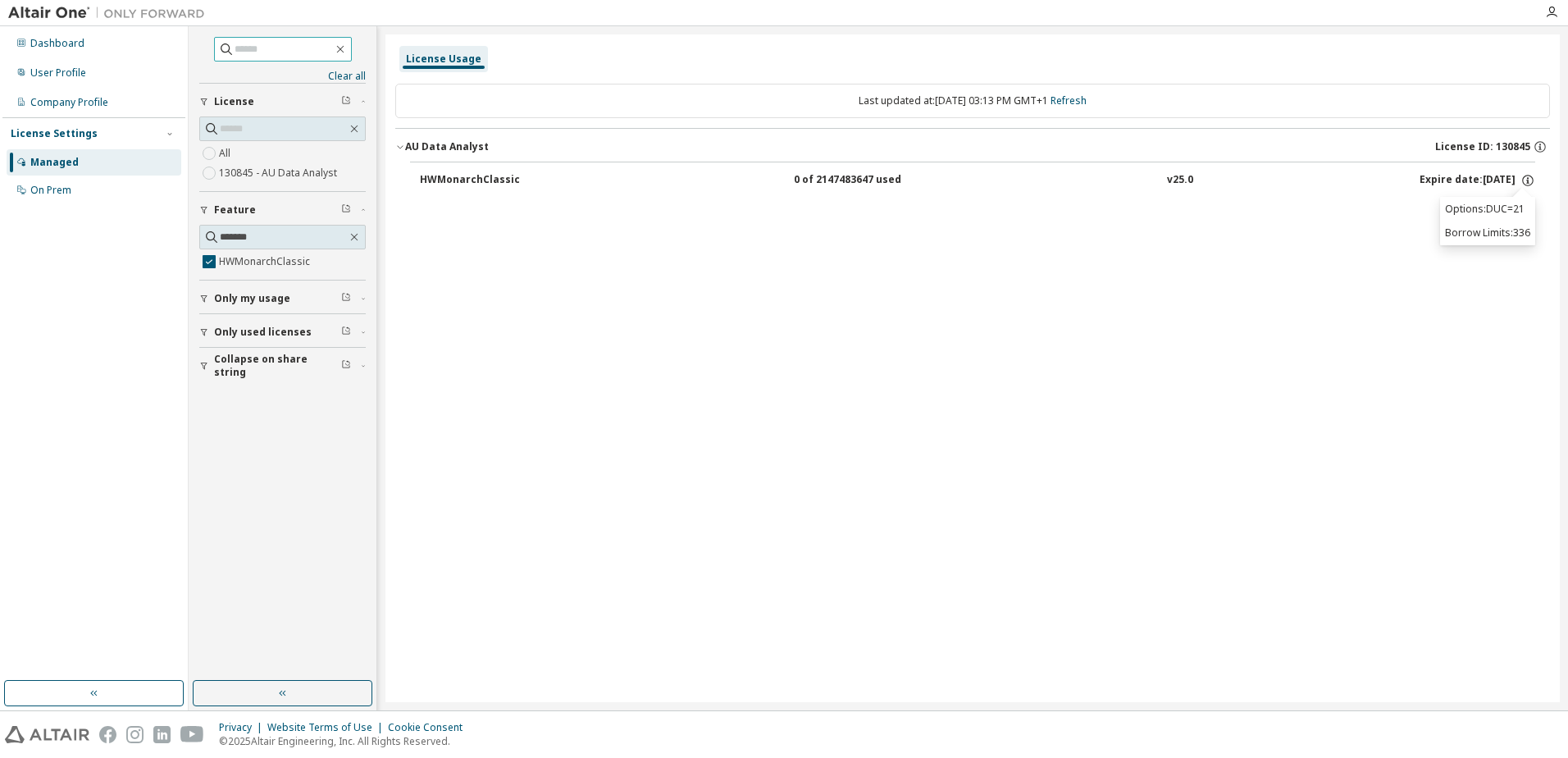
click at [812, 181] on div "0 of 2147483647 used" at bounding box center [867, 181] width 148 height 15
drag, startPoint x: 813, startPoint y: 181, endPoint x: 735, endPoint y: 183, distance: 78.0
click at [736, 183] on div "HWMonarchClassic 0 of 2147483647 used v25.0 Expire date: 2025-09-17" at bounding box center [977, 181] width 1115 height 15
click at [514, 179] on div "HWMonarchClassic" at bounding box center [494, 181] width 148 height 15
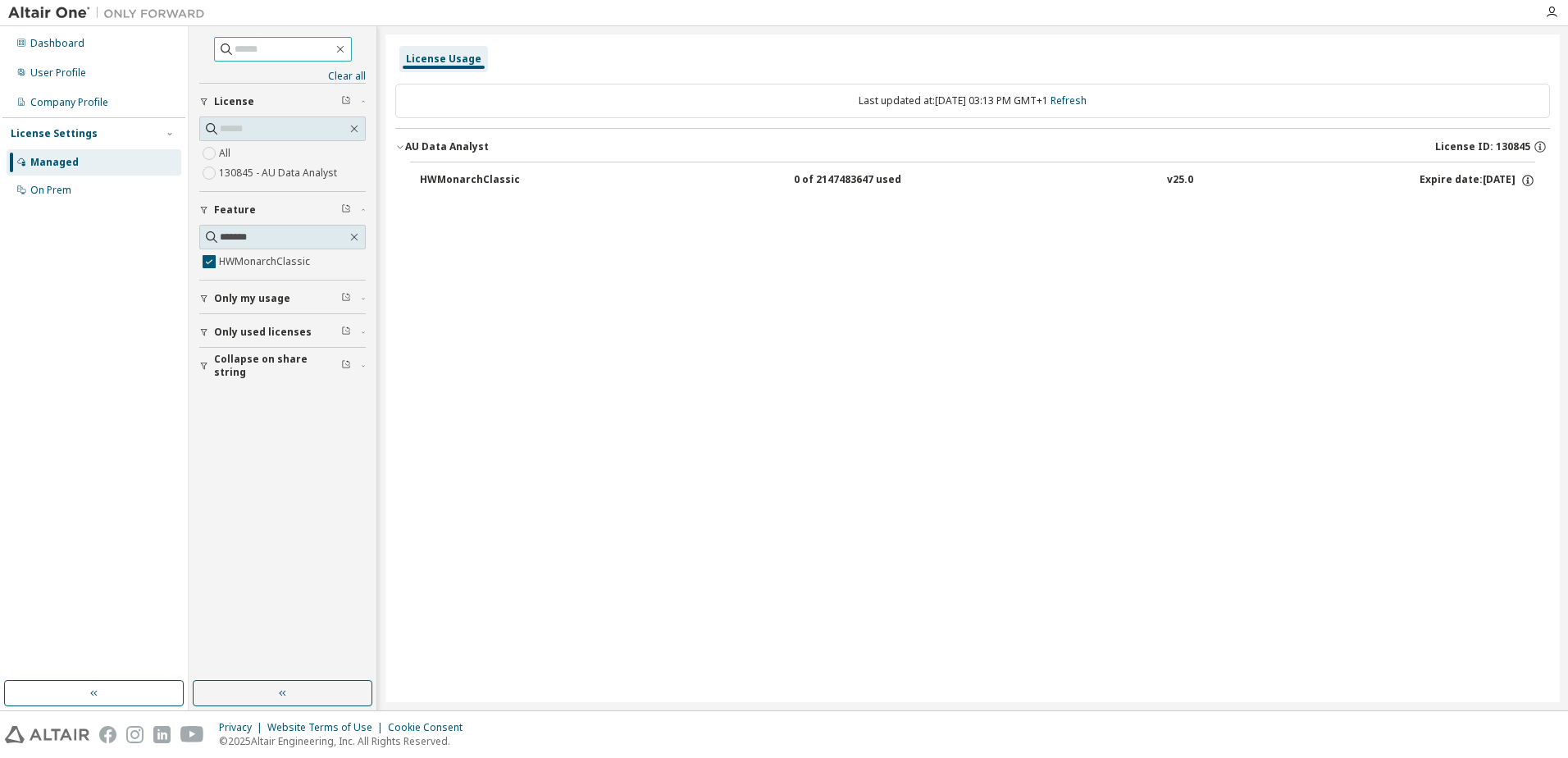
click at [116, 155] on div "Managed" at bounding box center [94, 162] width 175 height 26
click at [347, 43] on icon "button" at bounding box center [341, 49] width 13 height 13
click at [347, 48] on icon "button" at bounding box center [341, 49] width 13 height 13
click at [122, 160] on div "Managed" at bounding box center [94, 162] width 175 height 26
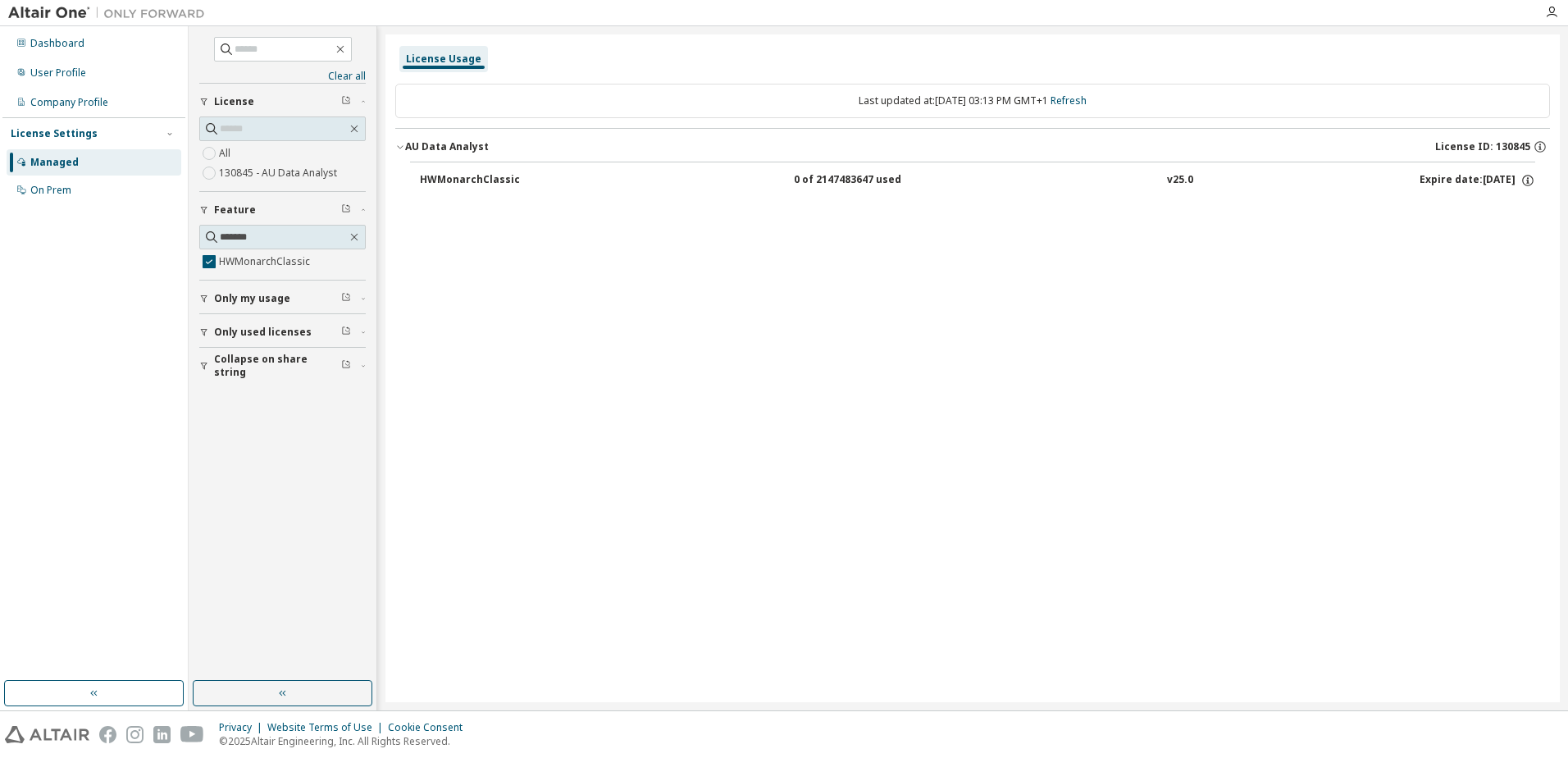
click at [124, 175] on div "Managed" at bounding box center [94, 162] width 175 height 26
click at [361, 123] on span at bounding box center [354, 129] width 15 height 15
click at [272, 261] on label "HWMonarchClassic" at bounding box center [266, 262] width 94 height 20
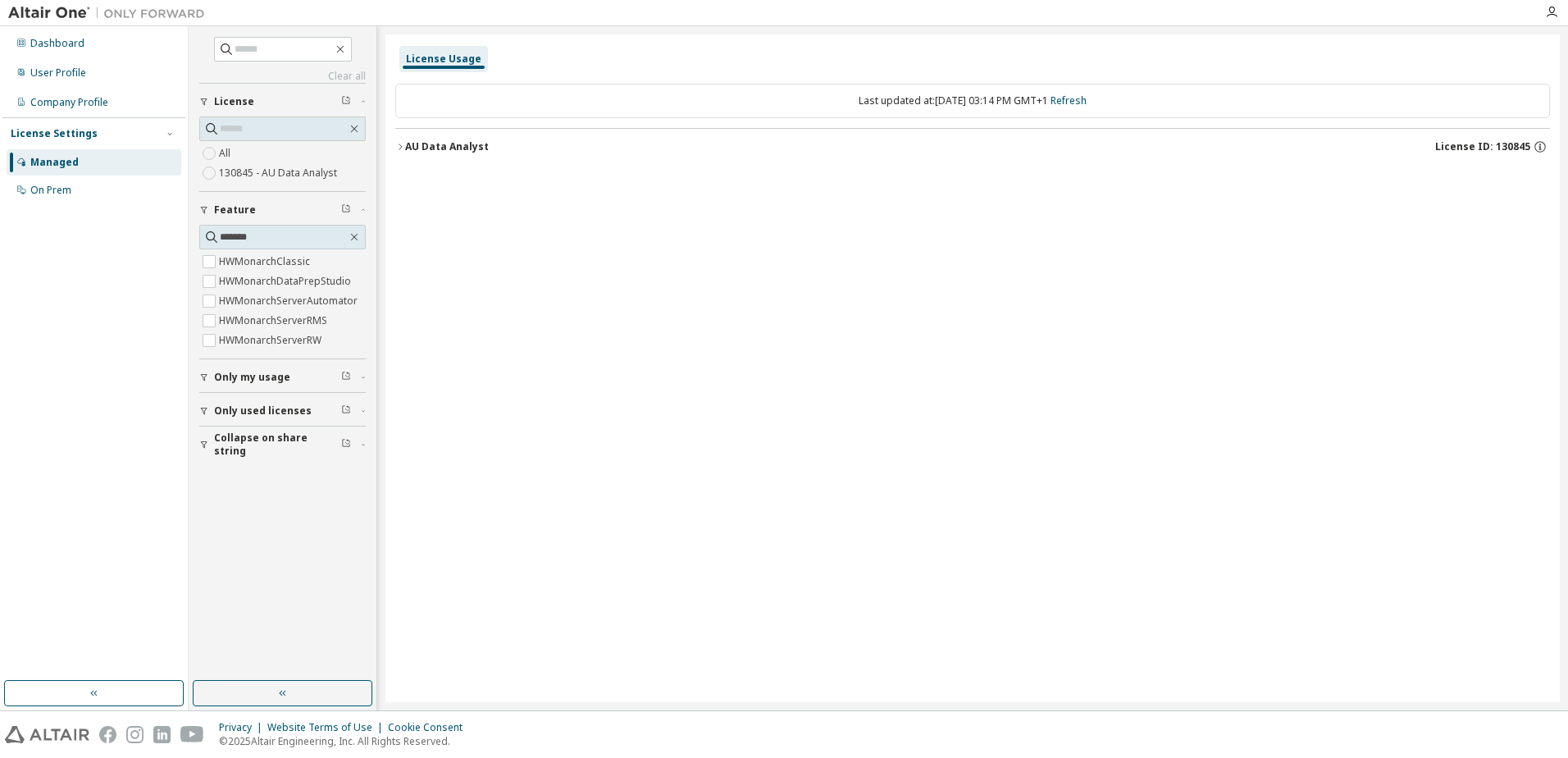
click at [480, 145] on div "AU Data Analyst" at bounding box center [447, 147] width 84 height 13
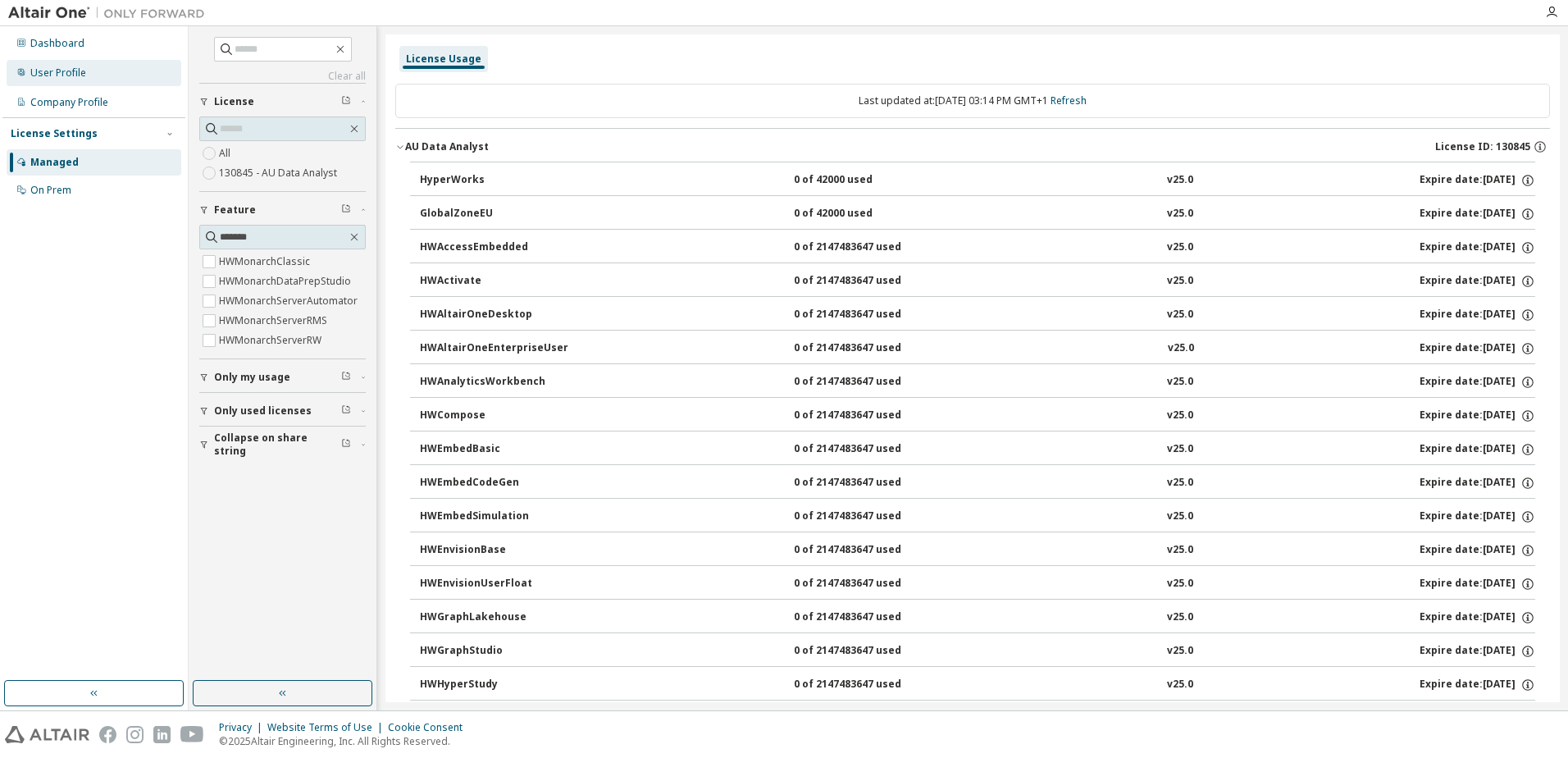
click at [90, 79] on div "User Profile" at bounding box center [94, 73] width 175 height 26
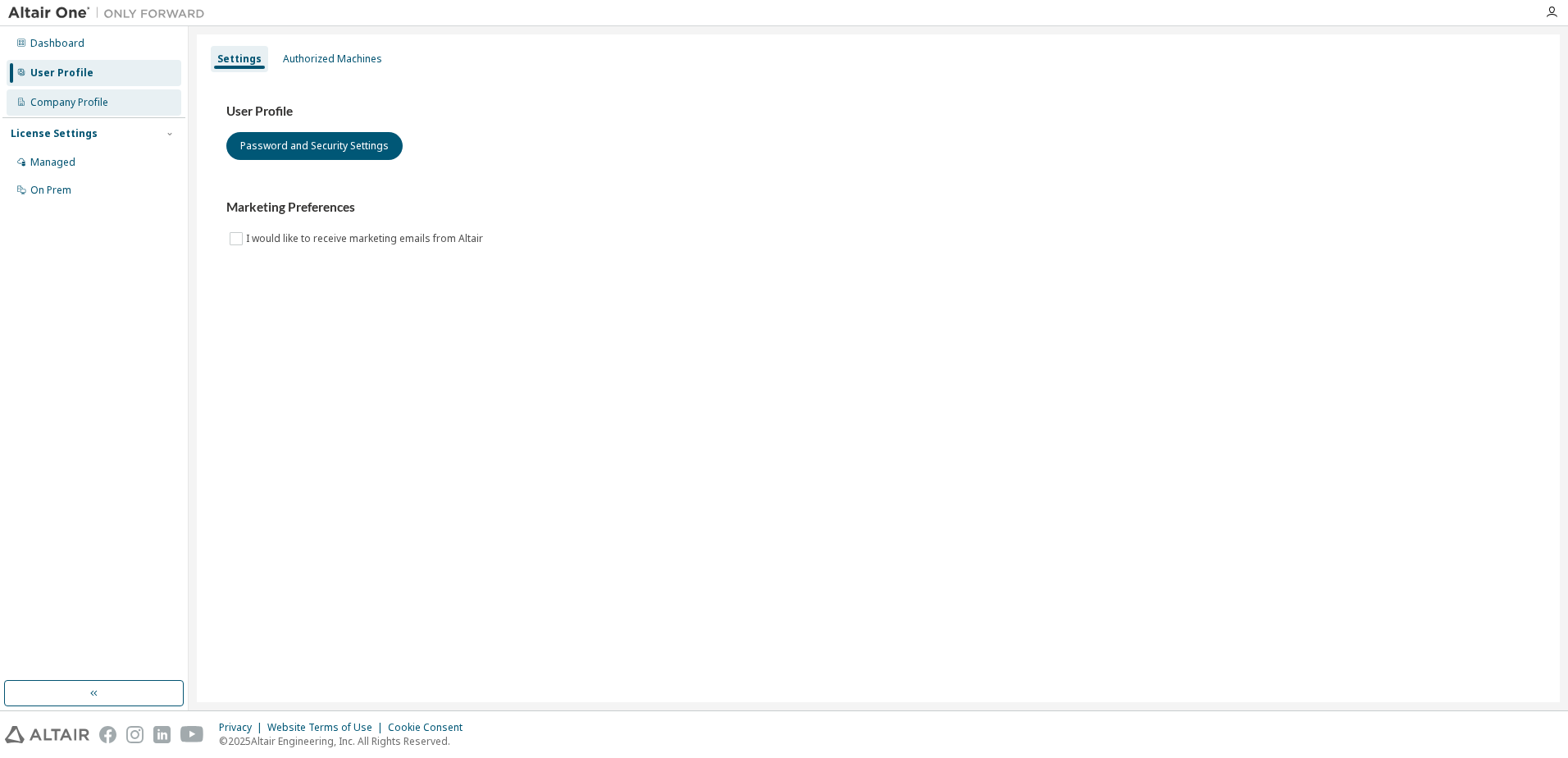
click at [89, 103] on div "Company Profile" at bounding box center [69, 103] width 78 height 13
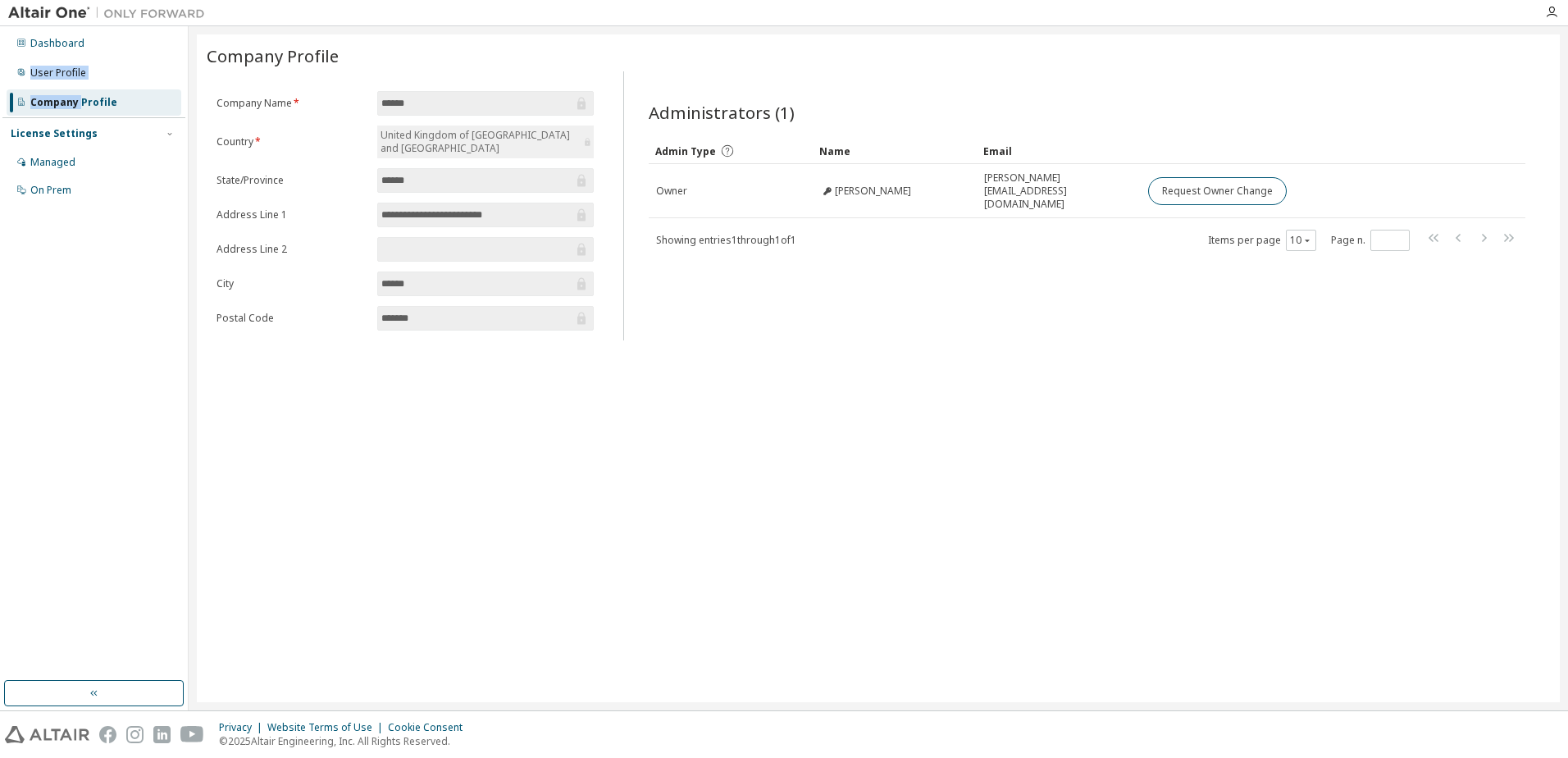
drag, startPoint x: 79, startPoint y: 56, endPoint x: 82, endPoint y: 111, distance: 55.1
click at [82, 111] on div "Dashboard User Profile Company Profile License Settings Managed On Prem" at bounding box center [94, 116] width 183 height 176
drag, startPoint x: 82, startPoint y: 111, endPoint x: 60, endPoint y: 73, distance: 43.9
click at [60, 73] on div "User Profile" at bounding box center [58, 74] width 56 height 13
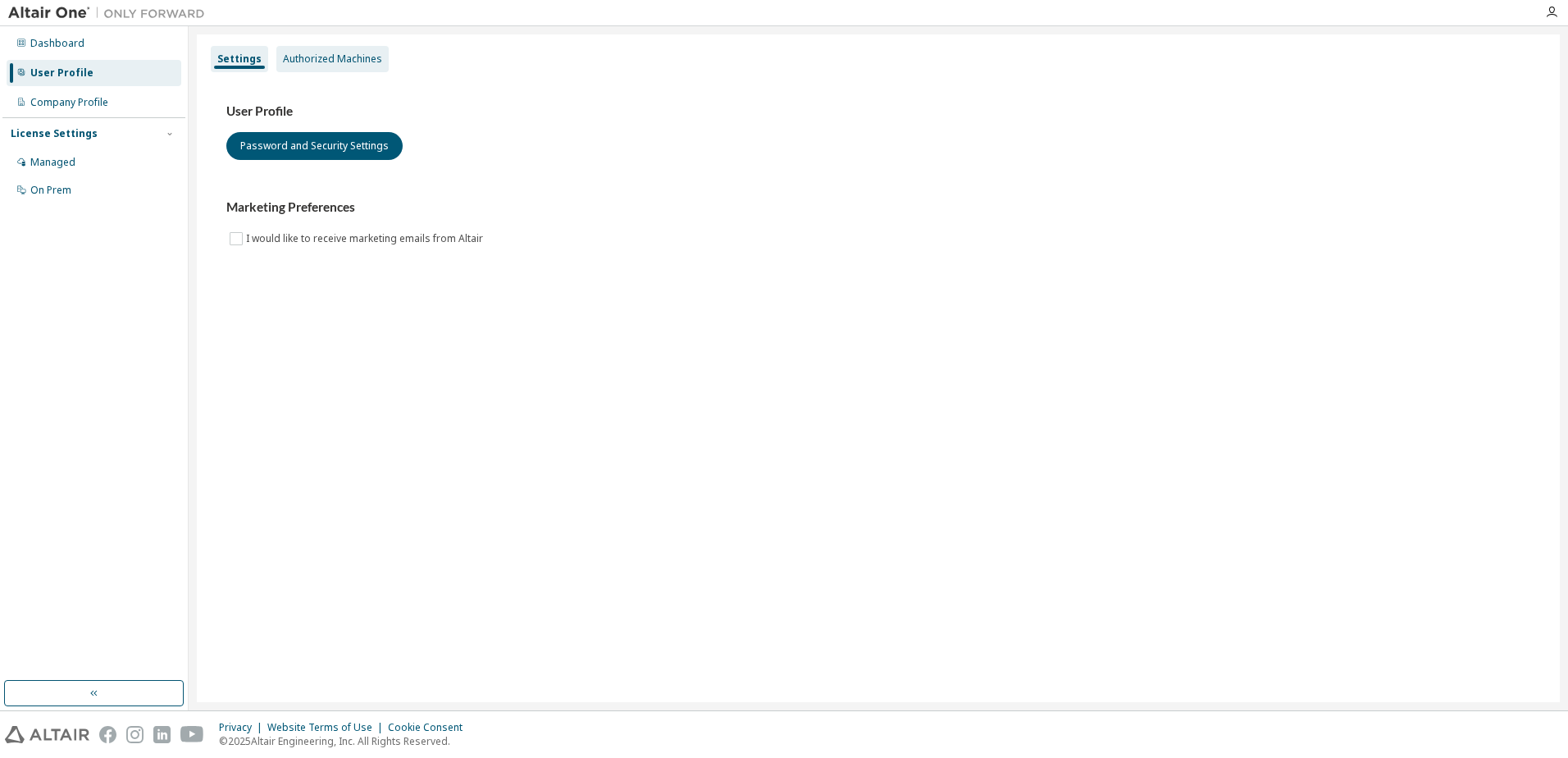
click at [347, 64] on div "Authorized Machines" at bounding box center [332, 59] width 99 height 13
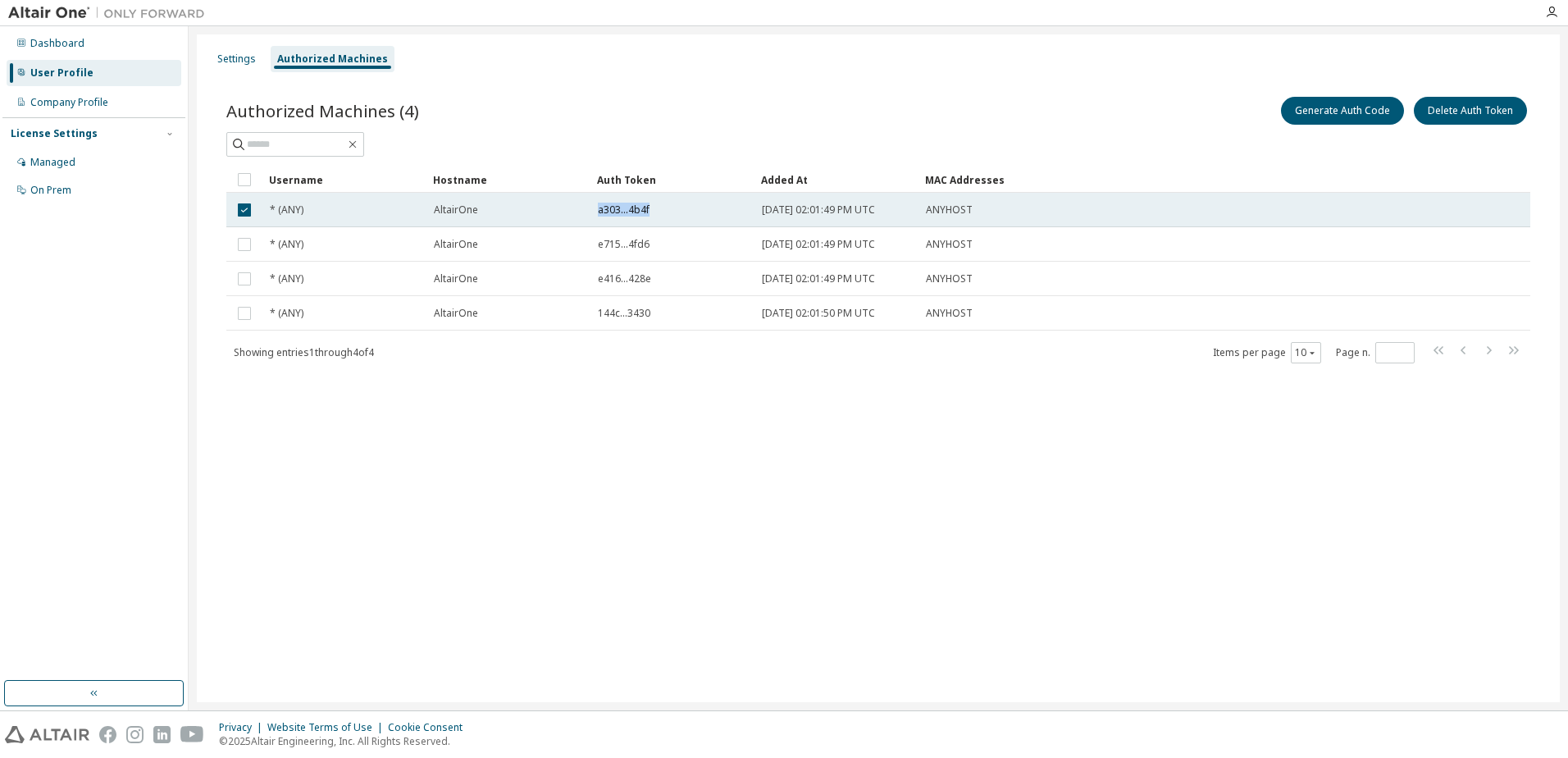
drag, startPoint x: 600, startPoint y: 210, endPoint x: 653, endPoint y: 210, distance: 53.0
click at [653, 210] on div "a303...4b4f" at bounding box center [672, 211] width 150 height 13
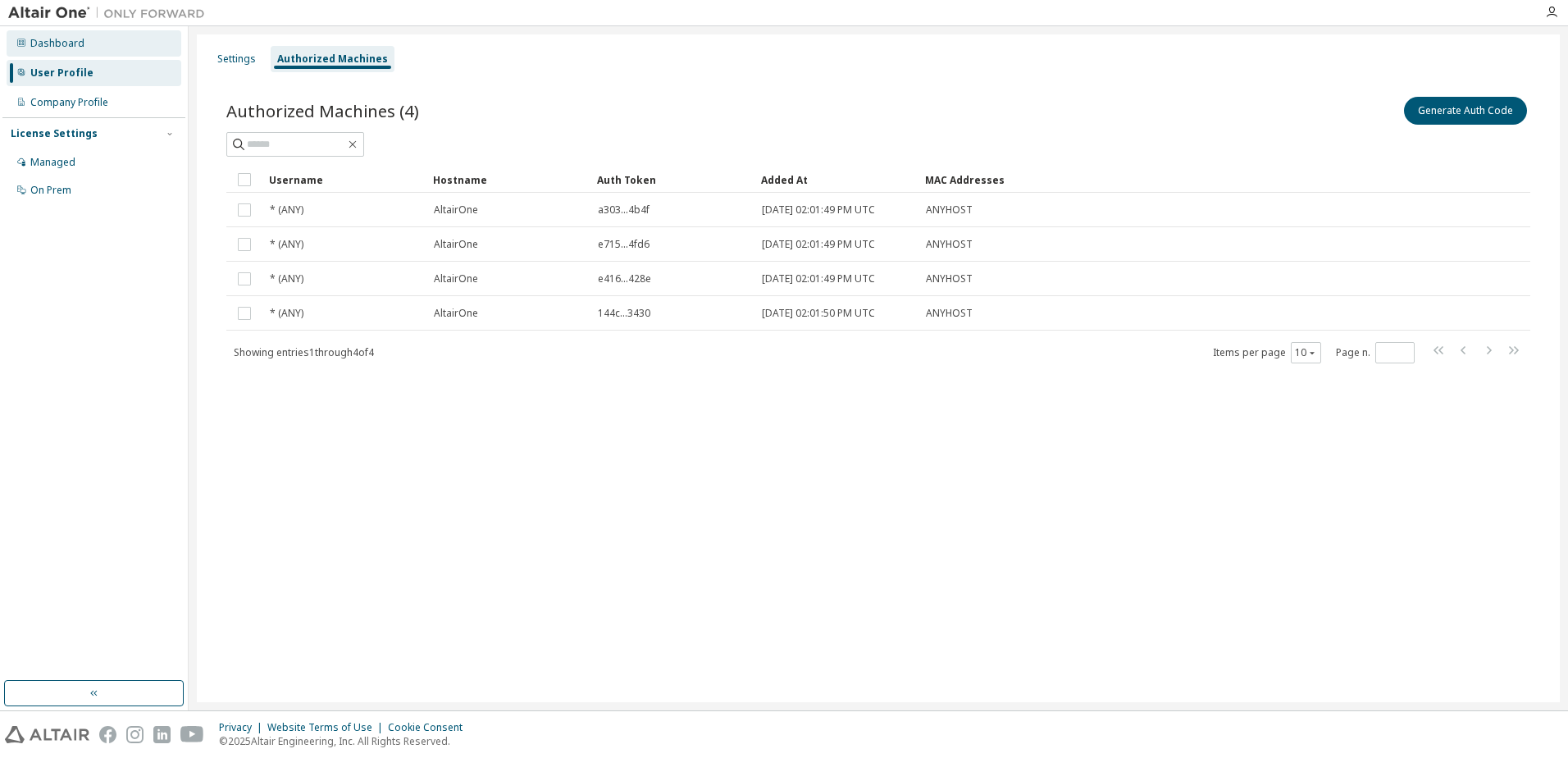
click at [47, 44] on div "Dashboard" at bounding box center [57, 43] width 54 height 13
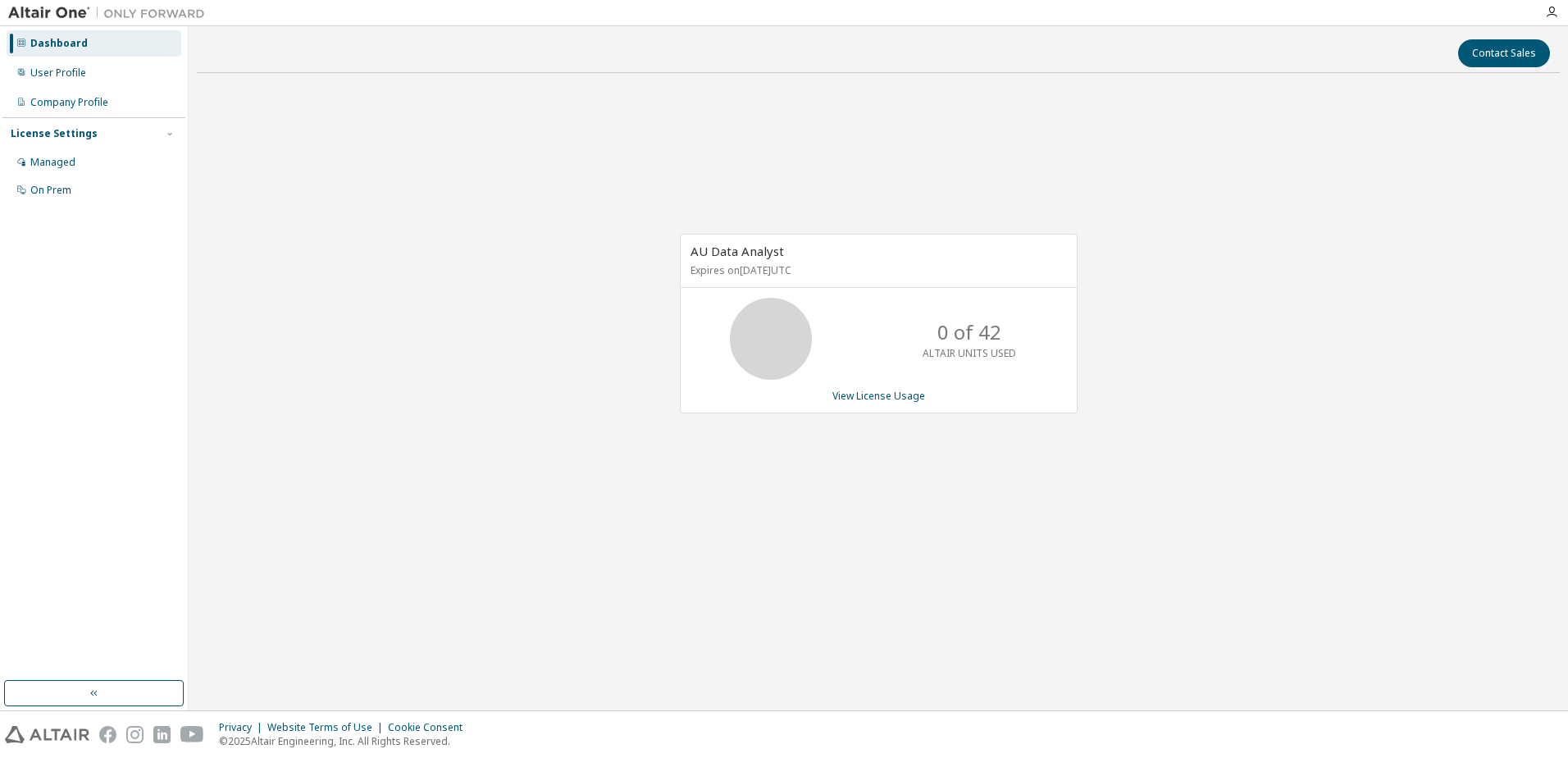
click at [72, 10] on img at bounding box center [110, 13] width 205 height 17
click at [134, 11] on img at bounding box center [110, 13] width 205 height 17
click at [62, 13] on img at bounding box center [110, 13] width 205 height 17
click at [1543, 12] on div at bounding box center [1551, 13] width 33 height 13
click at [33, 735] on img at bounding box center [47, 735] width 84 height 18
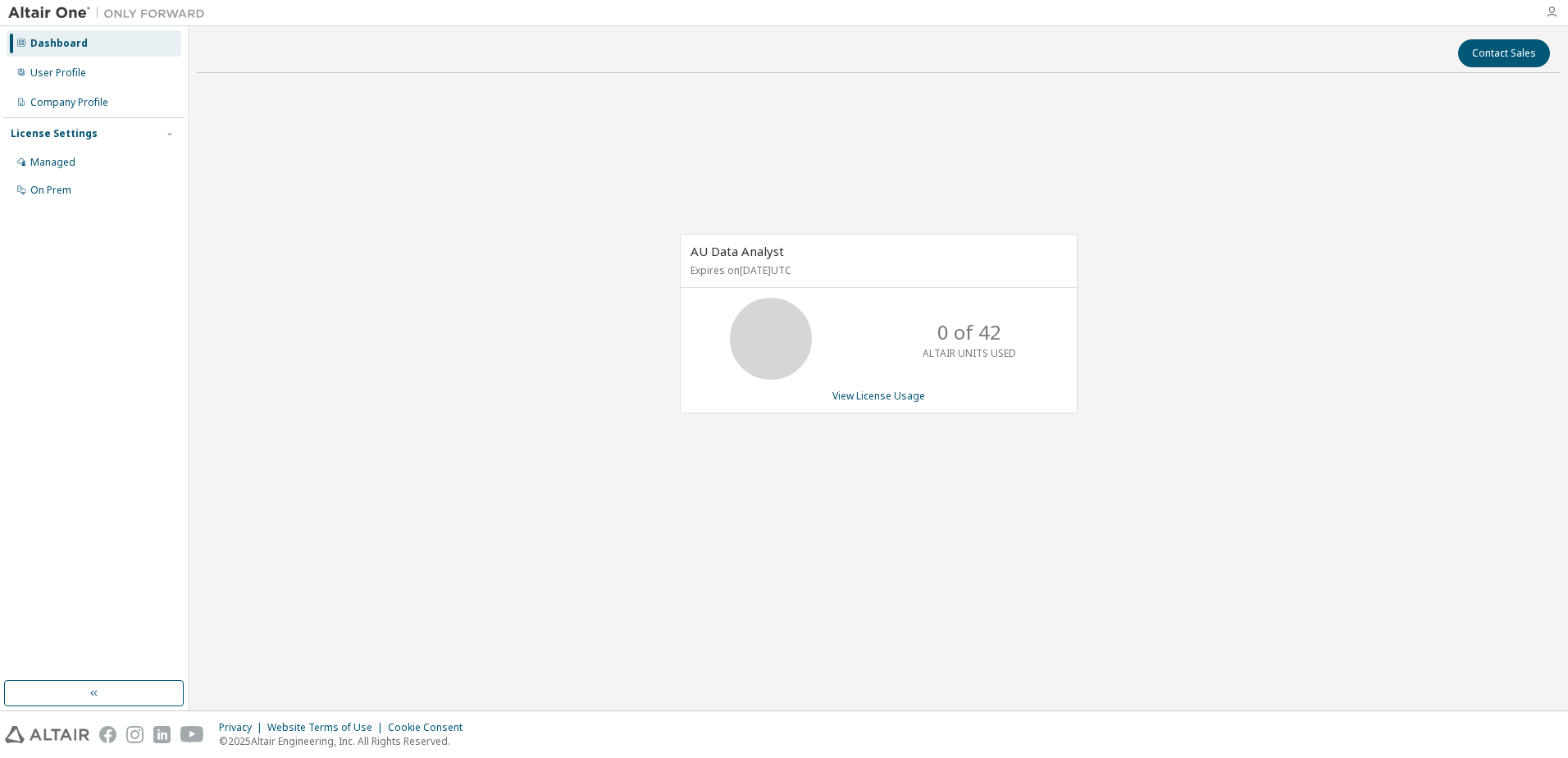
click at [1555, 13] on icon "button" at bounding box center [1552, 13] width 13 height 13
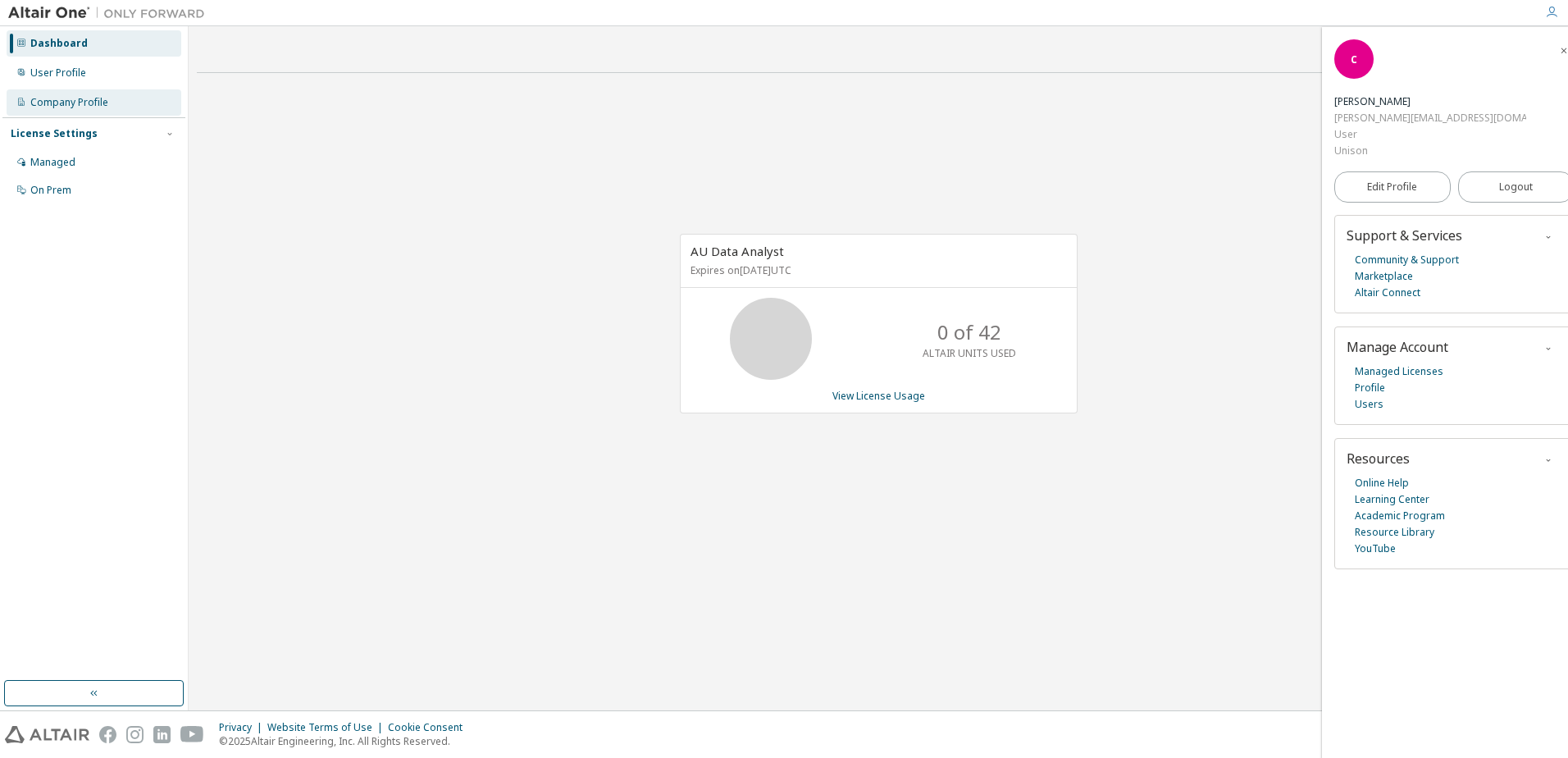
click at [47, 99] on div "Company Profile" at bounding box center [69, 103] width 78 height 13
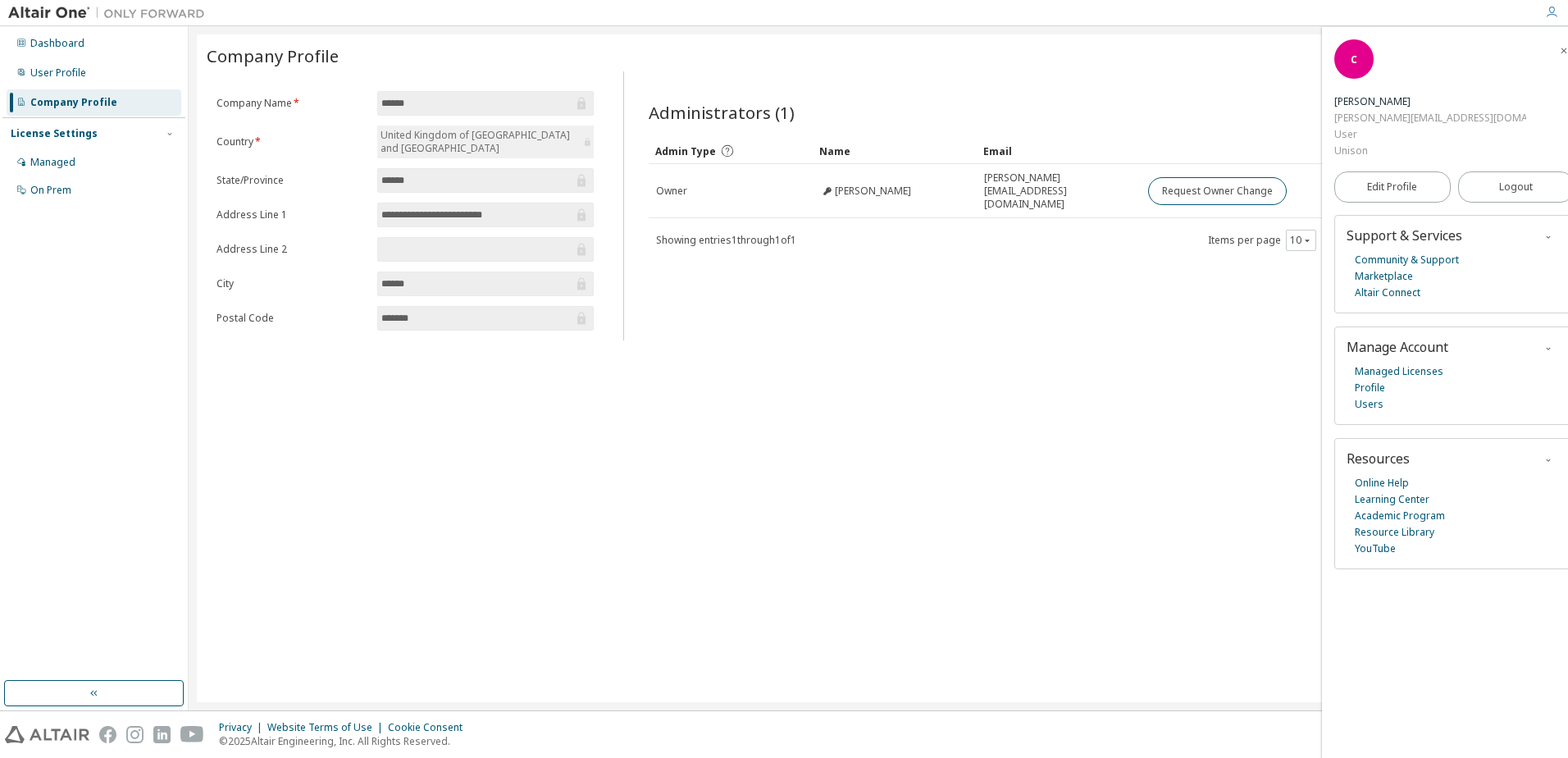
click at [68, 57] on div "Dashboard User Profile Company Profile License Settings Managed On Prem" at bounding box center [94, 116] width 183 height 176
click at [77, 69] on div "User Profile" at bounding box center [58, 74] width 56 height 13
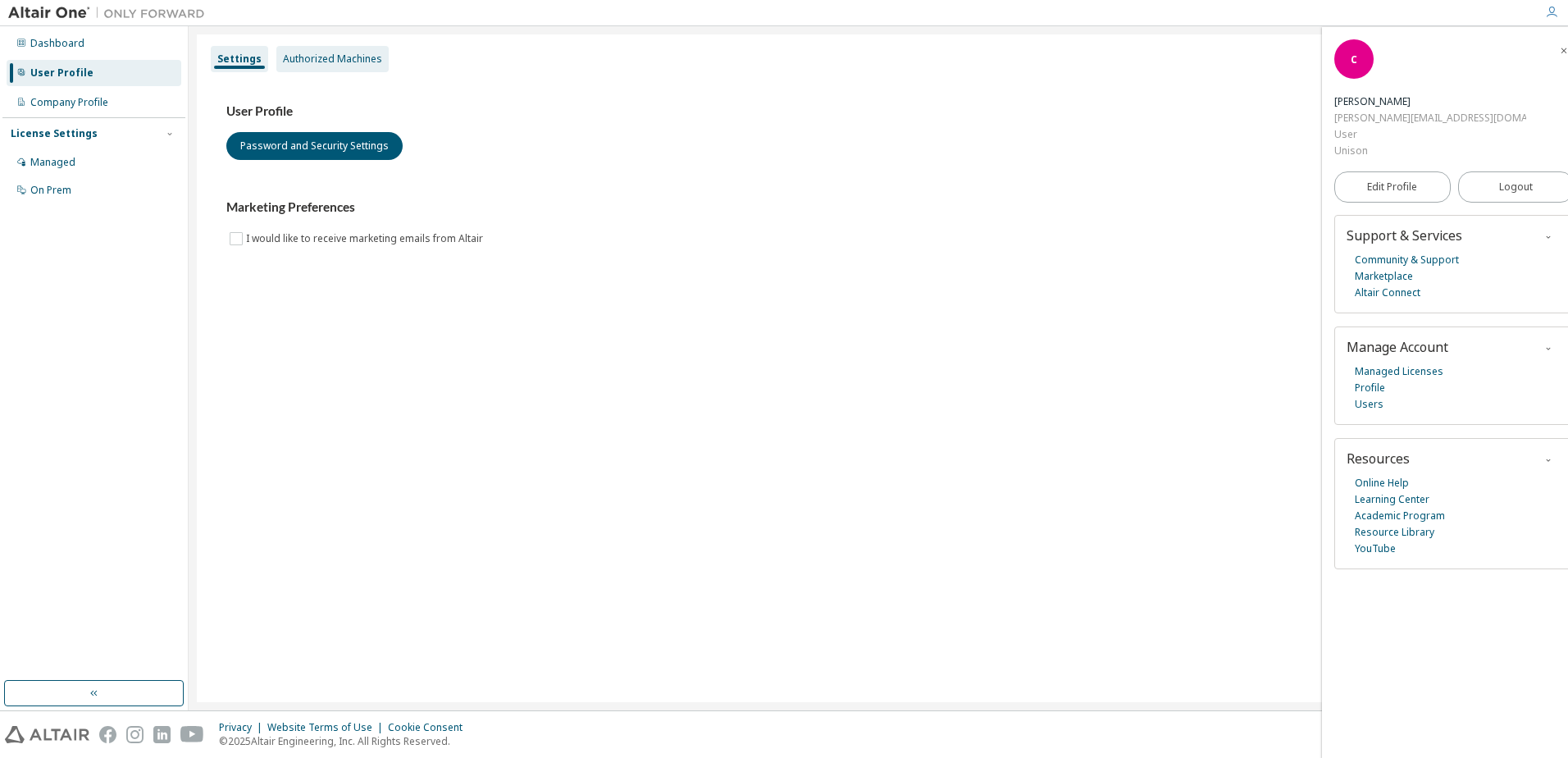
click at [340, 53] on div "Settings Authorized Machines User Profile Password and Security Settings Market…" at bounding box center [879, 368] width 1363 height 668
click at [340, 59] on div "Authorized Machines" at bounding box center [332, 59] width 99 height 13
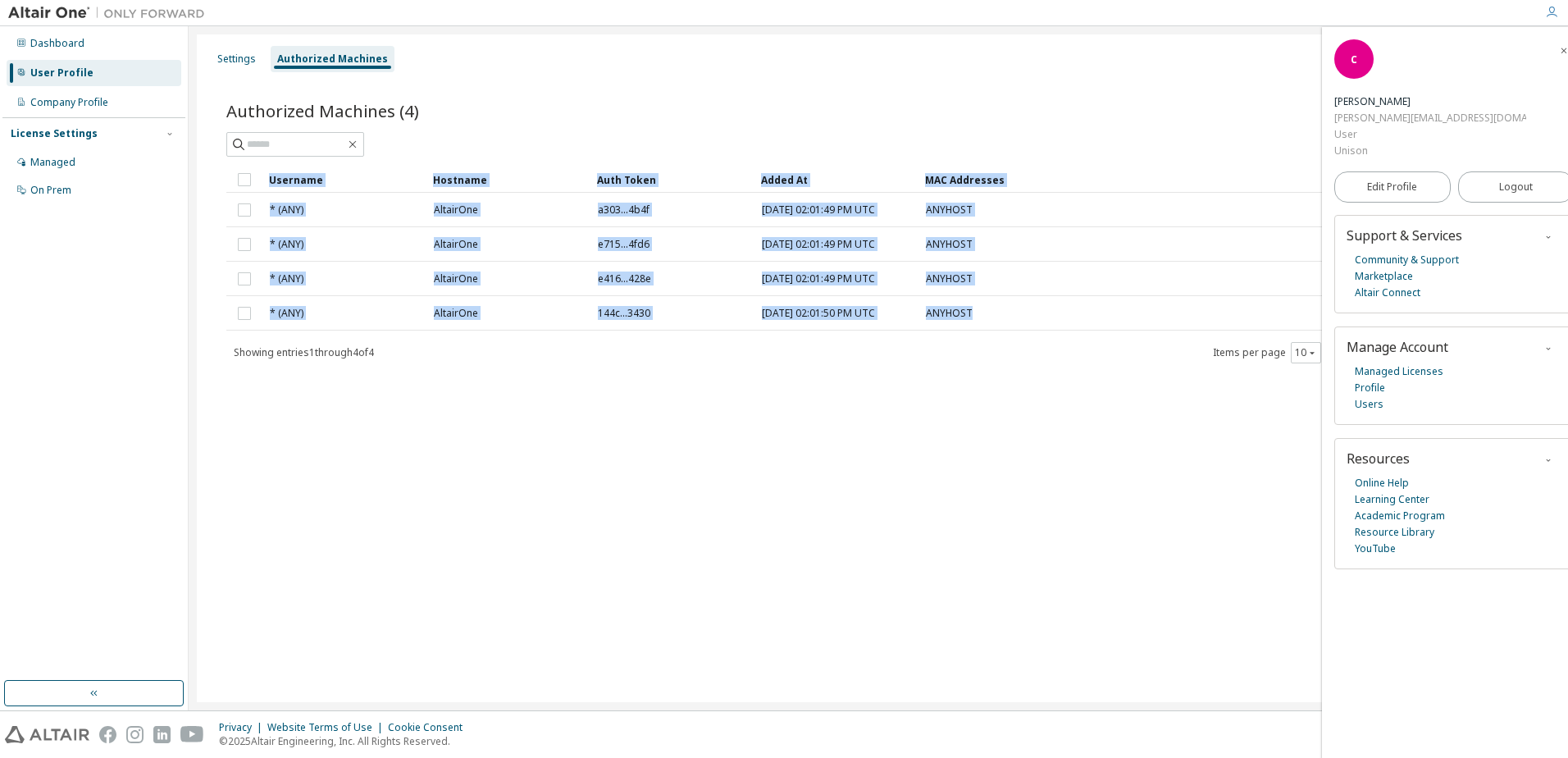
drag, startPoint x: 227, startPoint y: 181, endPoint x: 1537, endPoint y: 384, distance: 1325.6
click at [986, 308] on table "Username Hostname Auth Token Added At MAC Addresses * (ANY) AltairOne a303...4b…" at bounding box center [878, 248] width 1304 height 164
copy table "Username Hostname Auth Token Added At MAC Addresses * (ANY) AltairOne a303...4b…"
drag, startPoint x: 1546, startPoint y: 49, endPoint x: 1531, endPoint y: 92, distance: 45.5
click at [1560, 49] on icon "button" at bounding box center [1565, 51] width 10 height 10
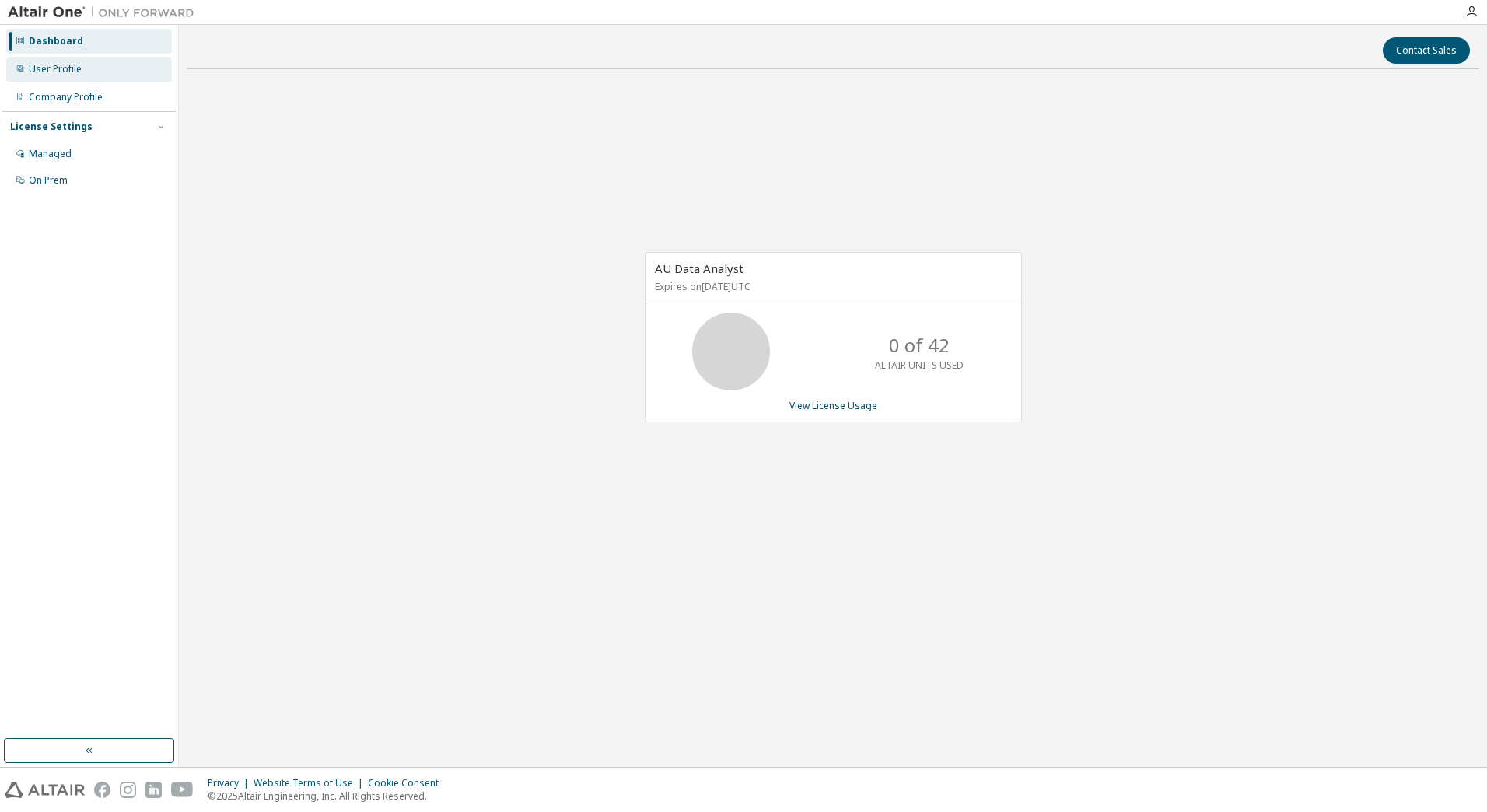
click at [48, 67] on div "User Profile" at bounding box center [55, 70] width 53 height 13
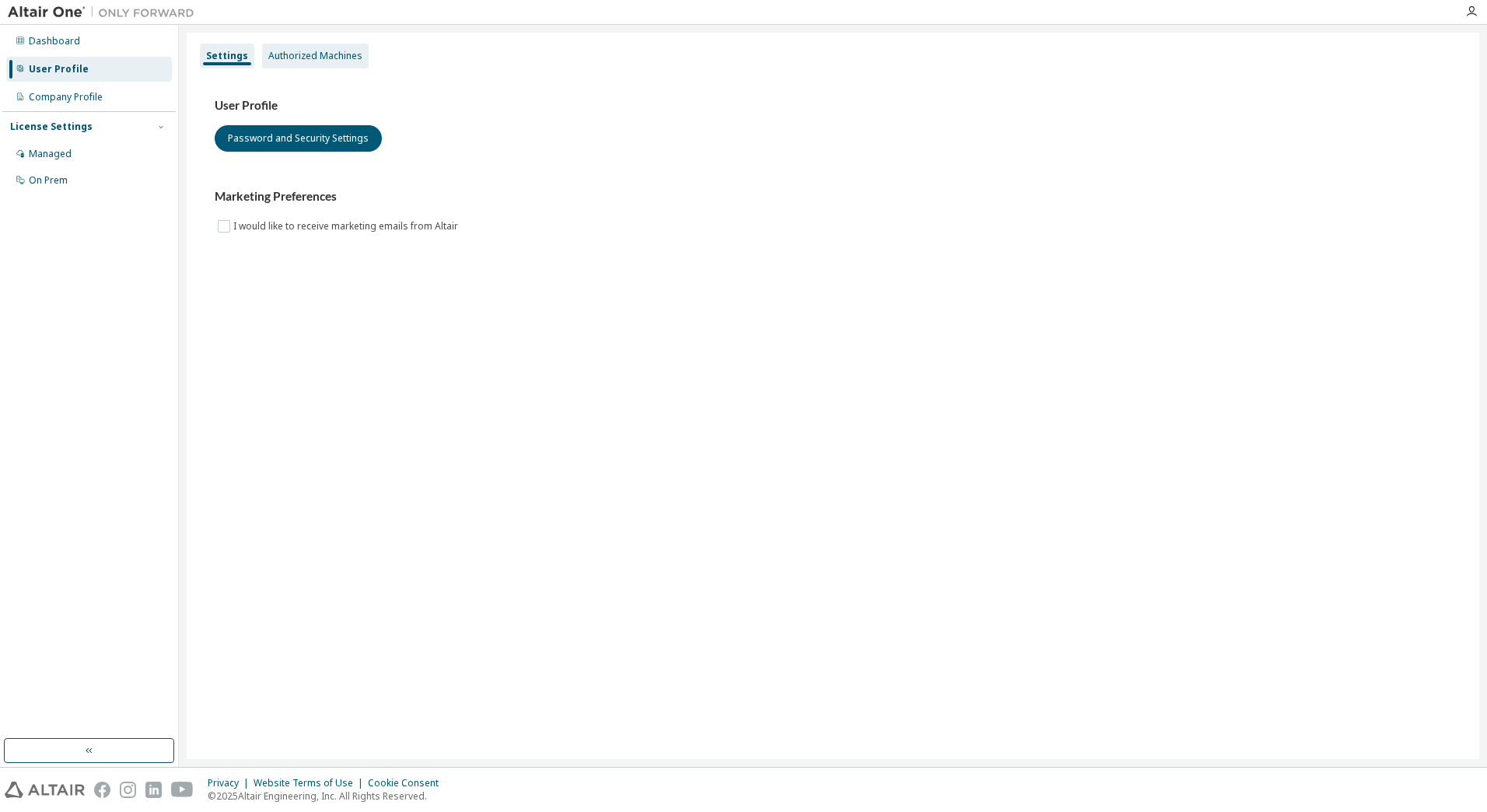
click at [307, 63] on div "Authorized Machines" at bounding box center [315, 55] width 107 height 25
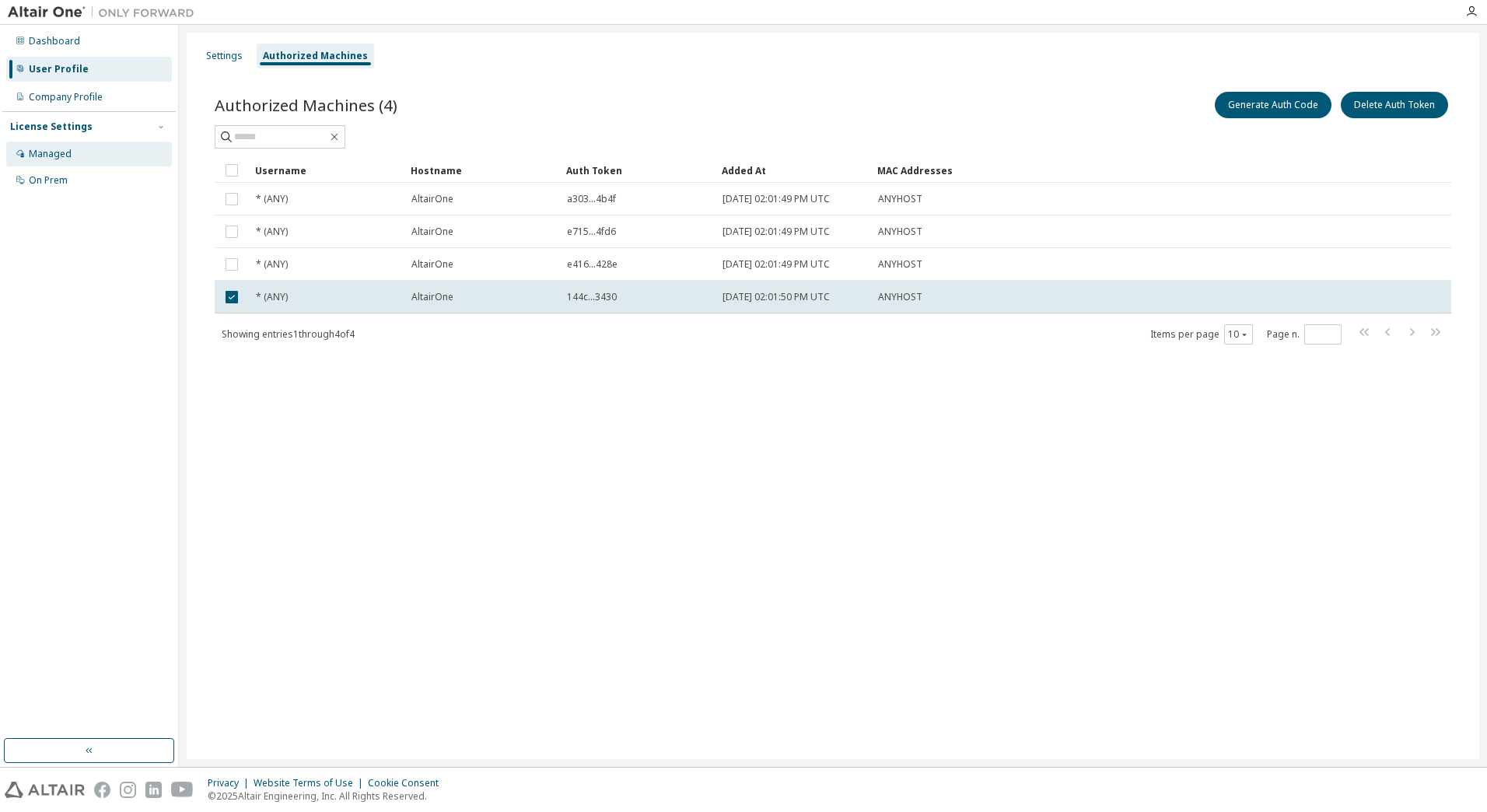
click at [28, 162] on div "Managed" at bounding box center [89, 154] width 166 height 25
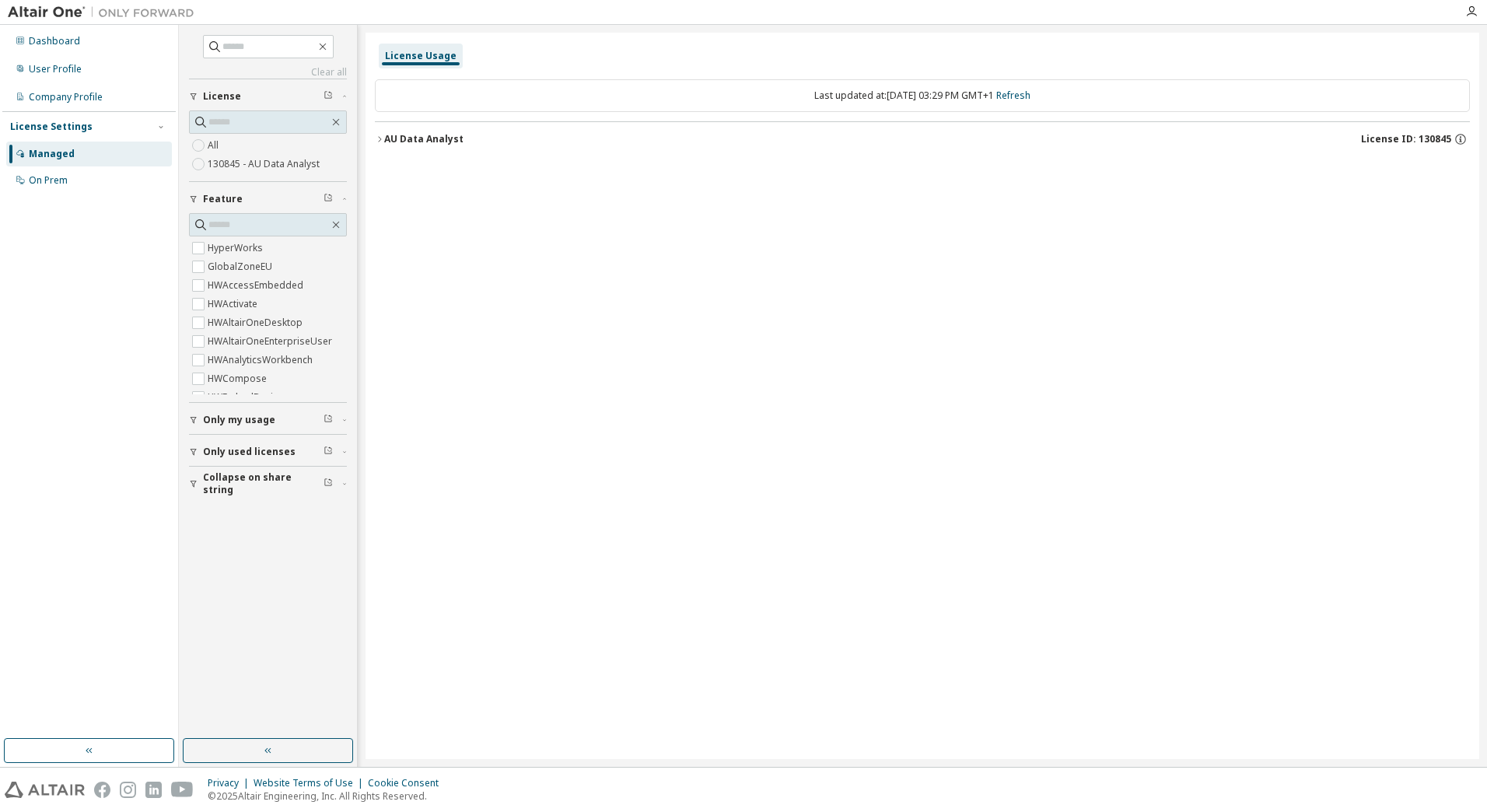
click at [403, 134] on div "AU Data Analyst" at bounding box center [424, 139] width 79 height 13
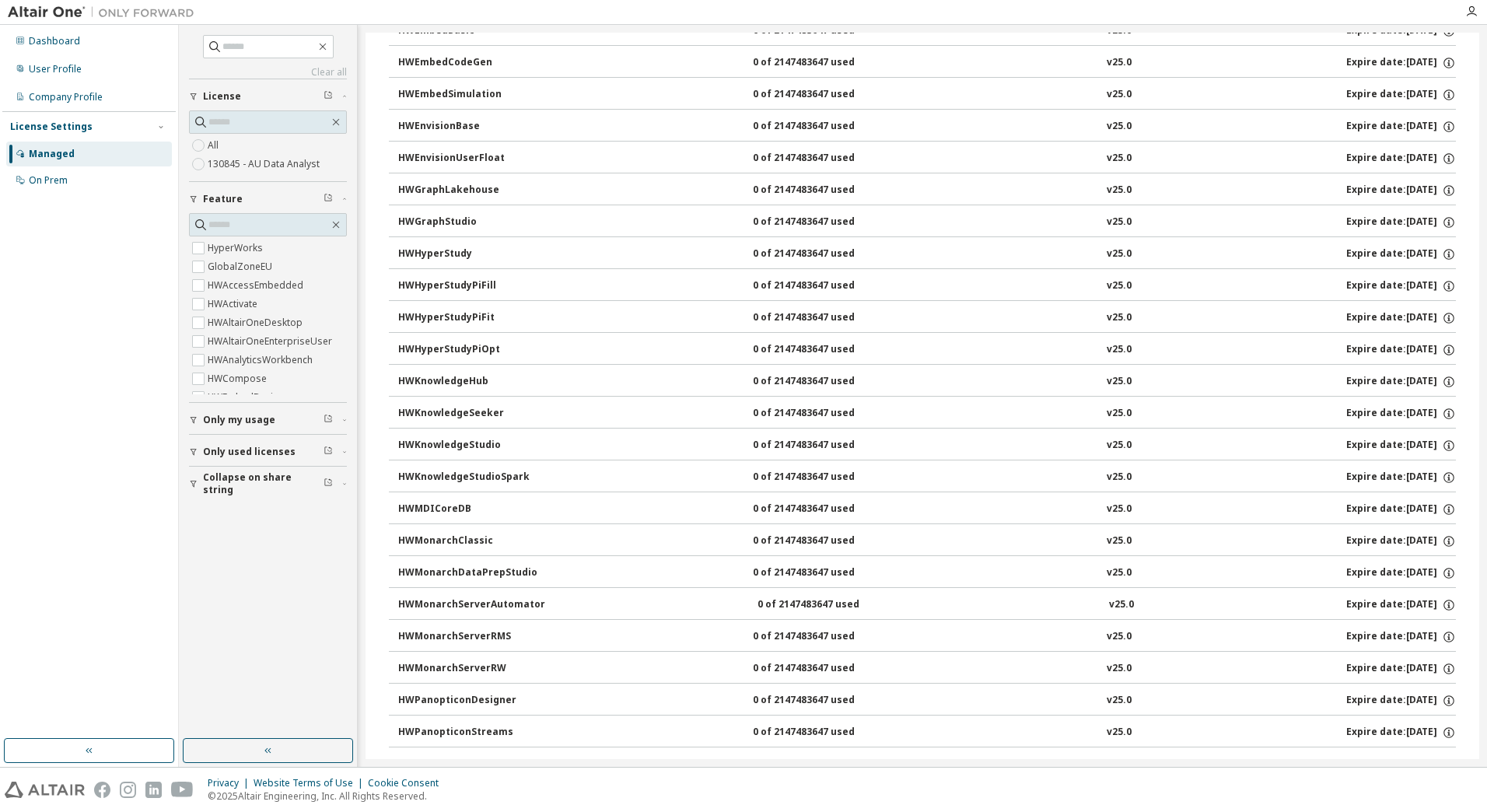
scroll to position [396, 0]
click at [442, 540] on div "HWMonarchClassic" at bounding box center [468, 541] width 140 height 14
click at [38, 67] on div "User Profile" at bounding box center [55, 70] width 53 height 13
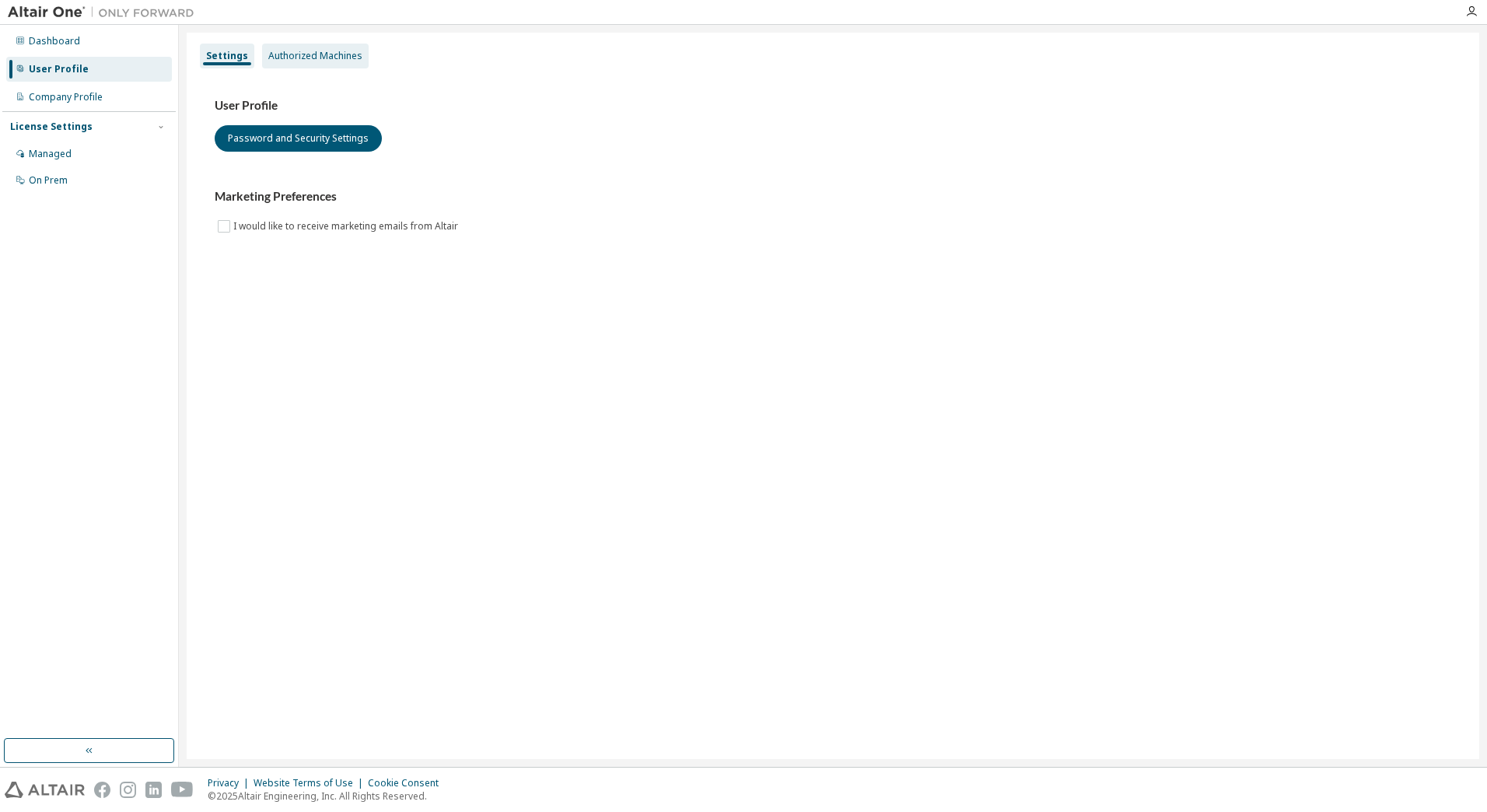
click at [325, 57] on div "Authorized Machines" at bounding box center [315, 56] width 94 height 13
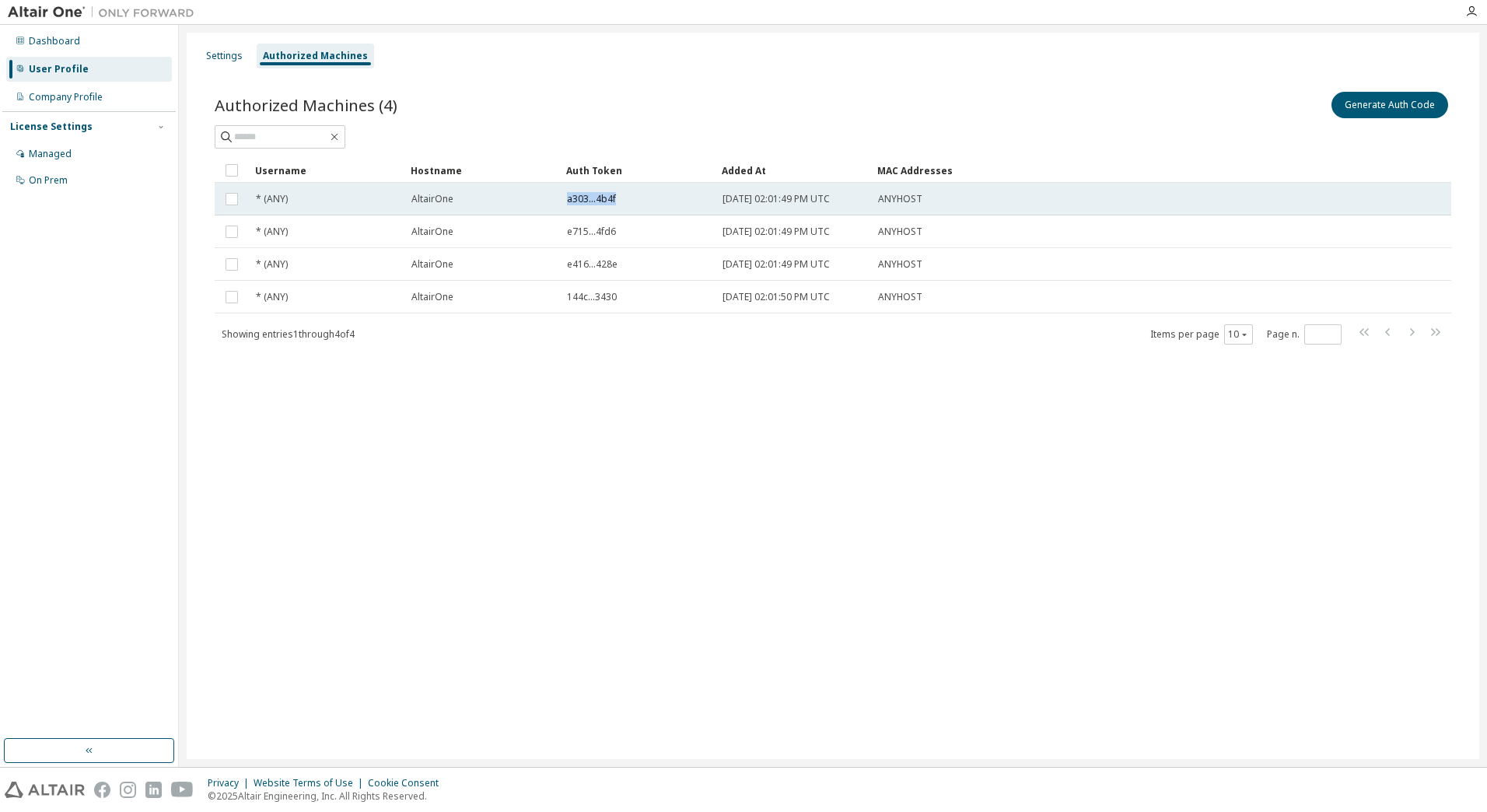
drag, startPoint x: 566, startPoint y: 201, endPoint x: 626, endPoint y: 203, distance: 60.0
click at [626, 203] on td "a303...4b4f" at bounding box center [638, 199] width 155 height 32
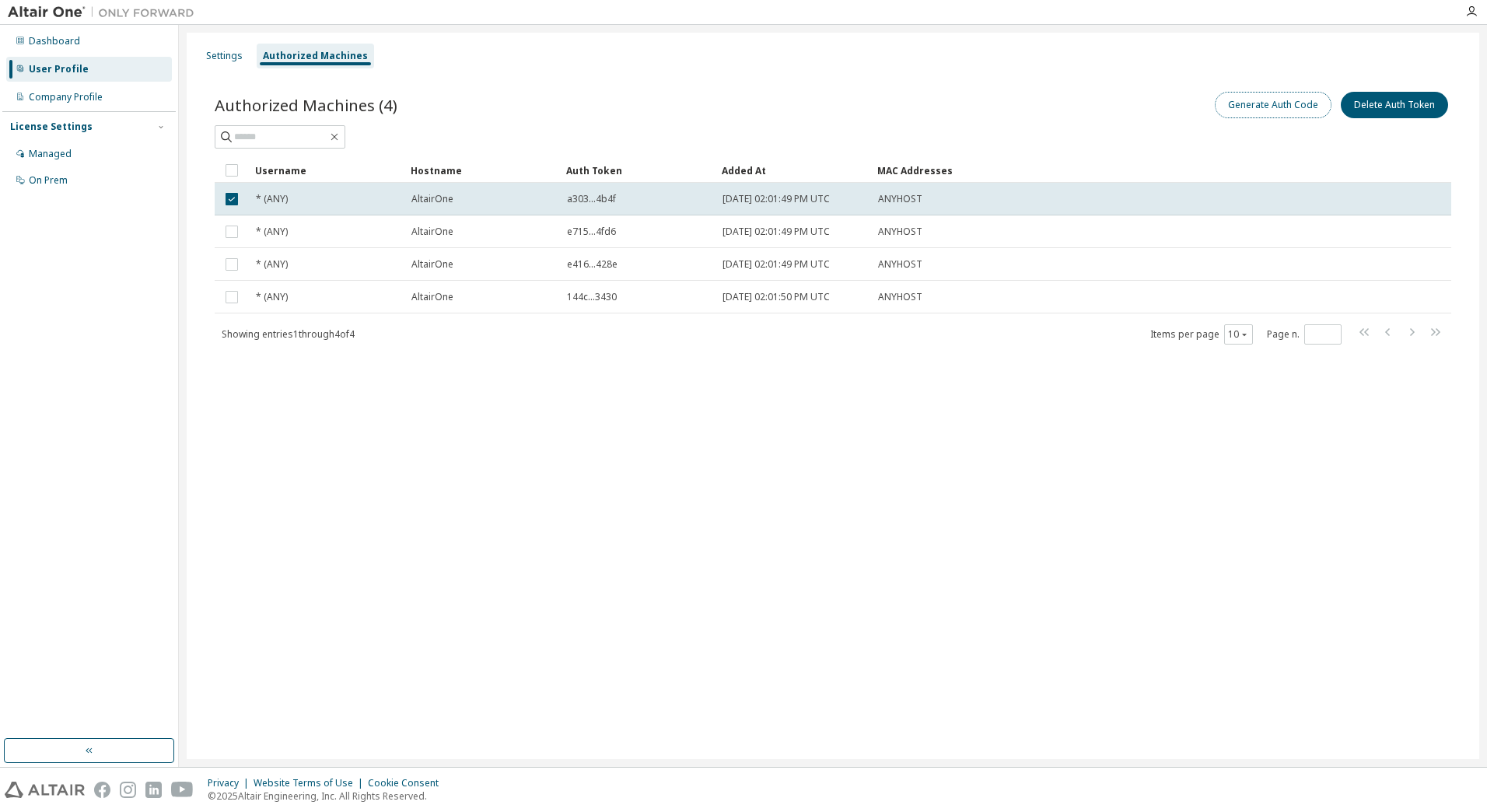
click at [1256, 105] on button "Generate Auth Code" at bounding box center [1273, 105] width 116 height 26
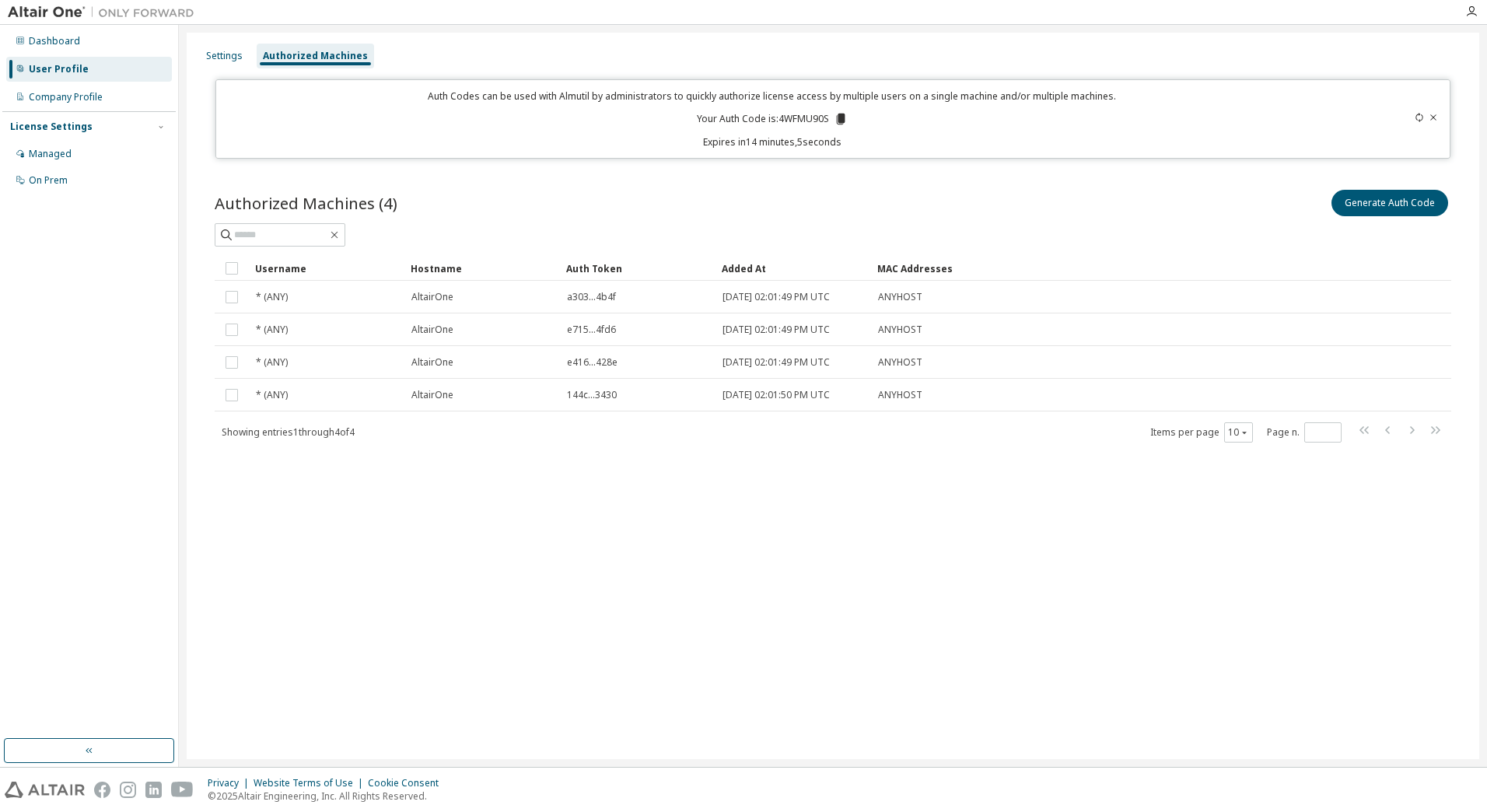
click at [574, 227] on div at bounding box center [833, 234] width 1237 height 23
click at [115, 69] on div "User Profile" at bounding box center [89, 69] width 166 height 25
click at [89, 71] on div "User Profile" at bounding box center [89, 69] width 166 height 25
click at [211, 59] on div "Settings" at bounding box center [224, 56] width 36 height 13
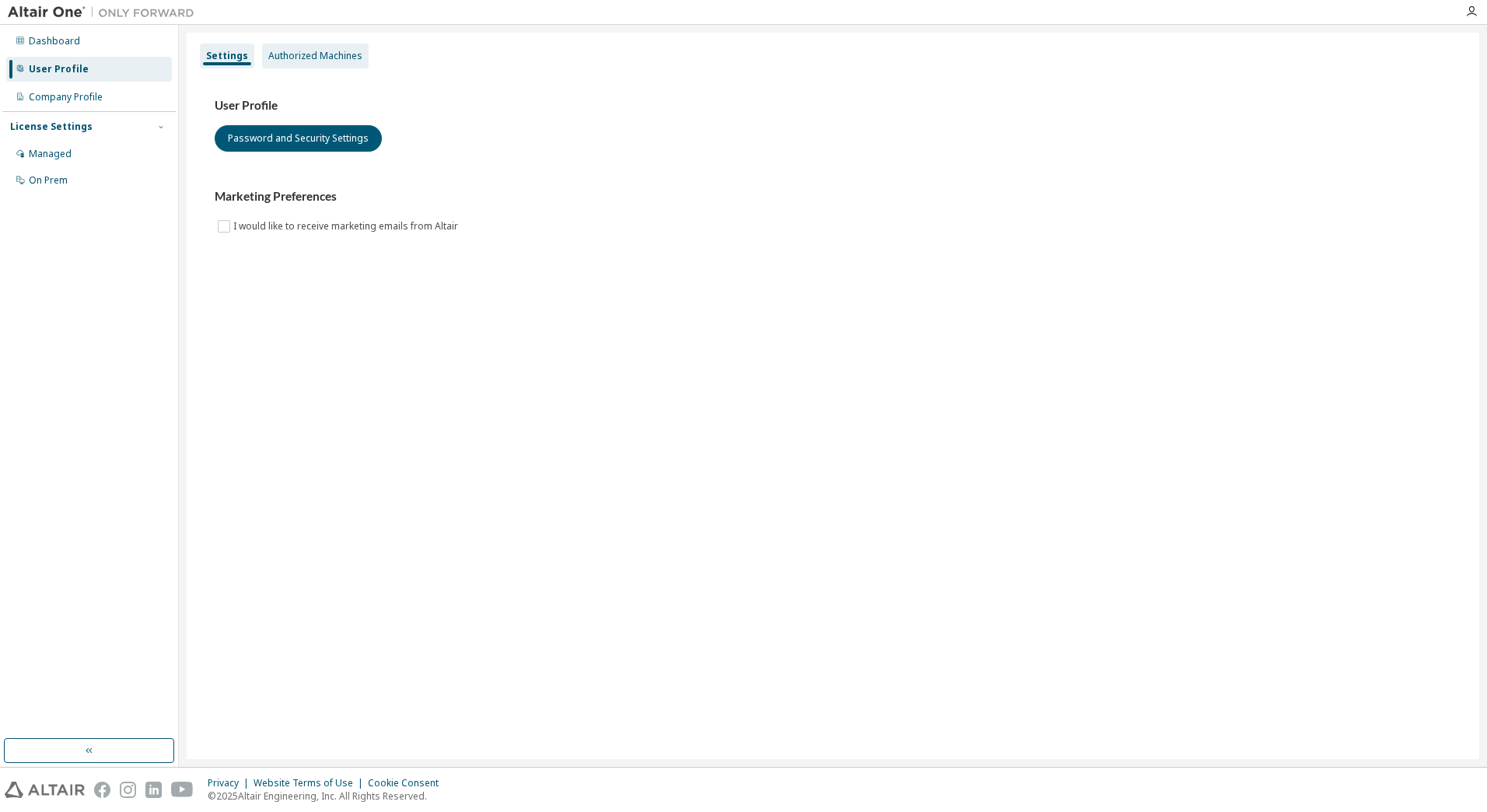
click at [273, 59] on div "Authorized Machines" at bounding box center [315, 56] width 94 height 13
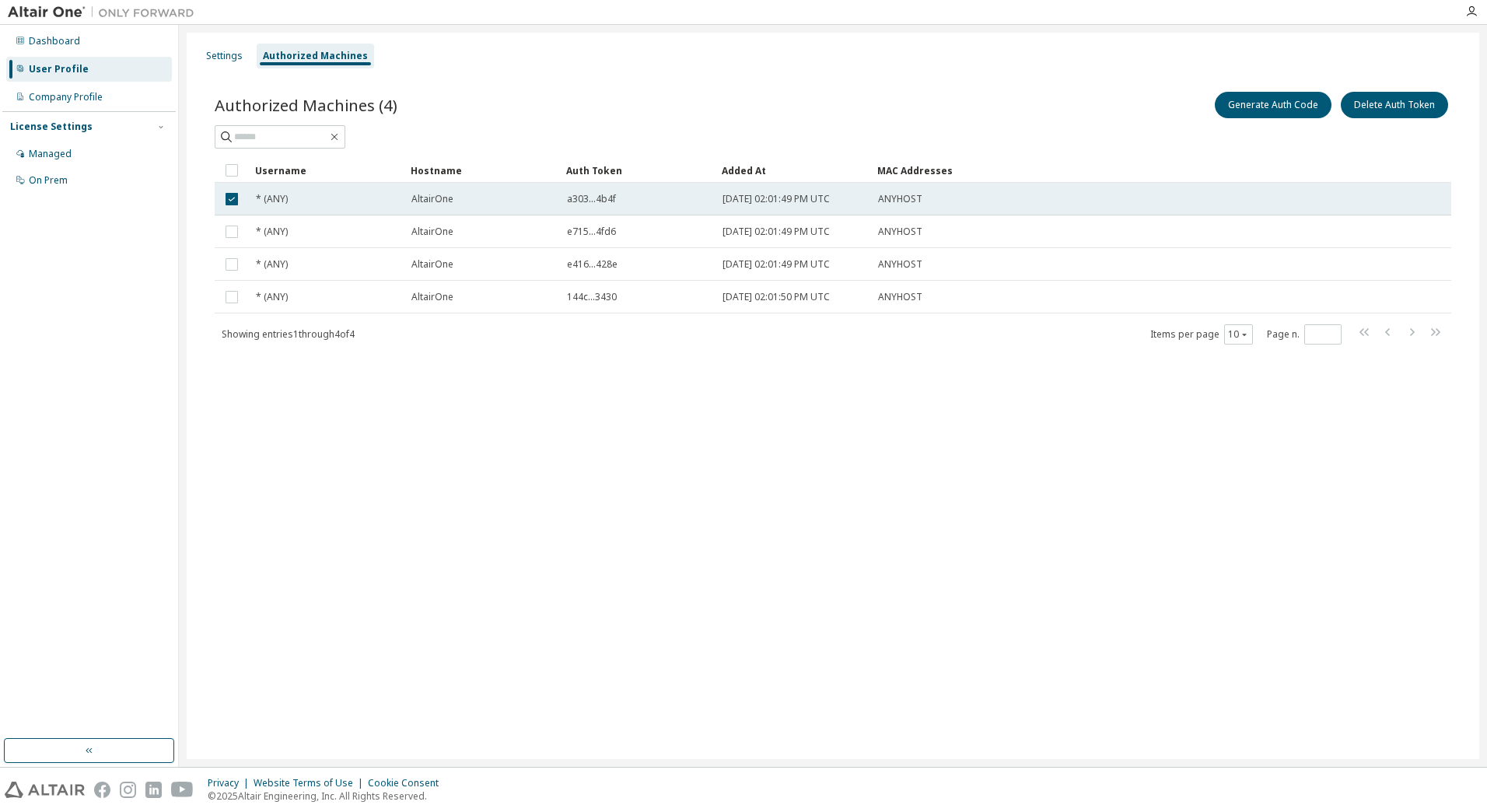
click at [298, 203] on div "* (ANY)" at bounding box center [326, 200] width 142 height 13
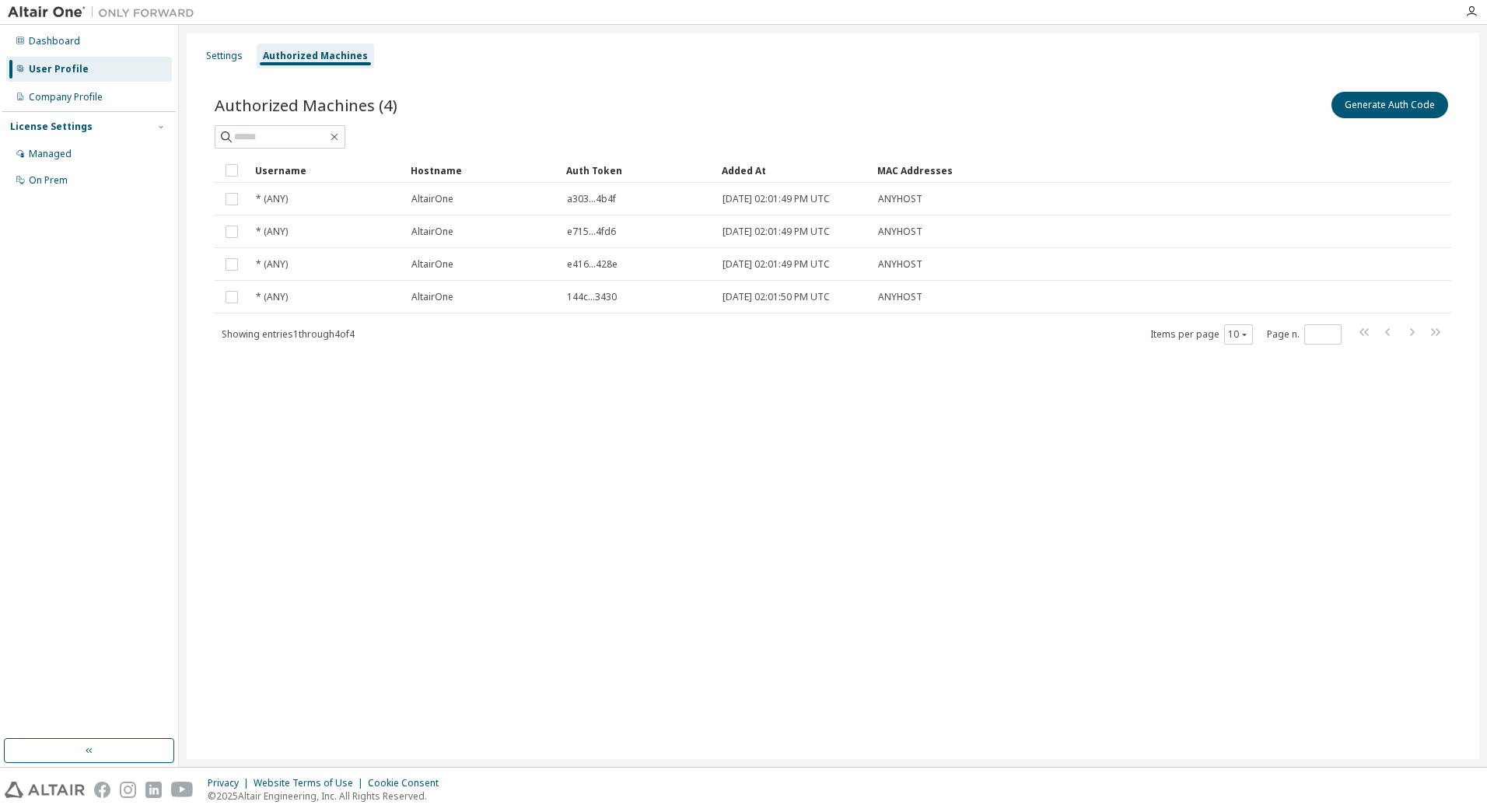
click at [298, 203] on div "* (ANY)" at bounding box center [326, 200] width 142 height 13
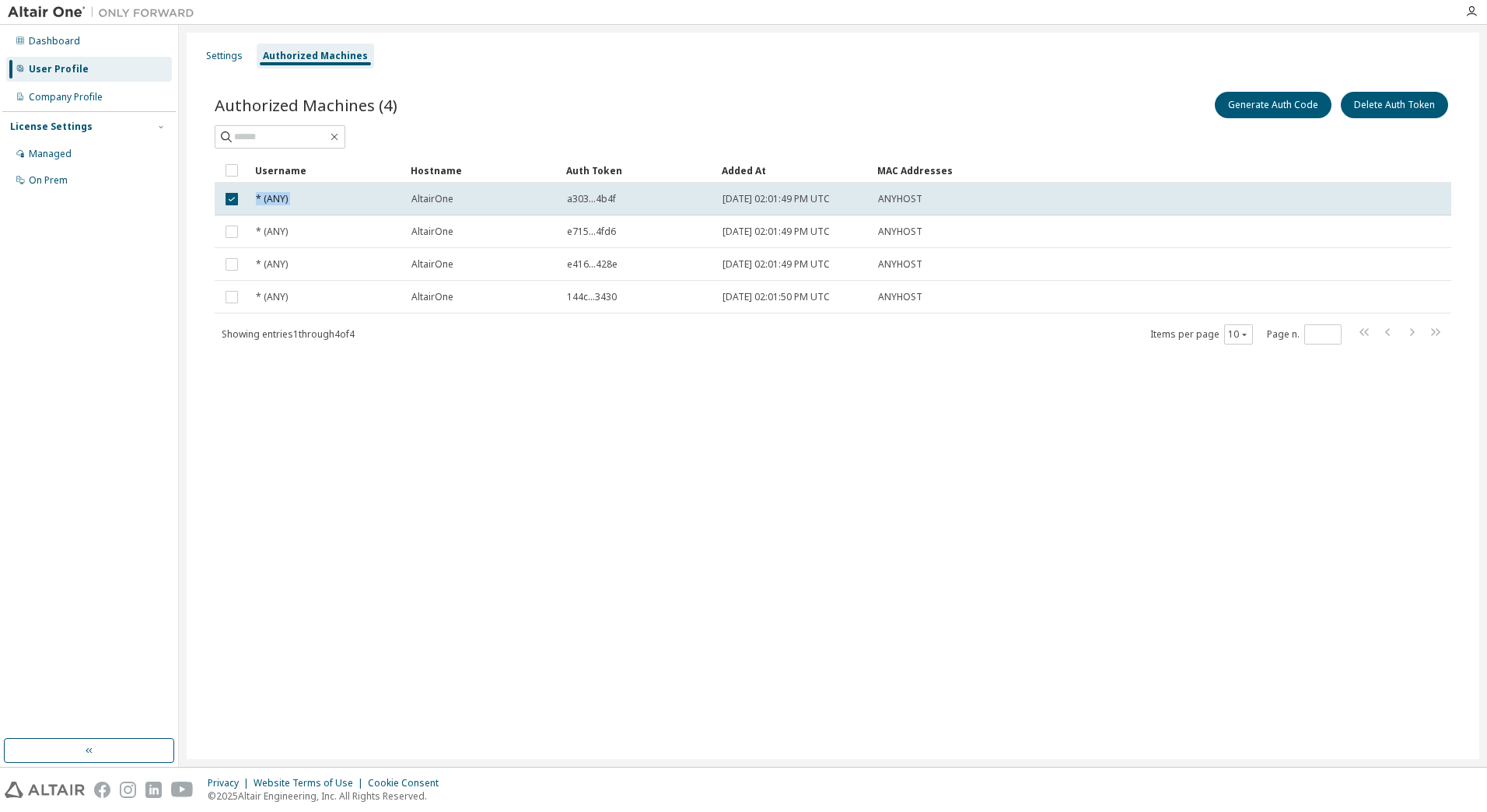
click at [298, 203] on div "* (ANY)" at bounding box center [326, 200] width 142 height 13
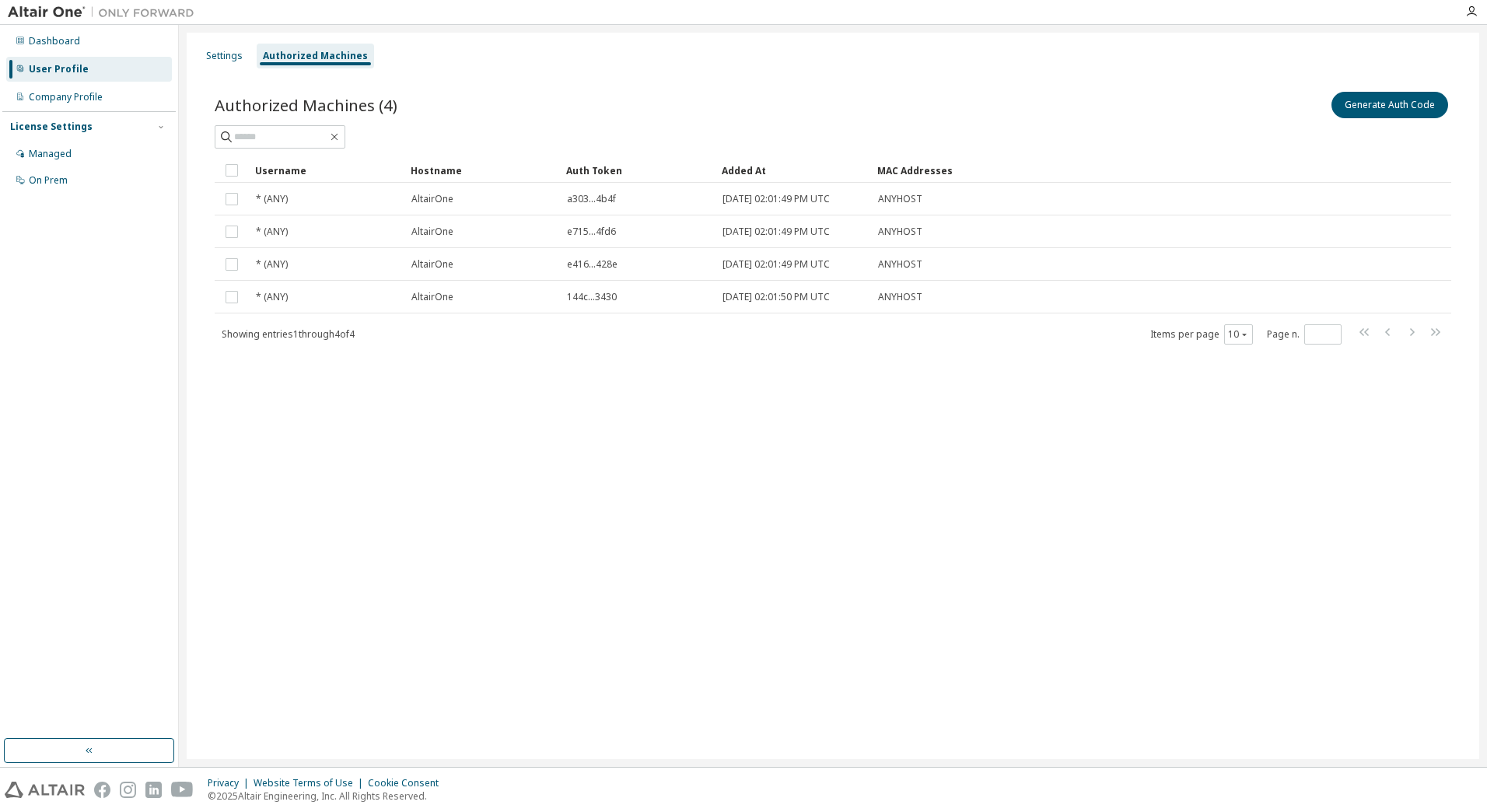
click at [298, 203] on div "* (ANY)" at bounding box center [326, 200] width 142 height 13
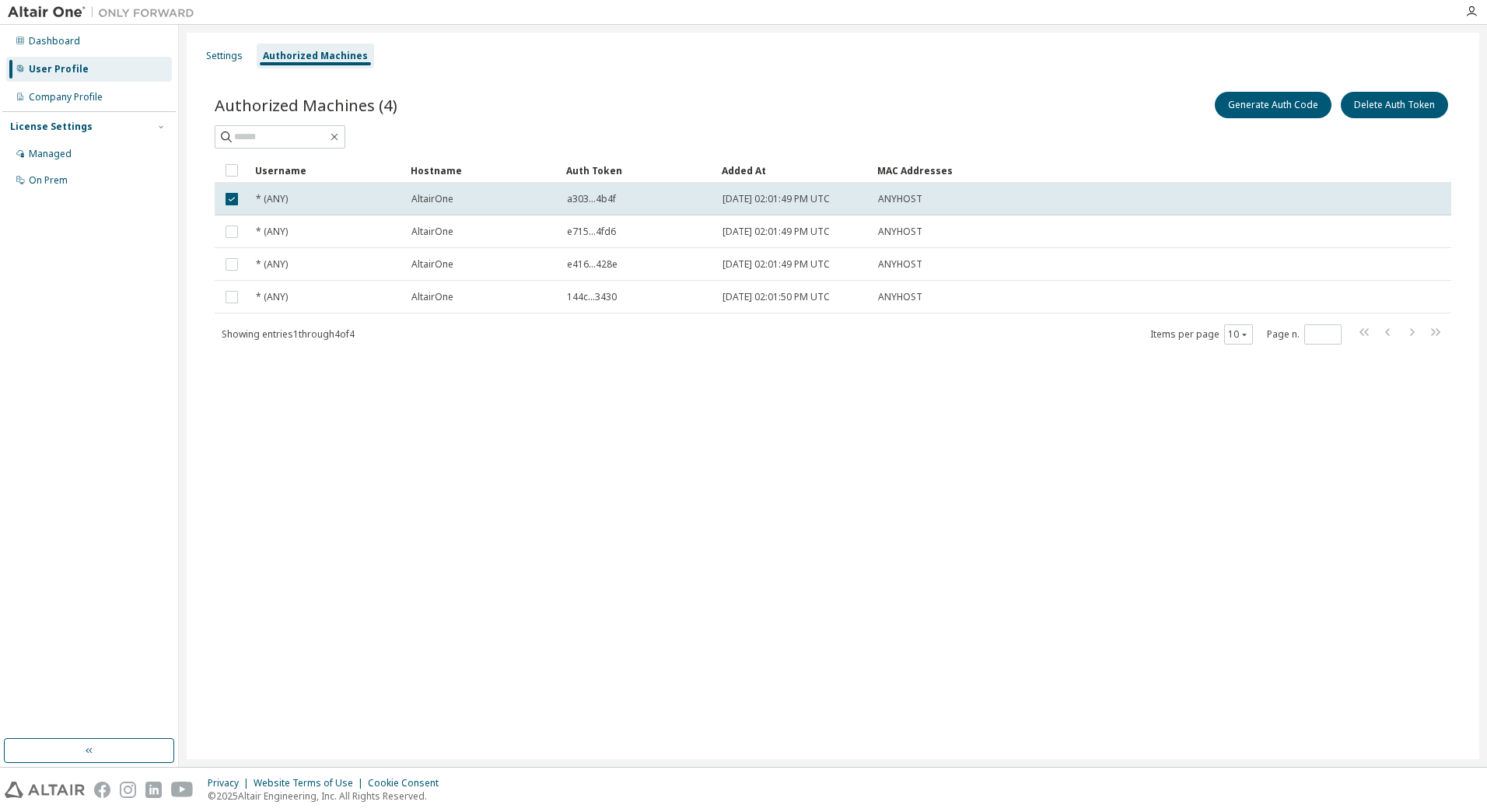
click at [298, 203] on div "* (ANY)" at bounding box center [326, 200] width 142 height 13
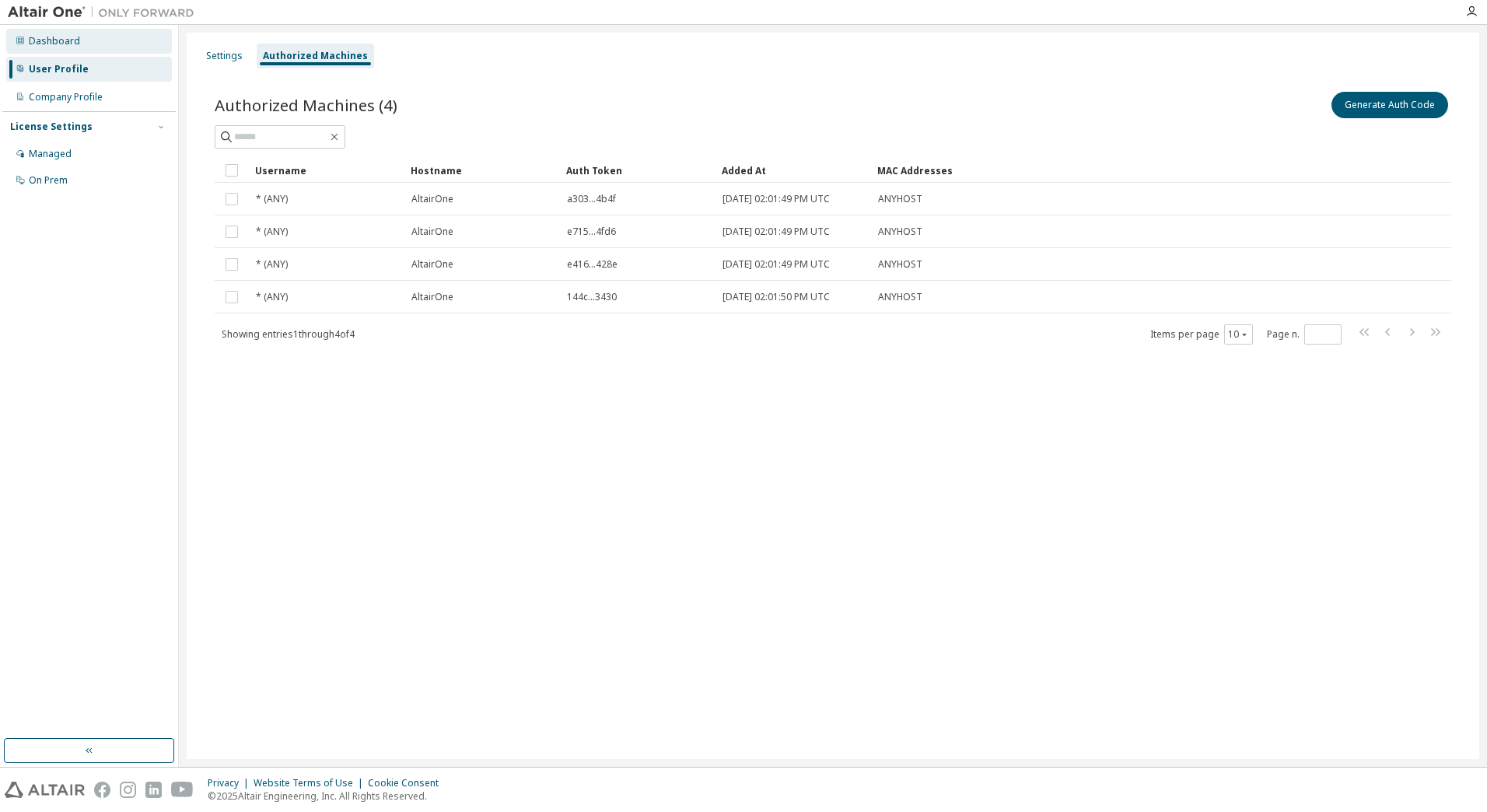
click at [64, 44] on div "Dashboard" at bounding box center [54, 41] width 51 height 13
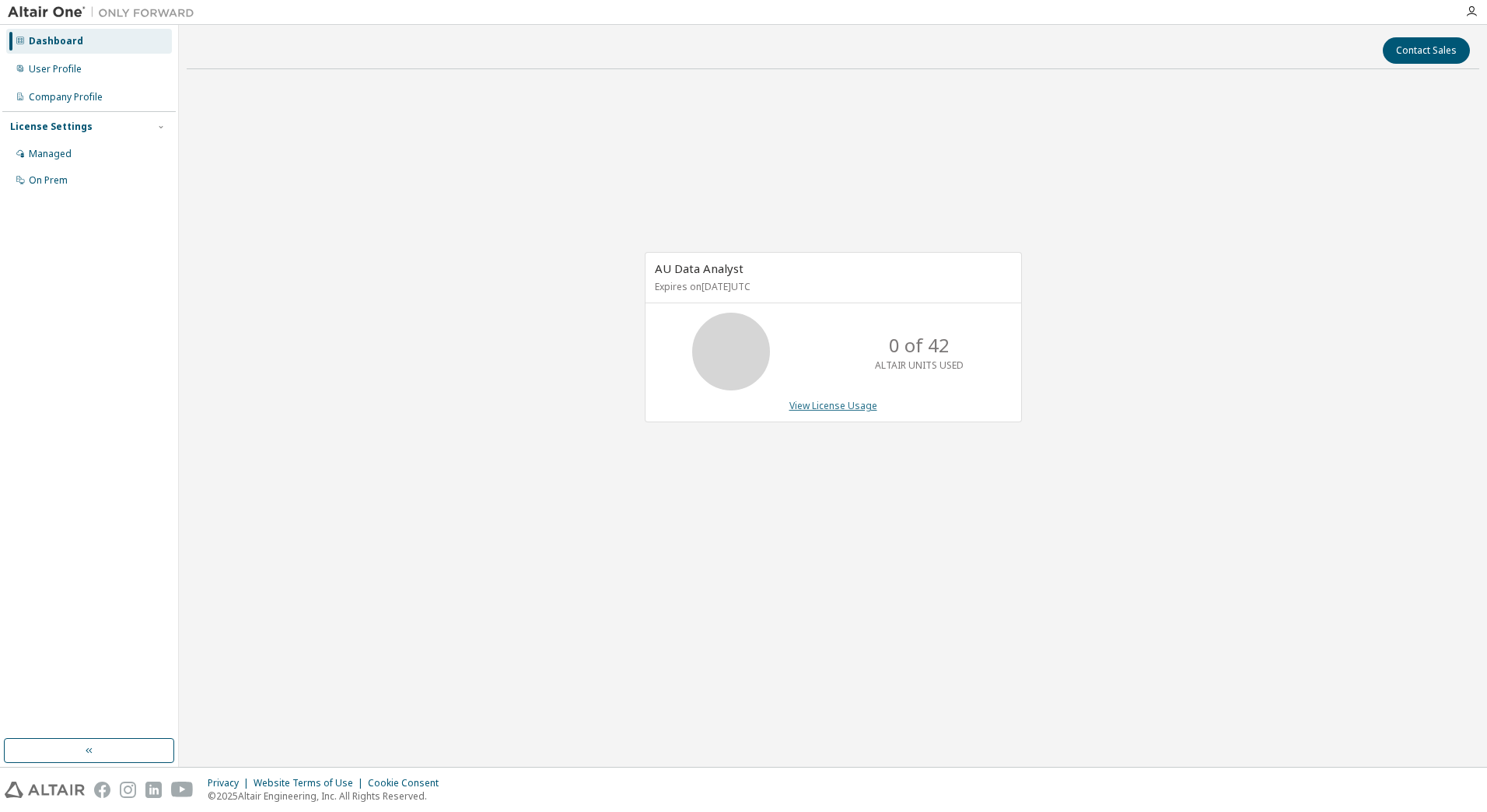
click at [836, 405] on link "View License Usage" at bounding box center [833, 406] width 88 height 13
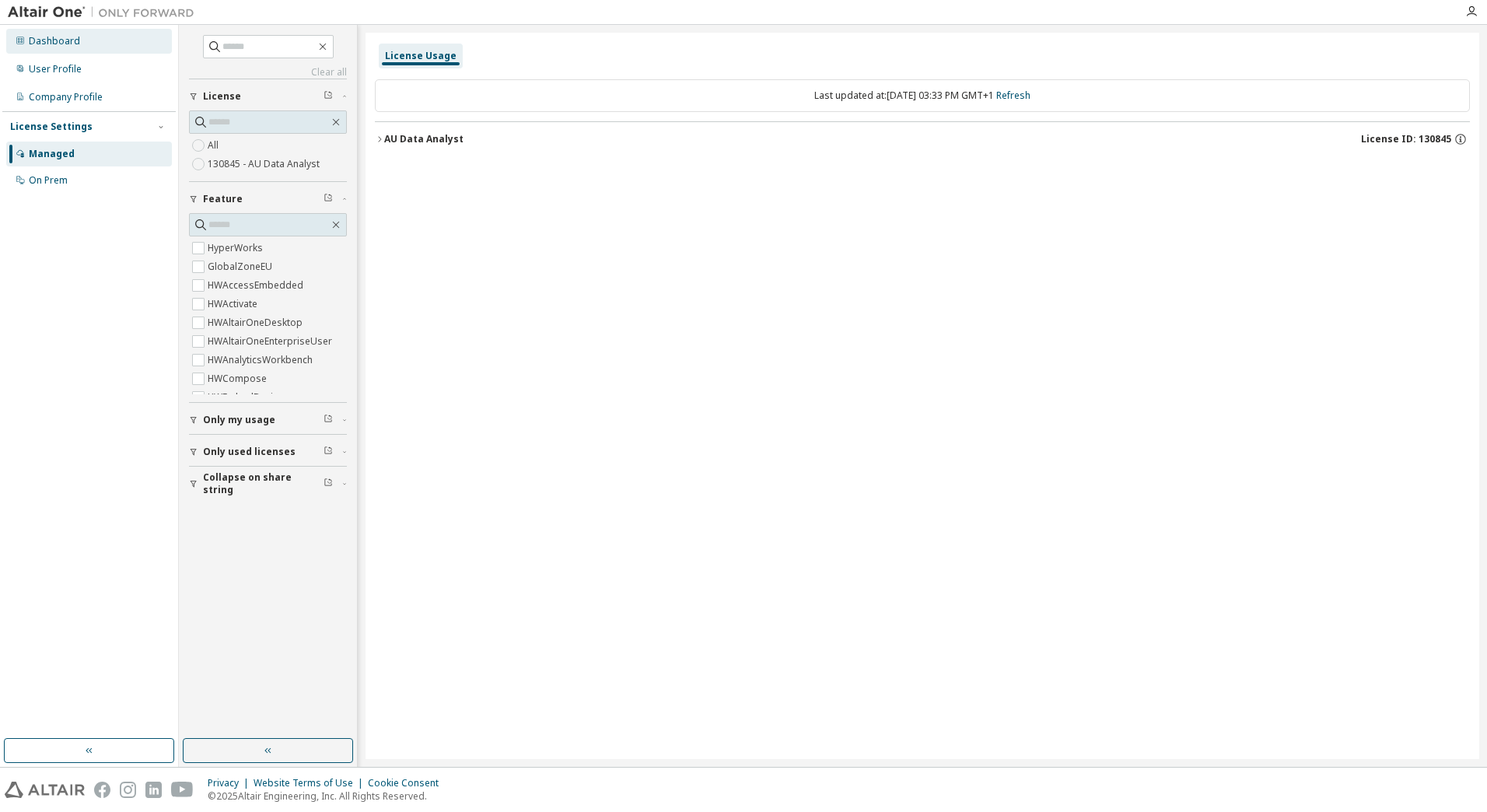
click at [71, 40] on div "Dashboard" at bounding box center [54, 41] width 51 height 13
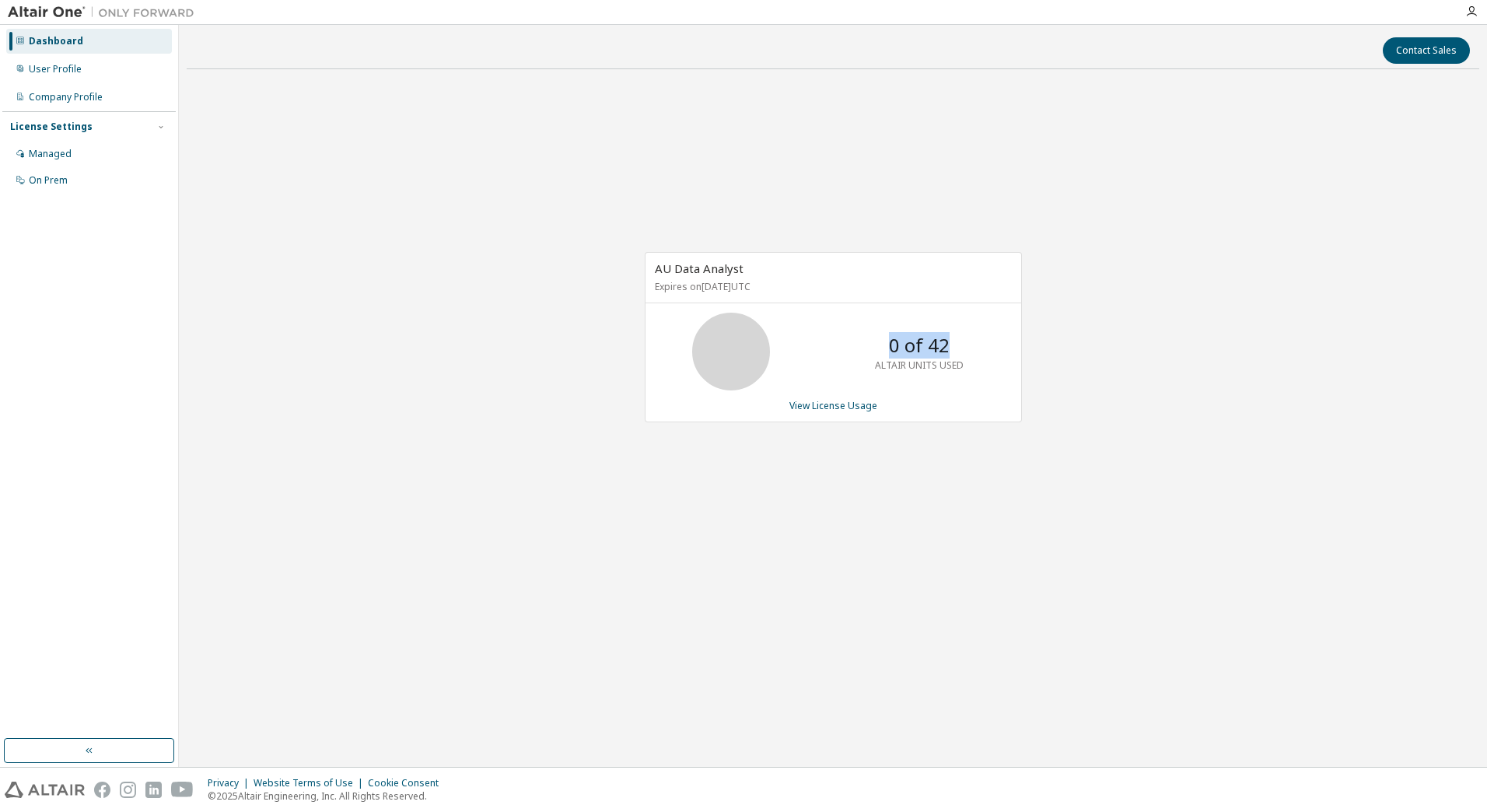
drag, startPoint x: 883, startPoint y: 340, endPoint x: 947, endPoint y: 357, distance: 66.2
click at [947, 357] on div "0 of 42 ALTAIR UNITS USED" at bounding box center [919, 352] width 124 height 78
click at [947, 357] on p "0 of 42" at bounding box center [919, 345] width 61 height 26
click at [823, 403] on link "View License Usage" at bounding box center [833, 406] width 88 height 13
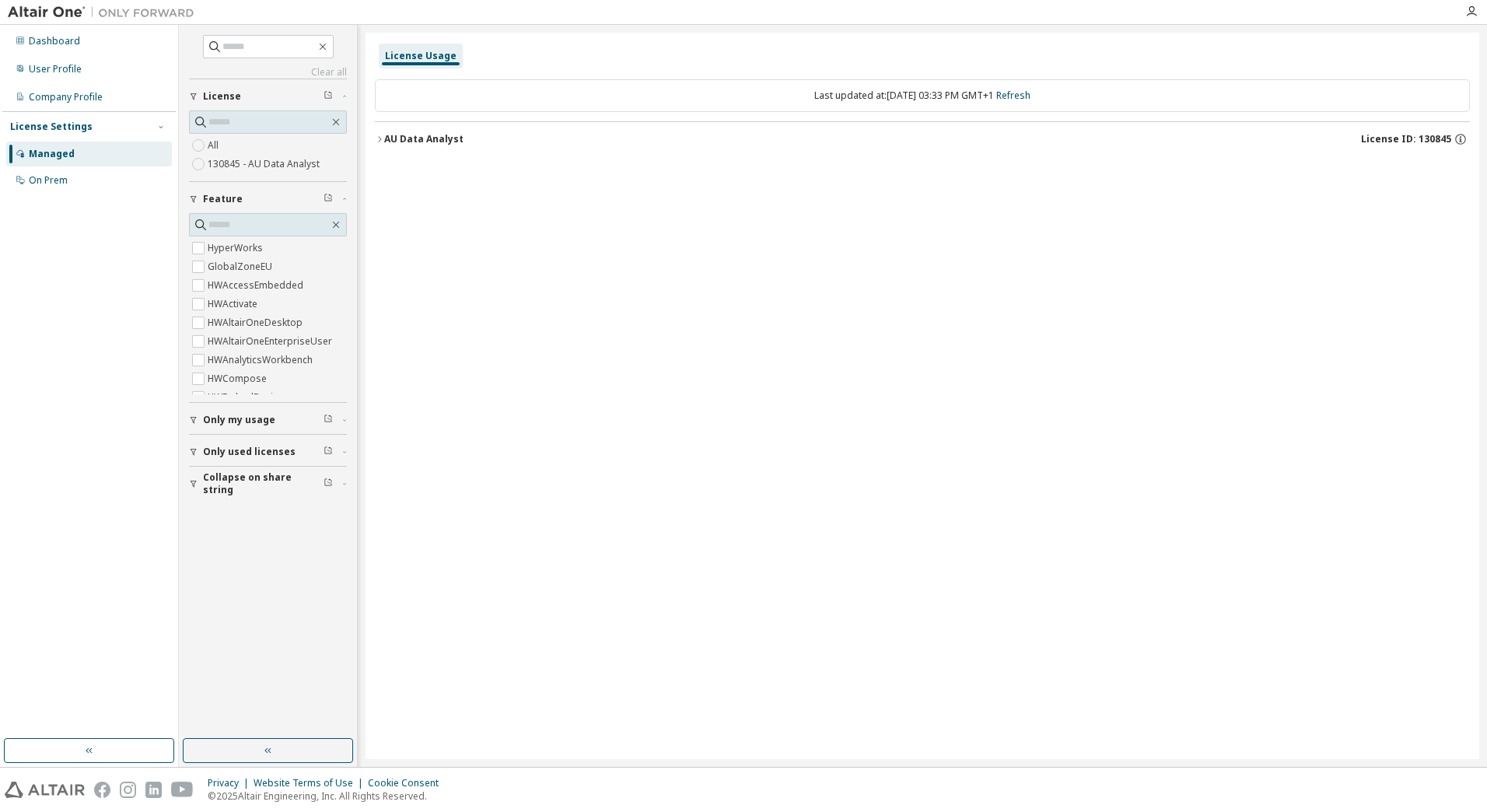
click at [383, 139] on icon "button" at bounding box center [379, 139] width 10 height 10
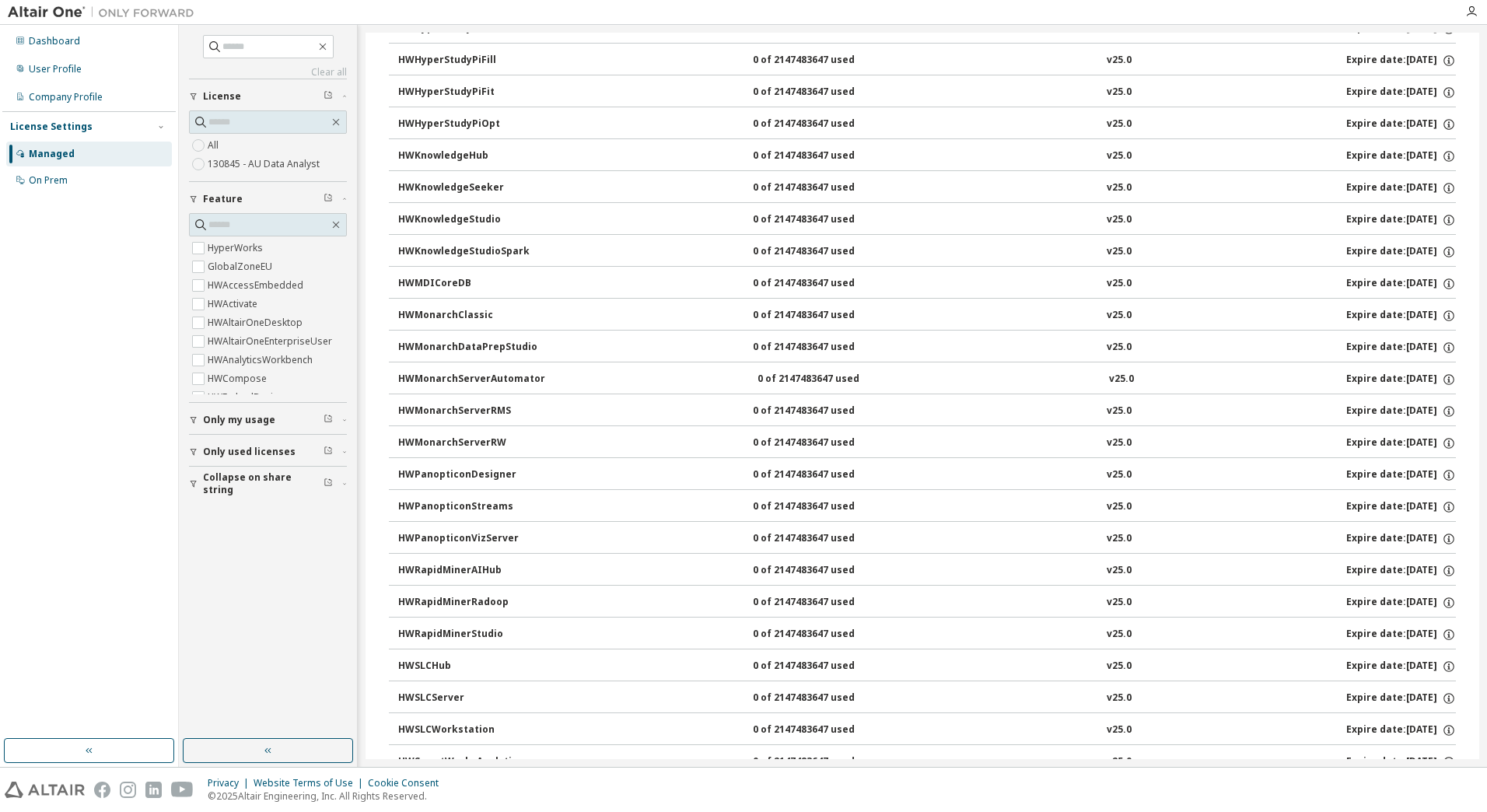
scroll to position [622, 0]
click at [460, 316] on div "HWMonarchClassic" at bounding box center [468, 315] width 140 height 14
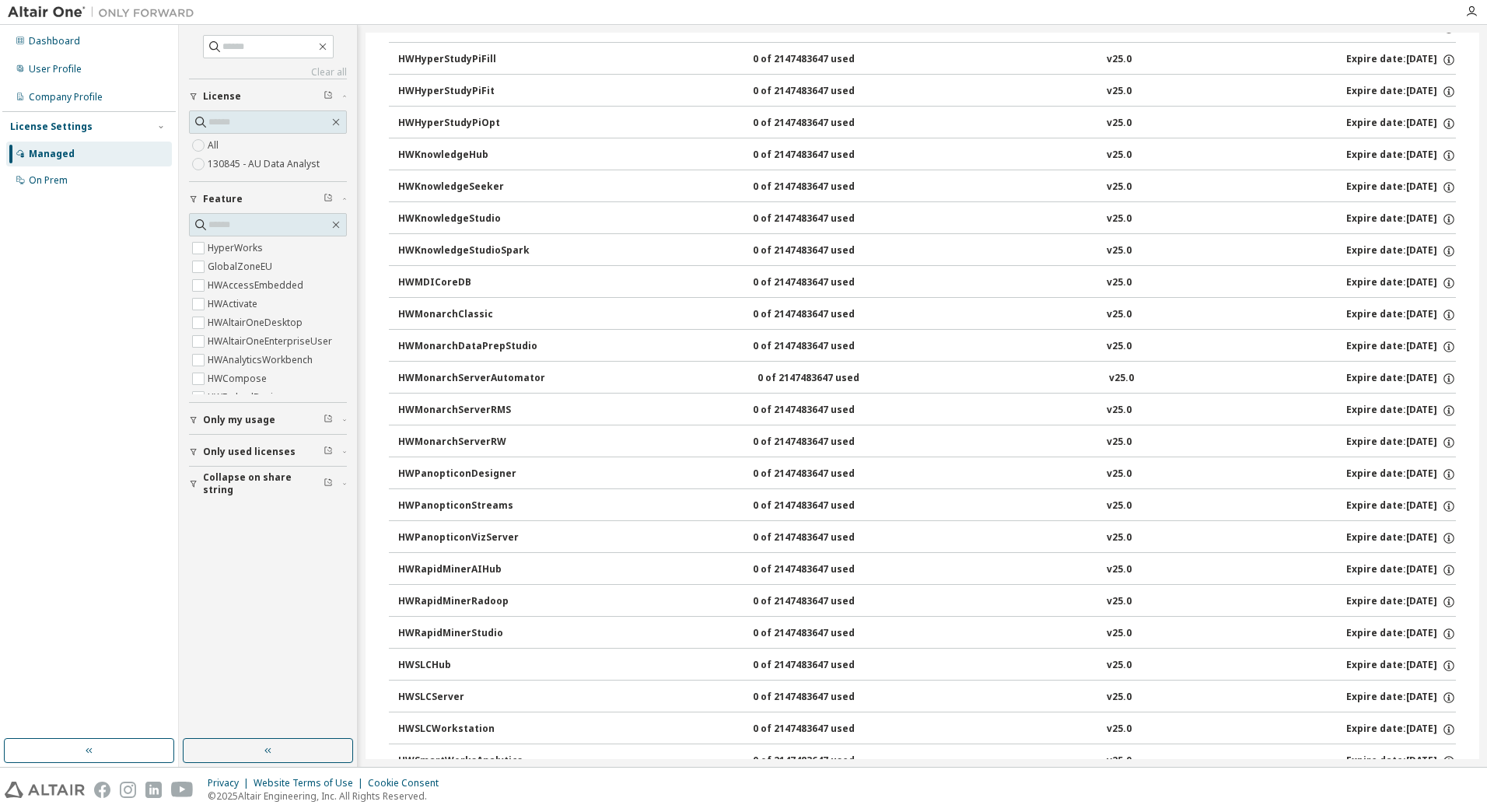
click at [460, 316] on div "HWMonarchClassic" at bounding box center [468, 315] width 140 height 14
click at [738, 313] on div "HWMonarchClassic 0 of 2147483647 used v25.0 Expire date: 2025-09-17" at bounding box center [927, 315] width 1058 height 14
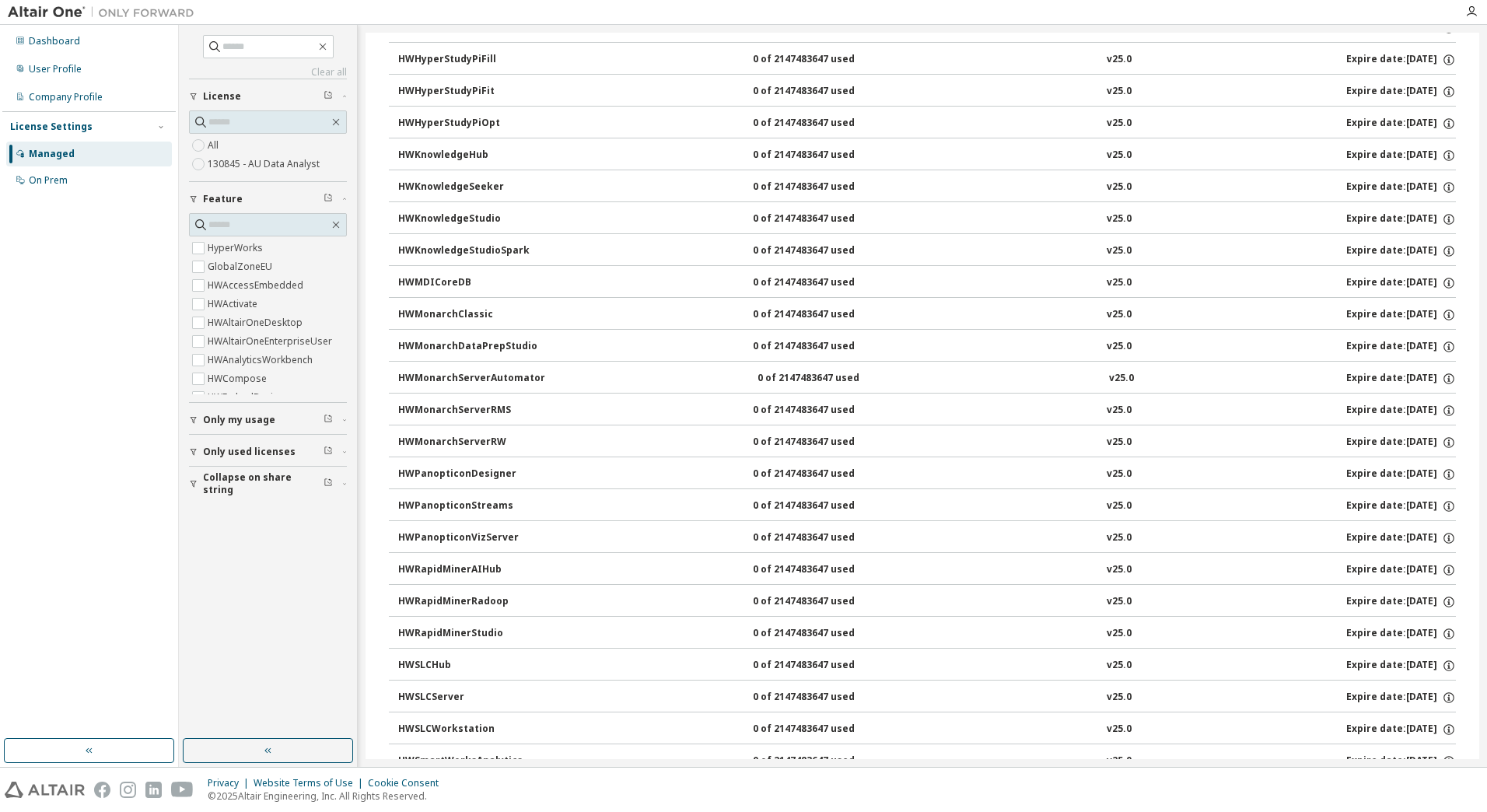
click at [738, 313] on div "HWMonarchClassic 0 of 2147483647 used v25.0 Expire date: 2025-09-17" at bounding box center [927, 315] width 1058 height 14
click at [1442, 315] on icon "button" at bounding box center [1449, 315] width 14 height 14
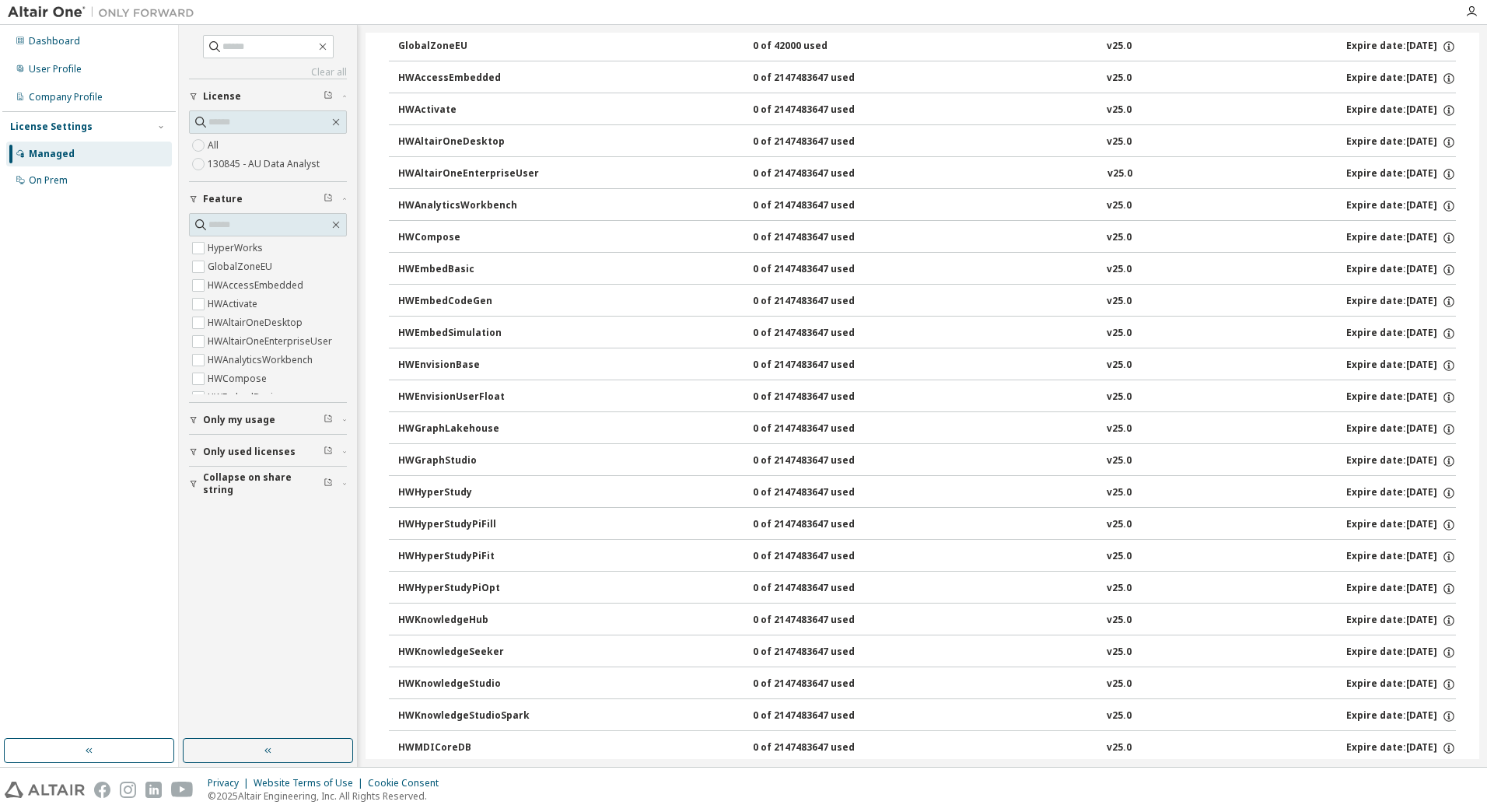
scroll to position [0, 0]
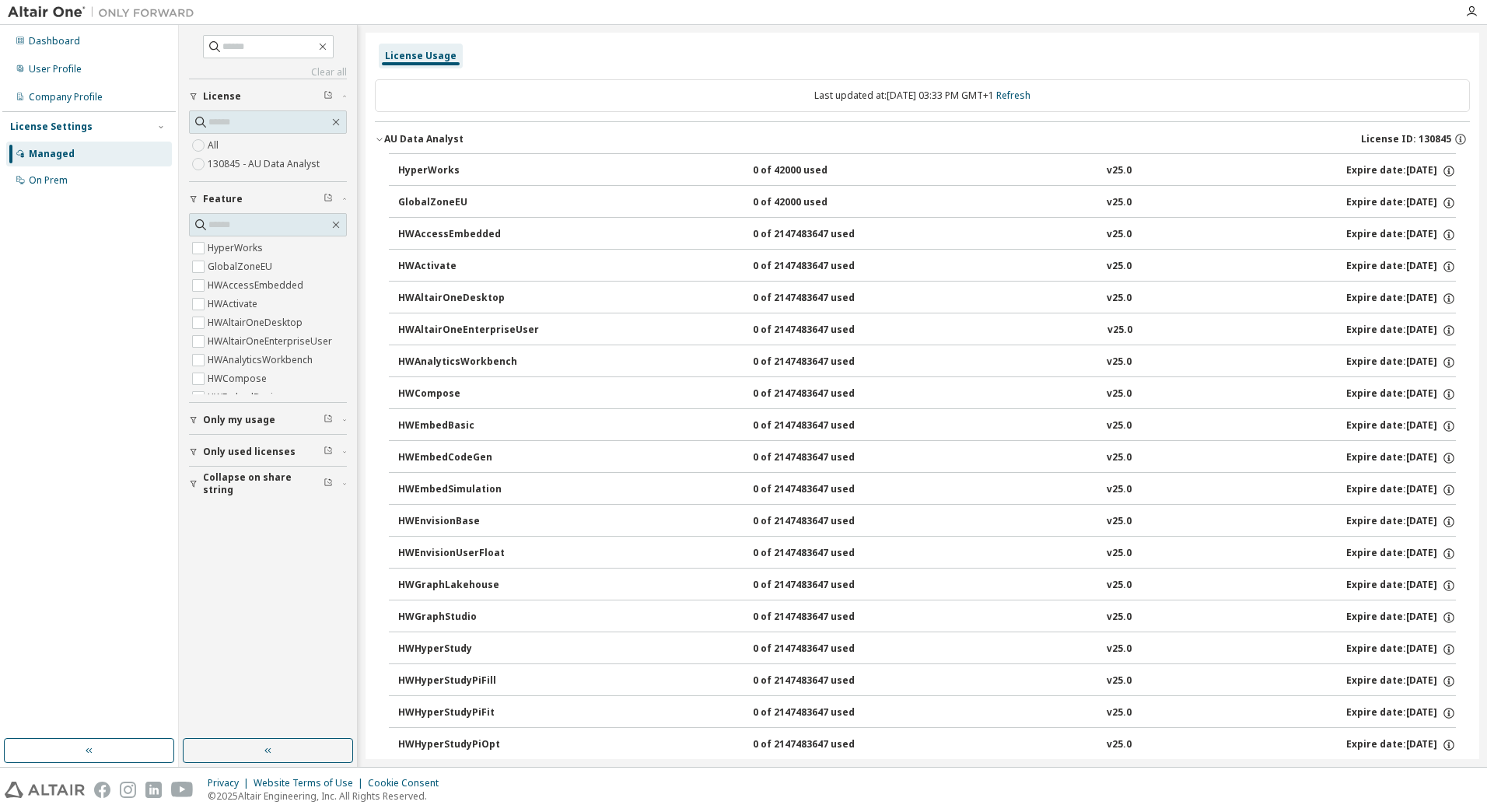
click at [404, 136] on div "AU Data Analyst" at bounding box center [424, 139] width 79 height 13
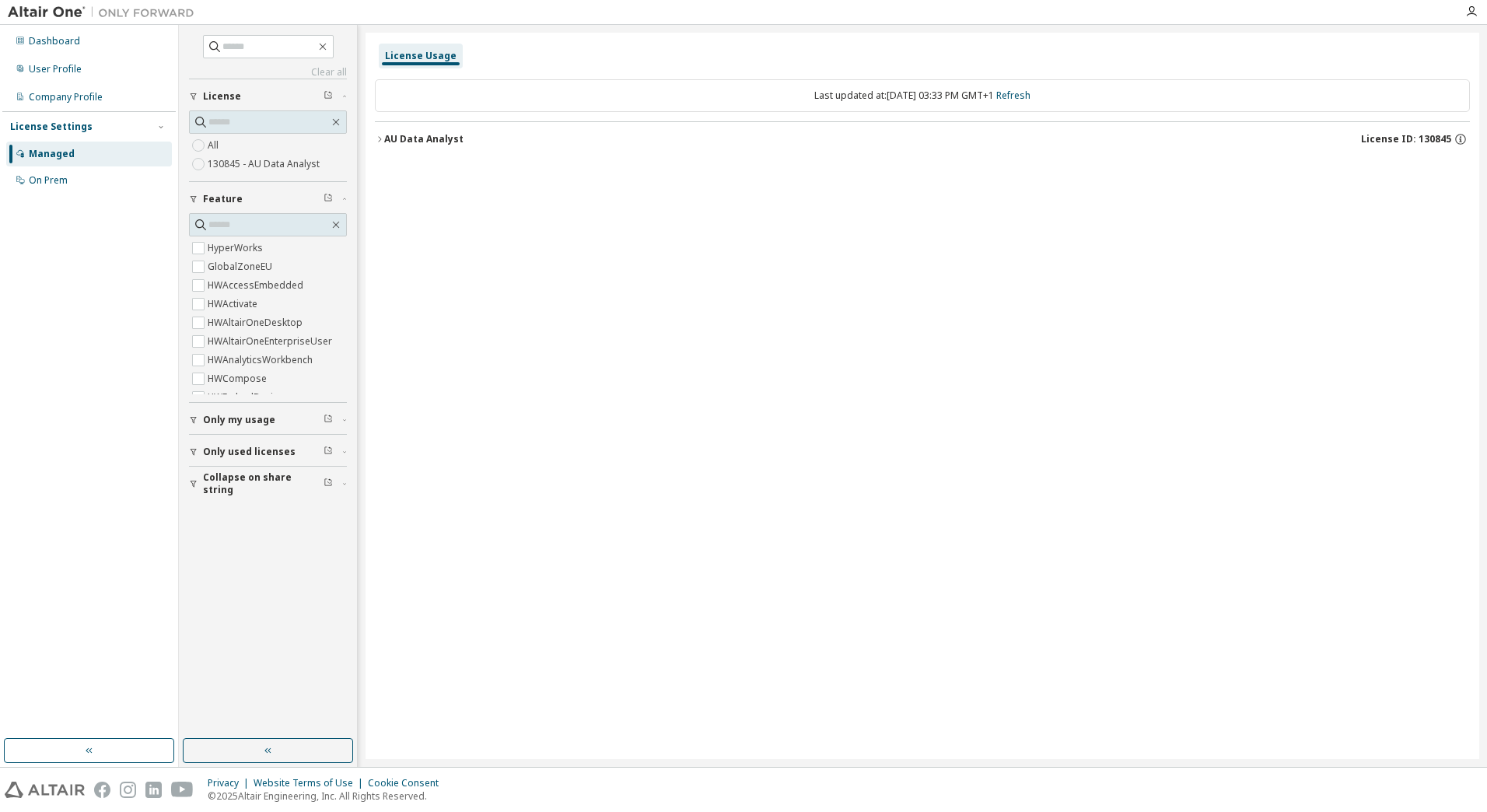
click at [404, 136] on div "AU Data Analyst" at bounding box center [424, 139] width 79 height 13
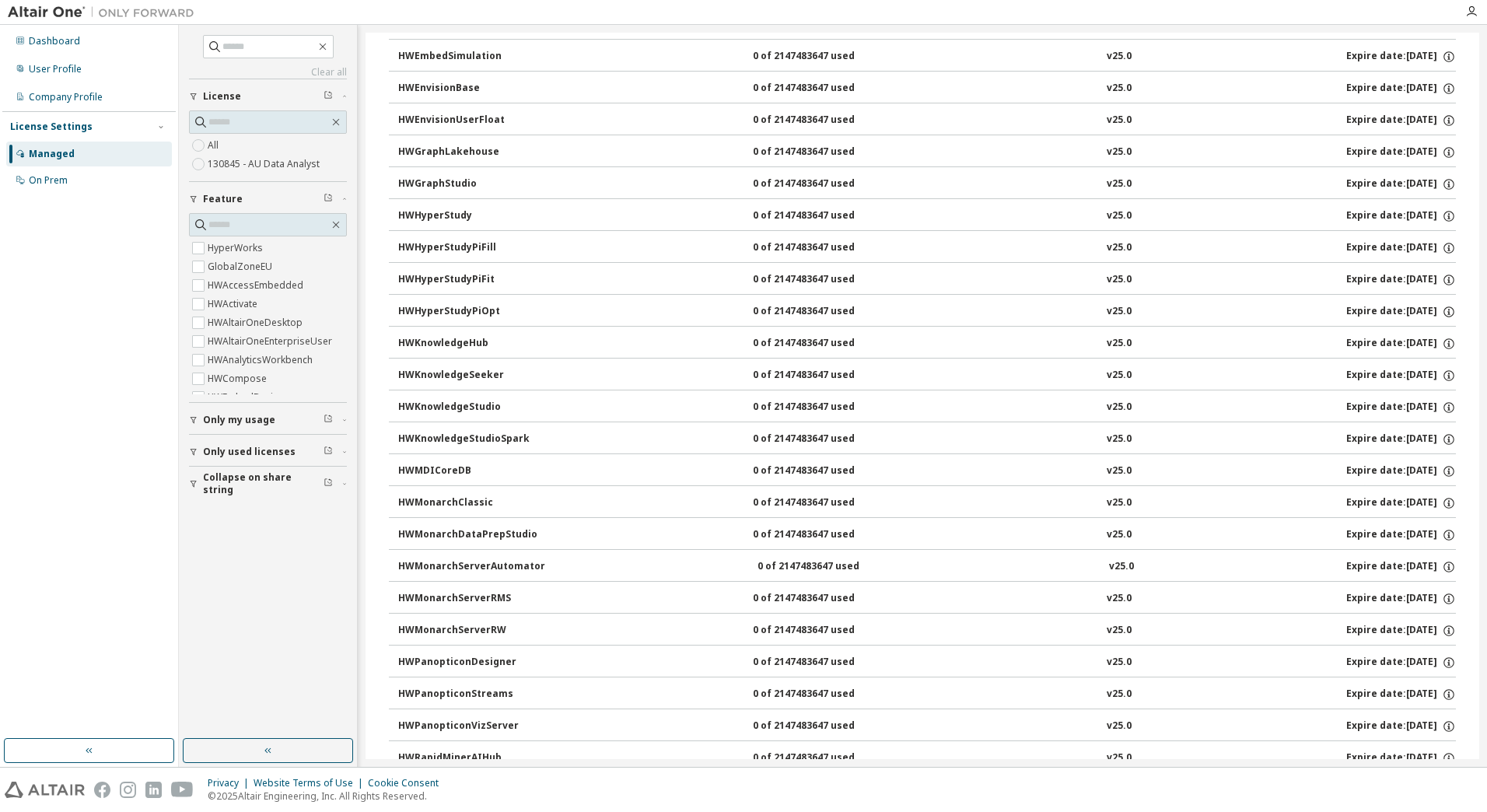
scroll to position [440, 0]
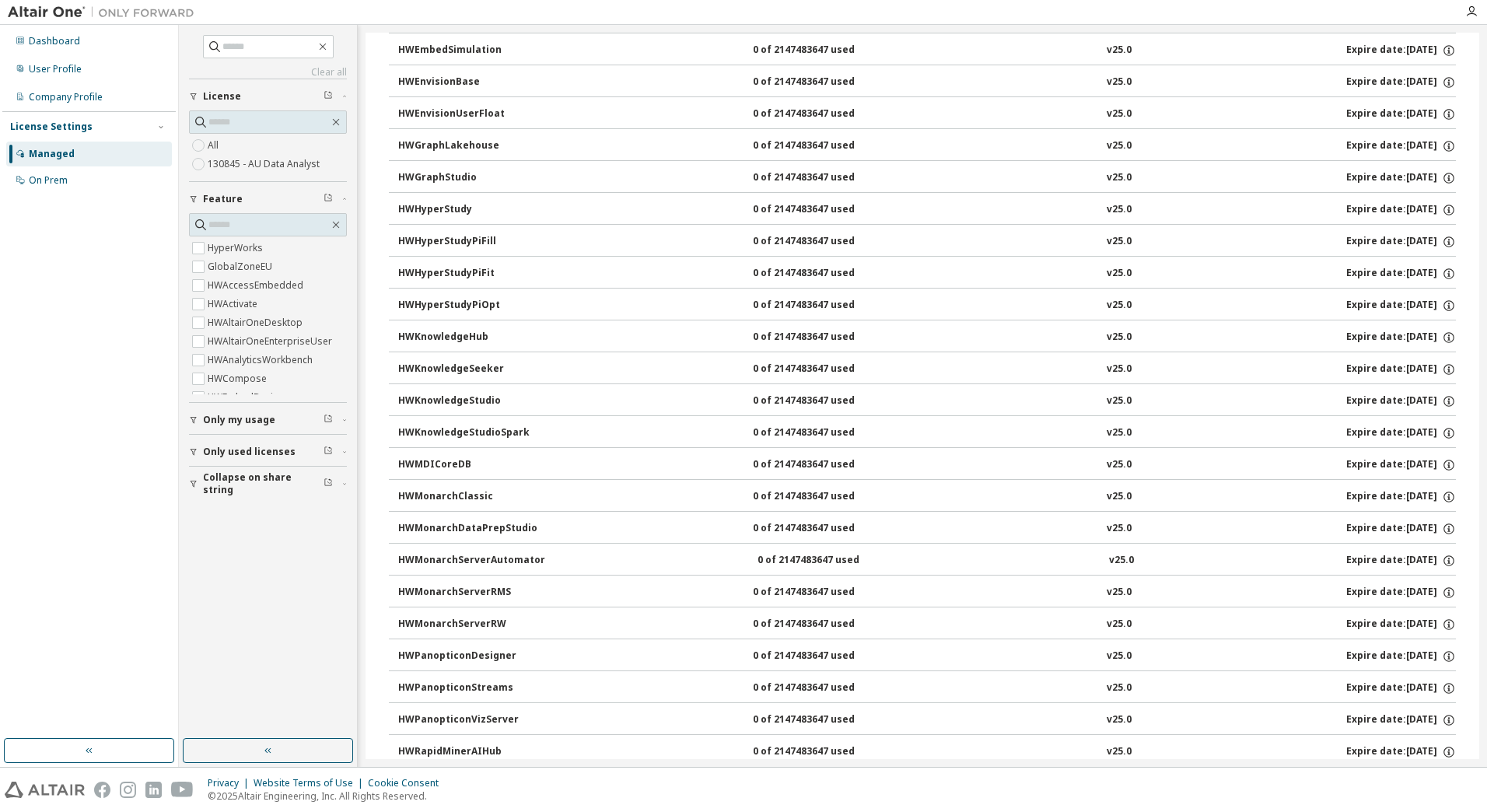
click at [455, 398] on div "HWKnowledgeStudio" at bounding box center [468, 402] width 140 height 14
click at [1443, 404] on icon "button" at bounding box center [1449, 402] width 14 height 14
click at [996, 543] on button "HWMonarchServerAutomator 0 of 2147483647 used v25.0 Expire date: 2025-09-17" at bounding box center [927, 560] width 1058 height 34
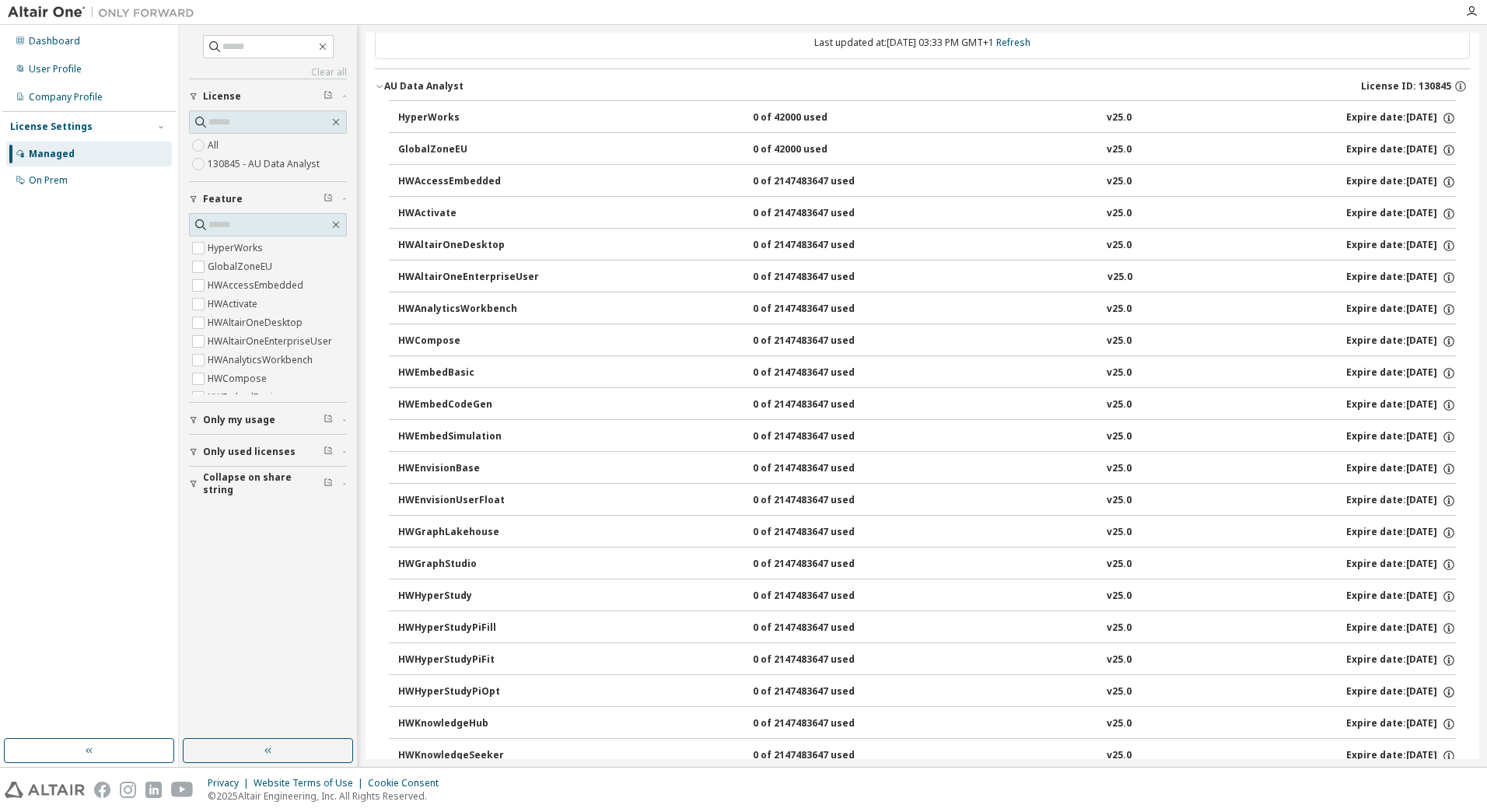
scroll to position [0, 0]
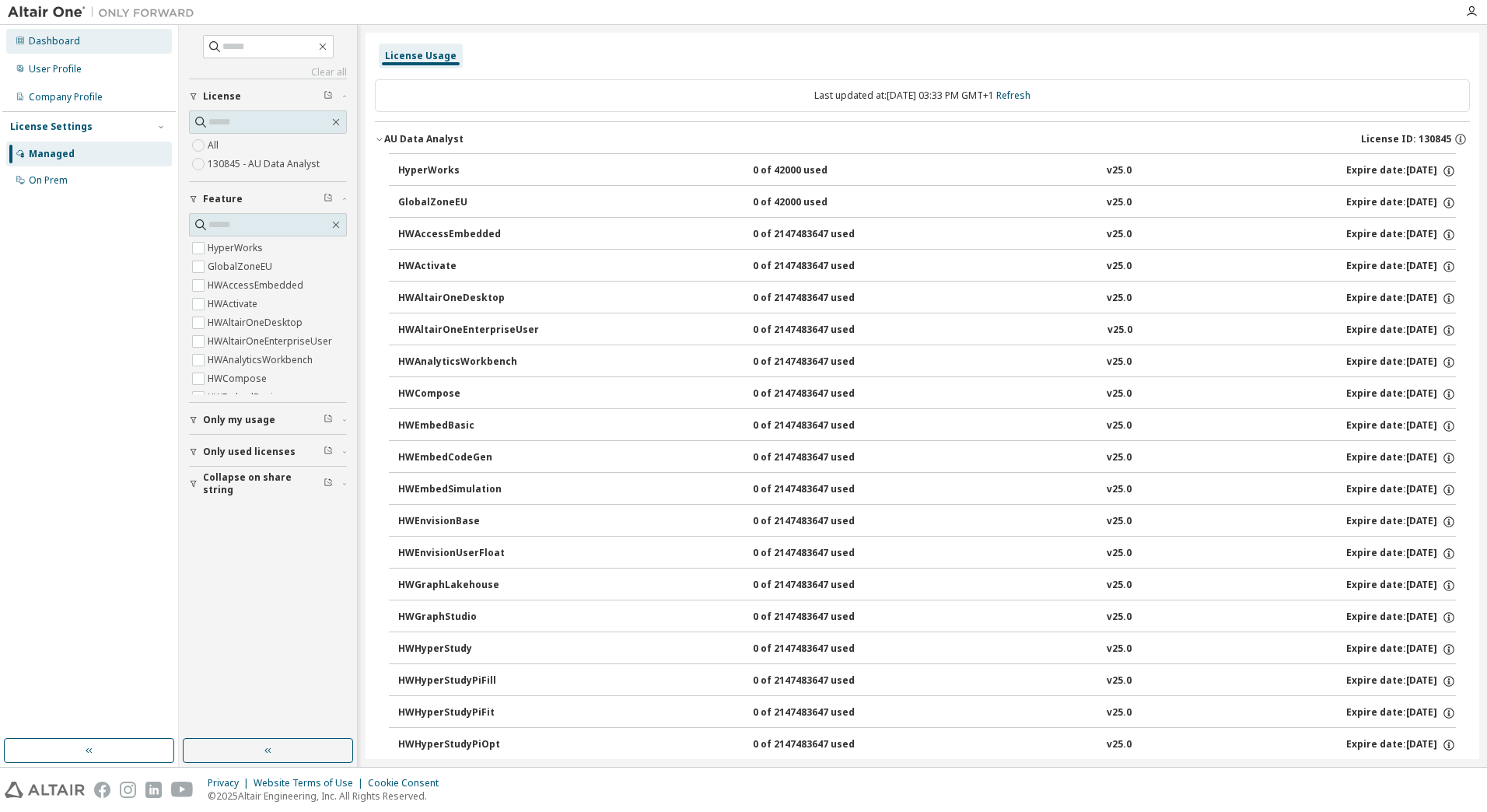
click at [55, 46] on div "Dashboard" at bounding box center [54, 41] width 51 height 13
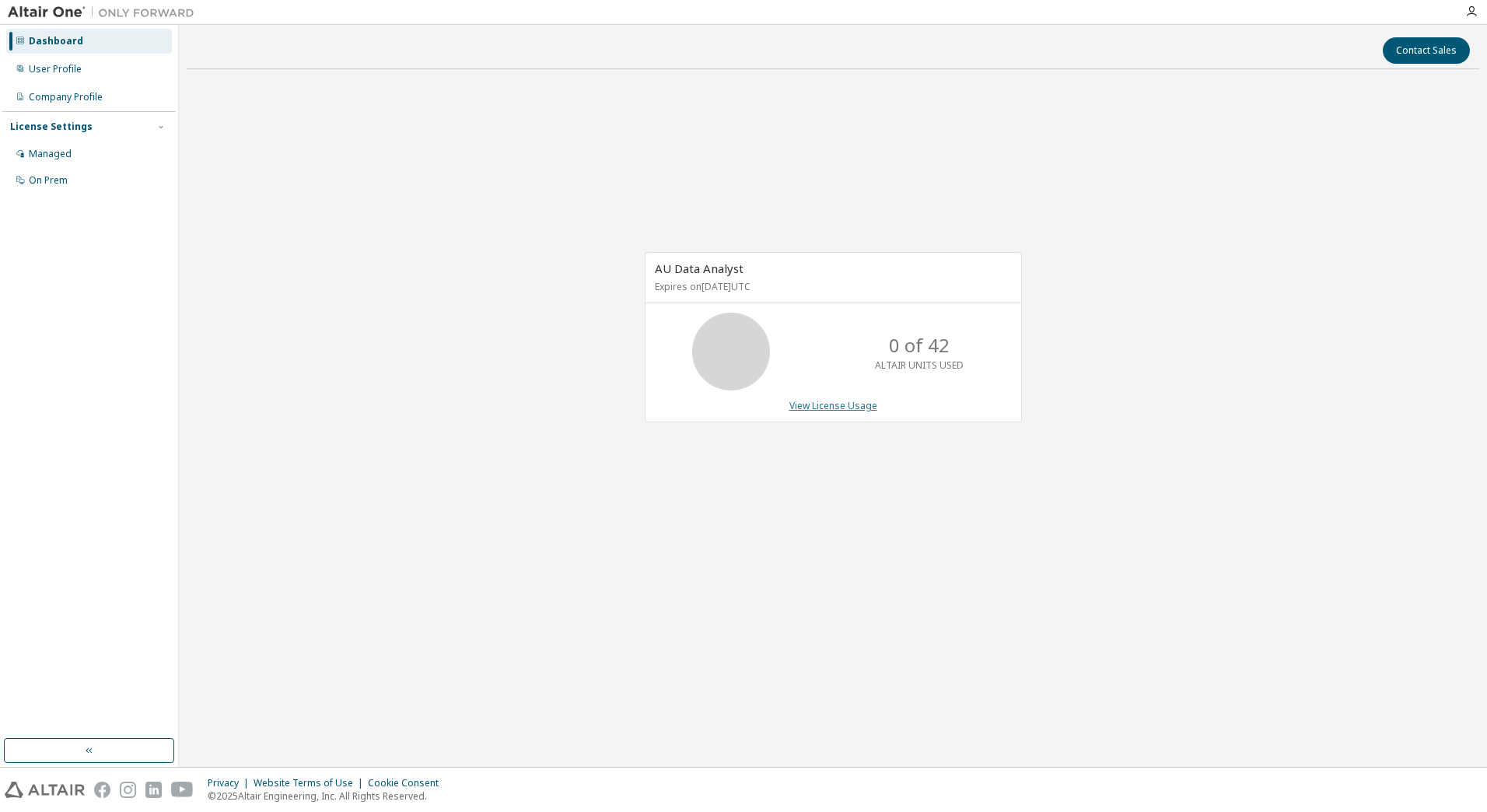
click at [829, 404] on link "View License Usage" at bounding box center [833, 406] width 88 height 13
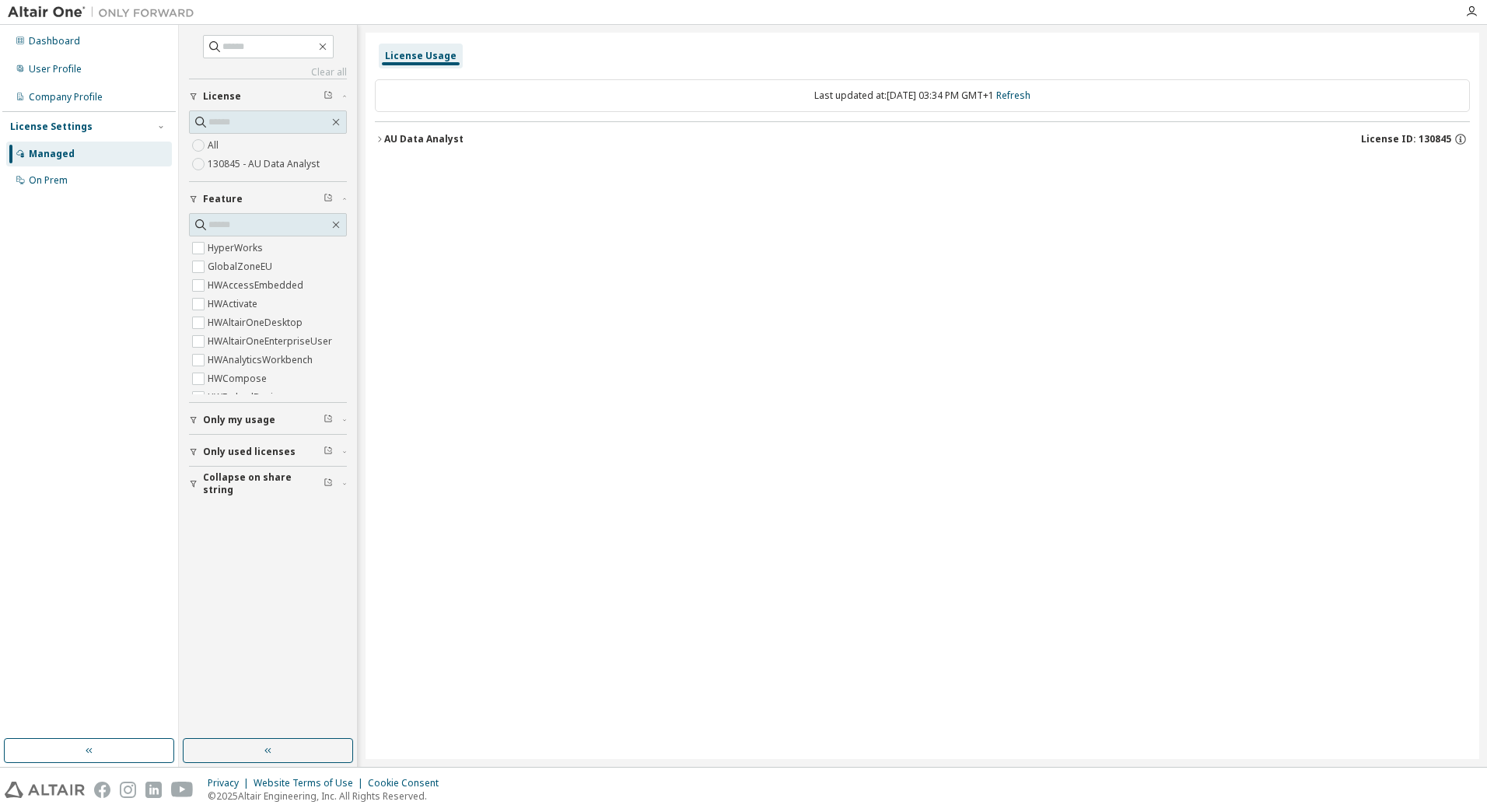
click at [414, 139] on div "AU Data Analyst" at bounding box center [424, 139] width 79 height 13
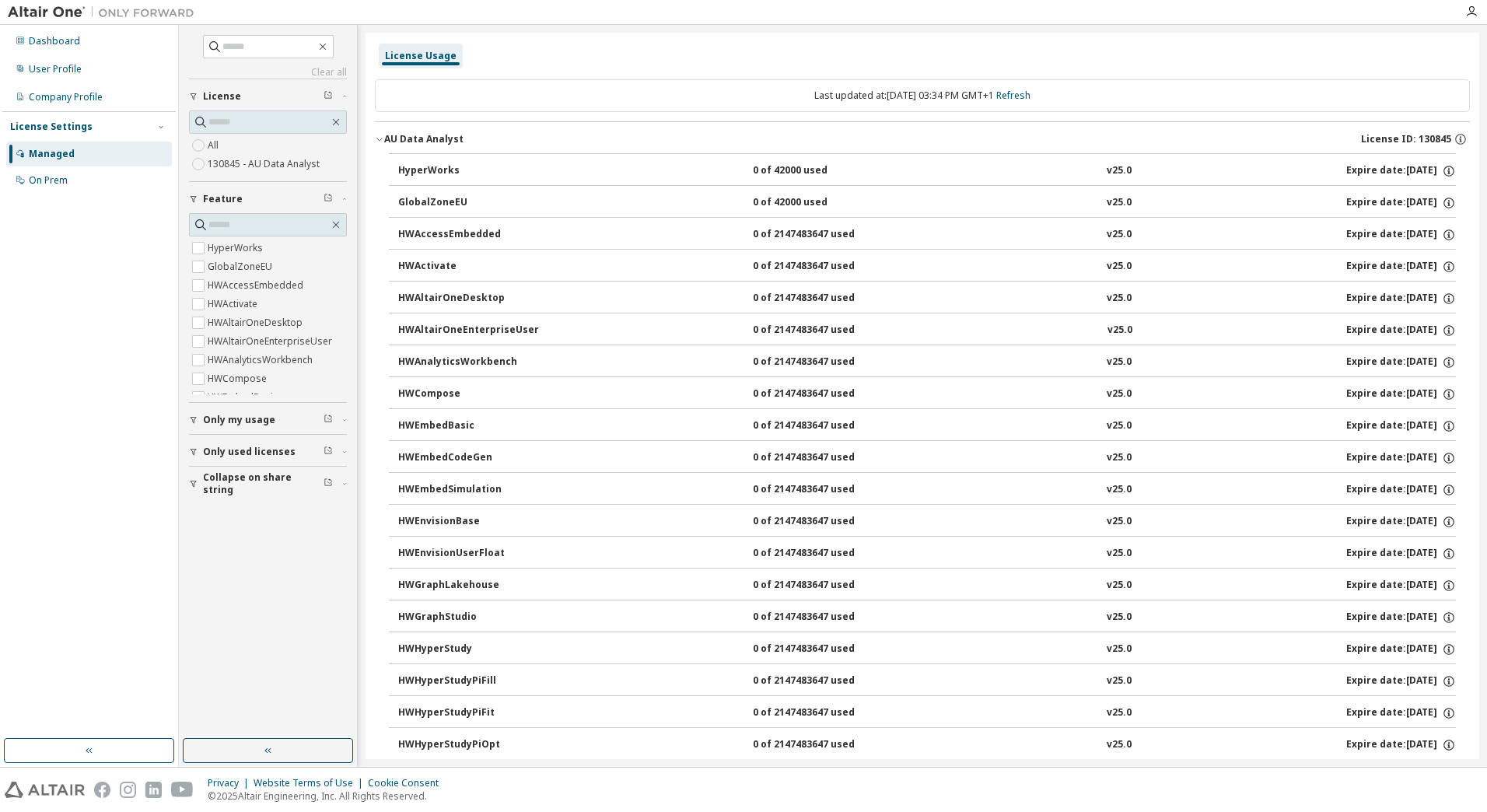
click at [191, 451] on icon "button" at bounding box center [194, 452] width 10 height 10
click at [1472, 14] on icon "button" at bounding box center [1472, 12] width 13 height 13
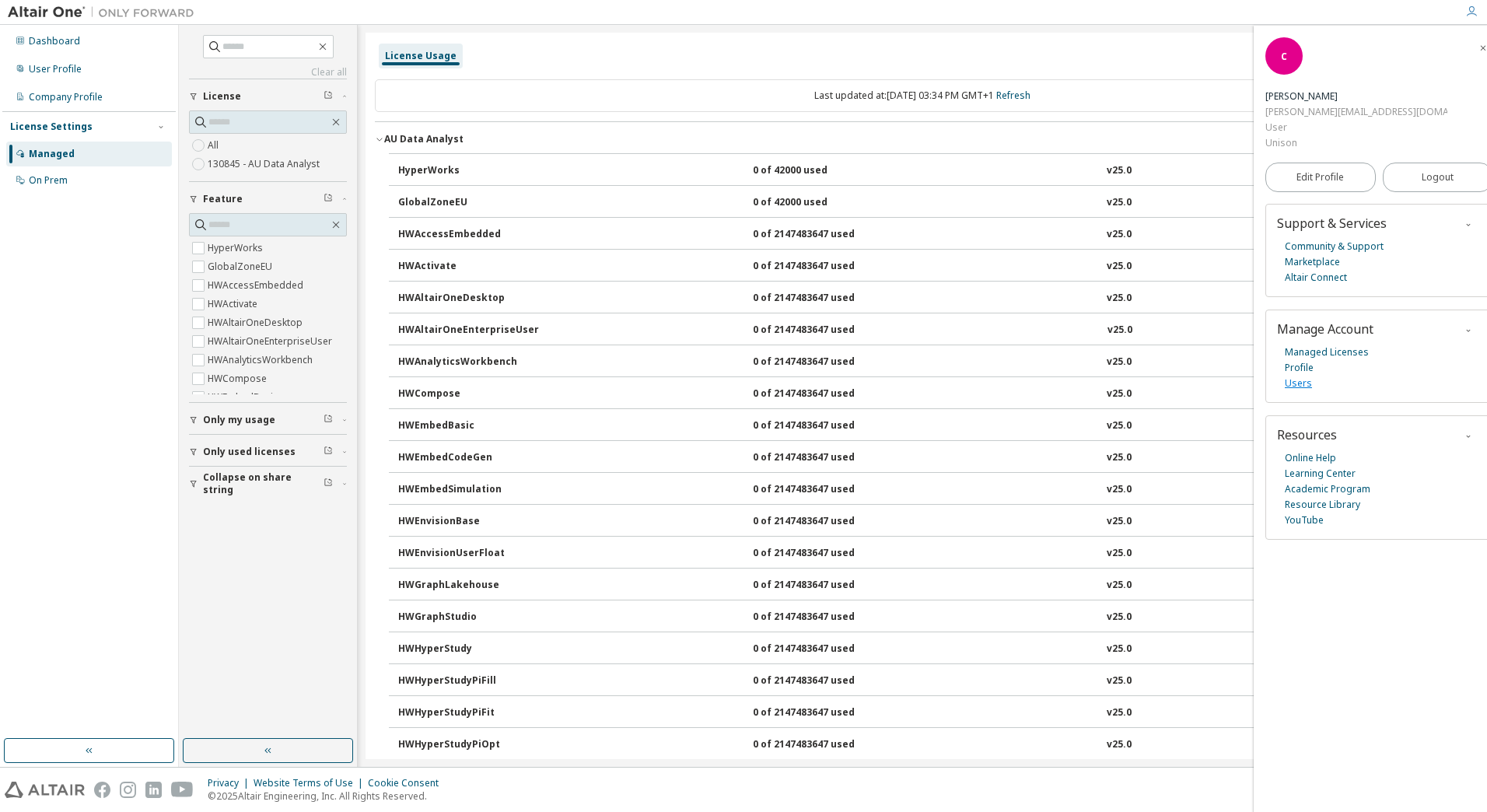
click at [1300, 376] on link "Users" at bounding box center [1298, 383] width 27 height 16
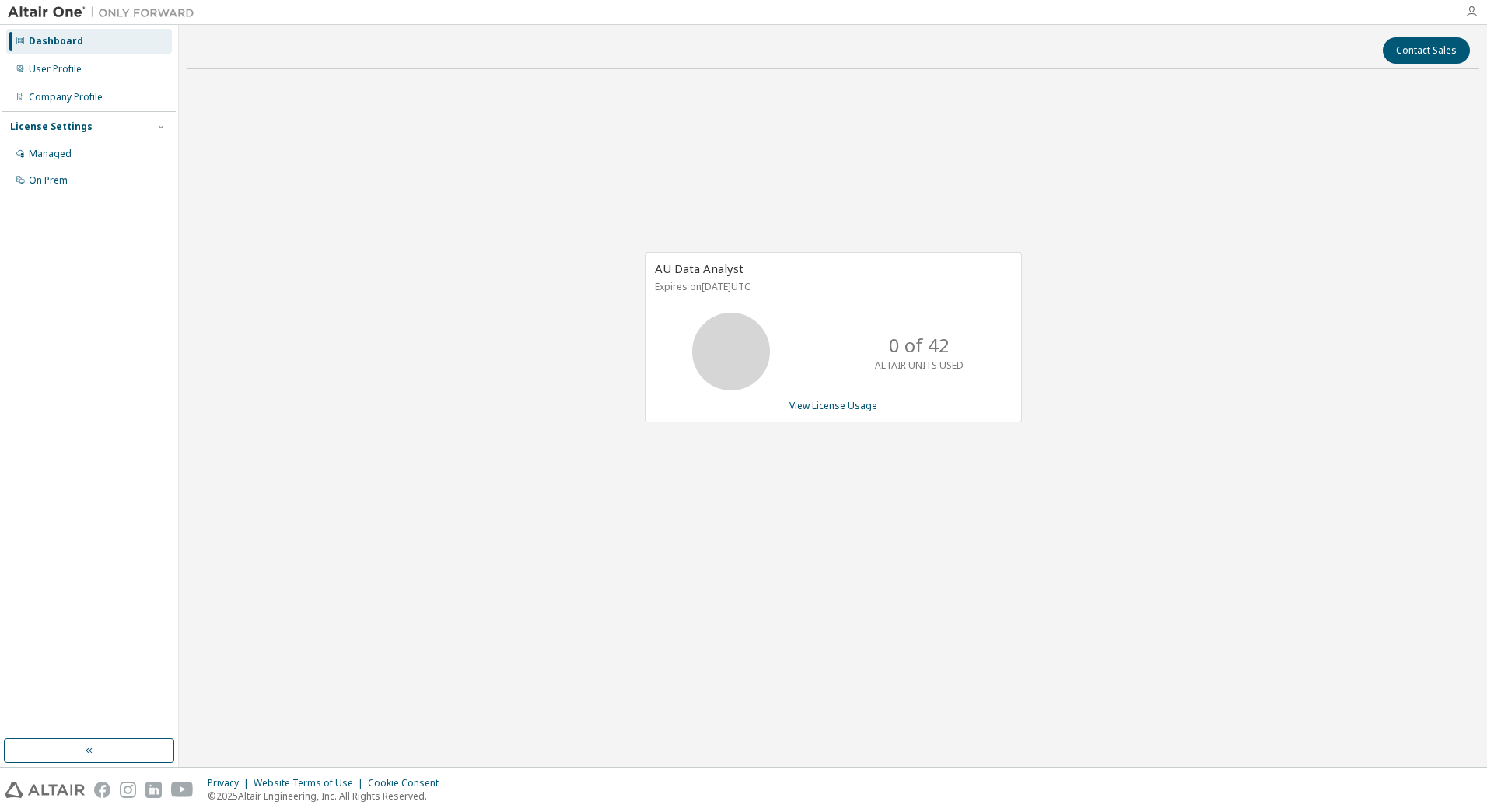
click at [1475, 14] on icon "button" at bounding box center [1472, 12] width 13 height 13
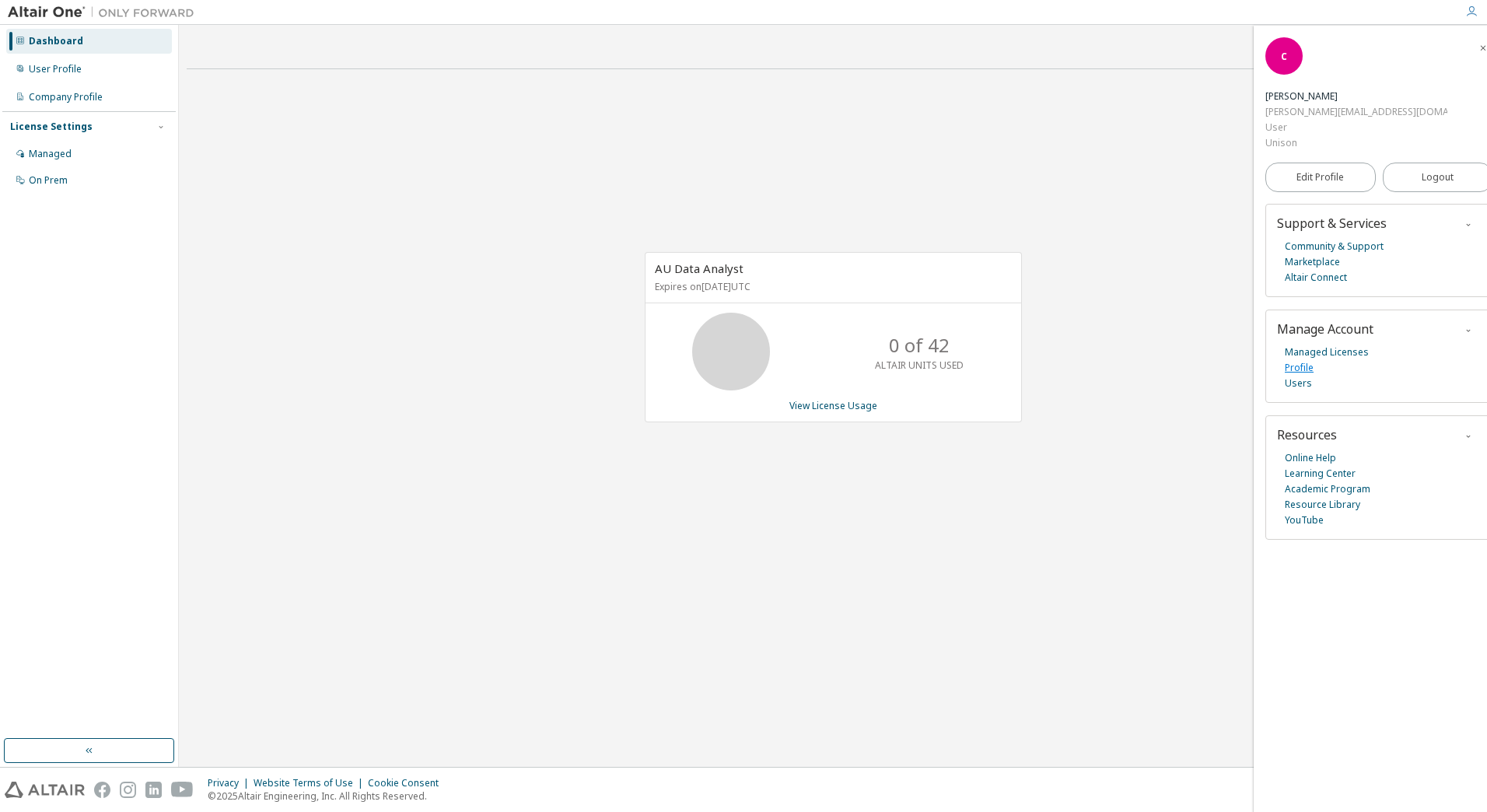
click at [1297, 360] on link "Profile" at bounding box center [1299, 368] width 29 height 16
click at [837, 401] on link "View License Usage" at bounding box center [833, 406] width 88 height 13
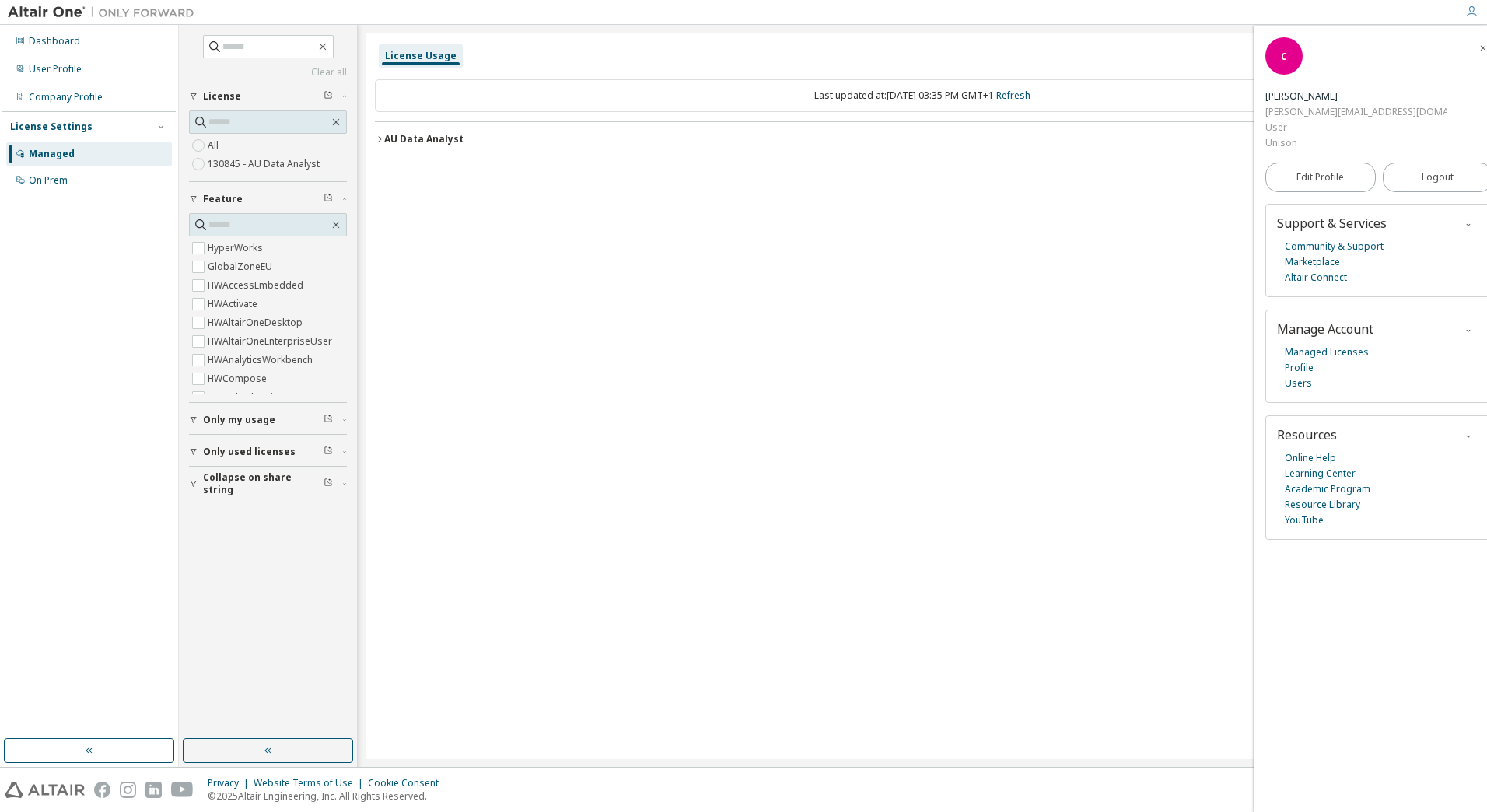
click at [415, 135] on div "AU Data Analyst" at bounding box center [424, 139] width 79 height 13
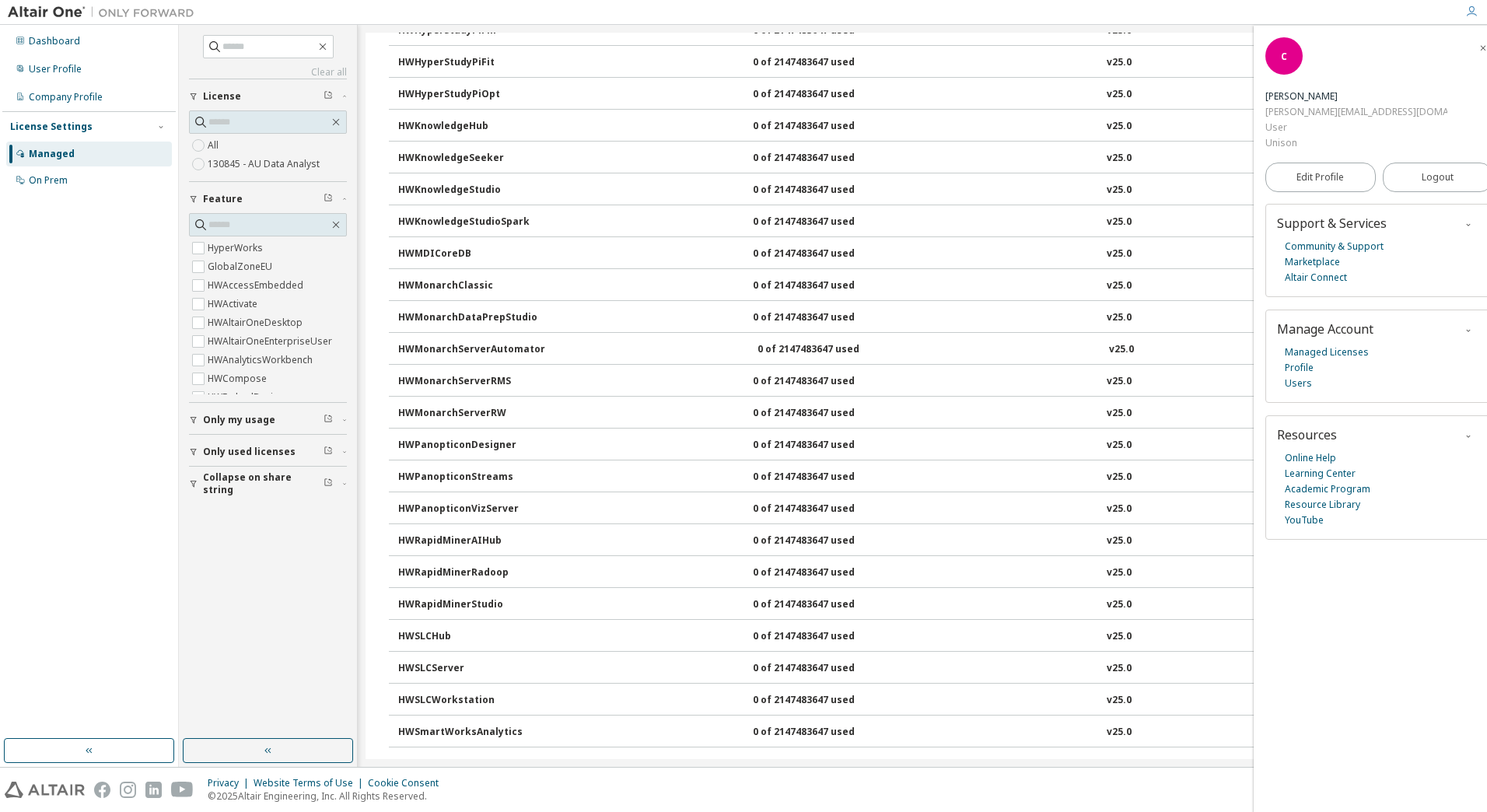
scroll to position [651, 0]
click at [488, 283] on div "HWMonarchClassic" at bounding box center [468, 286] width 140 height 14
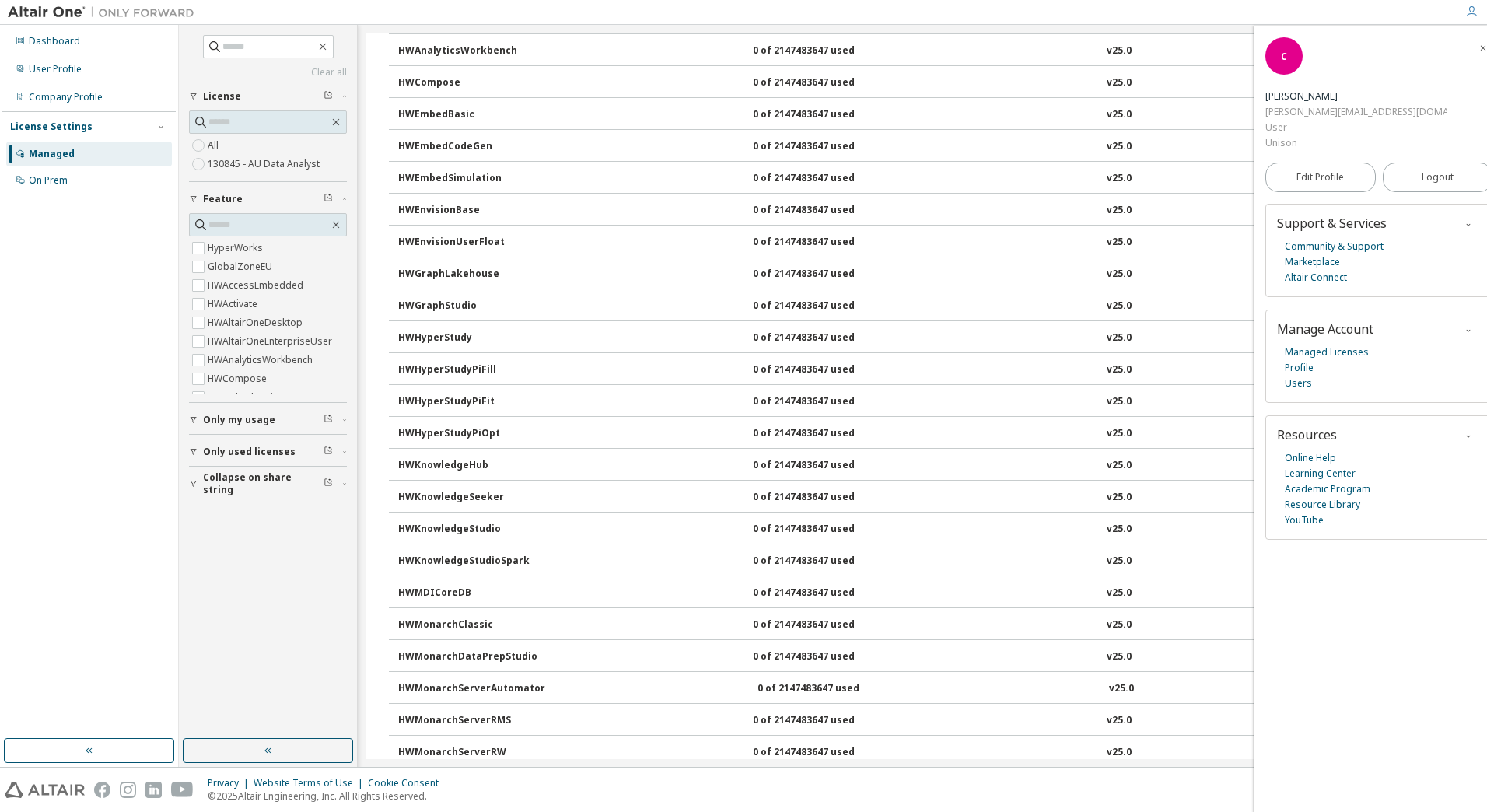
scroll to position [0, 0]
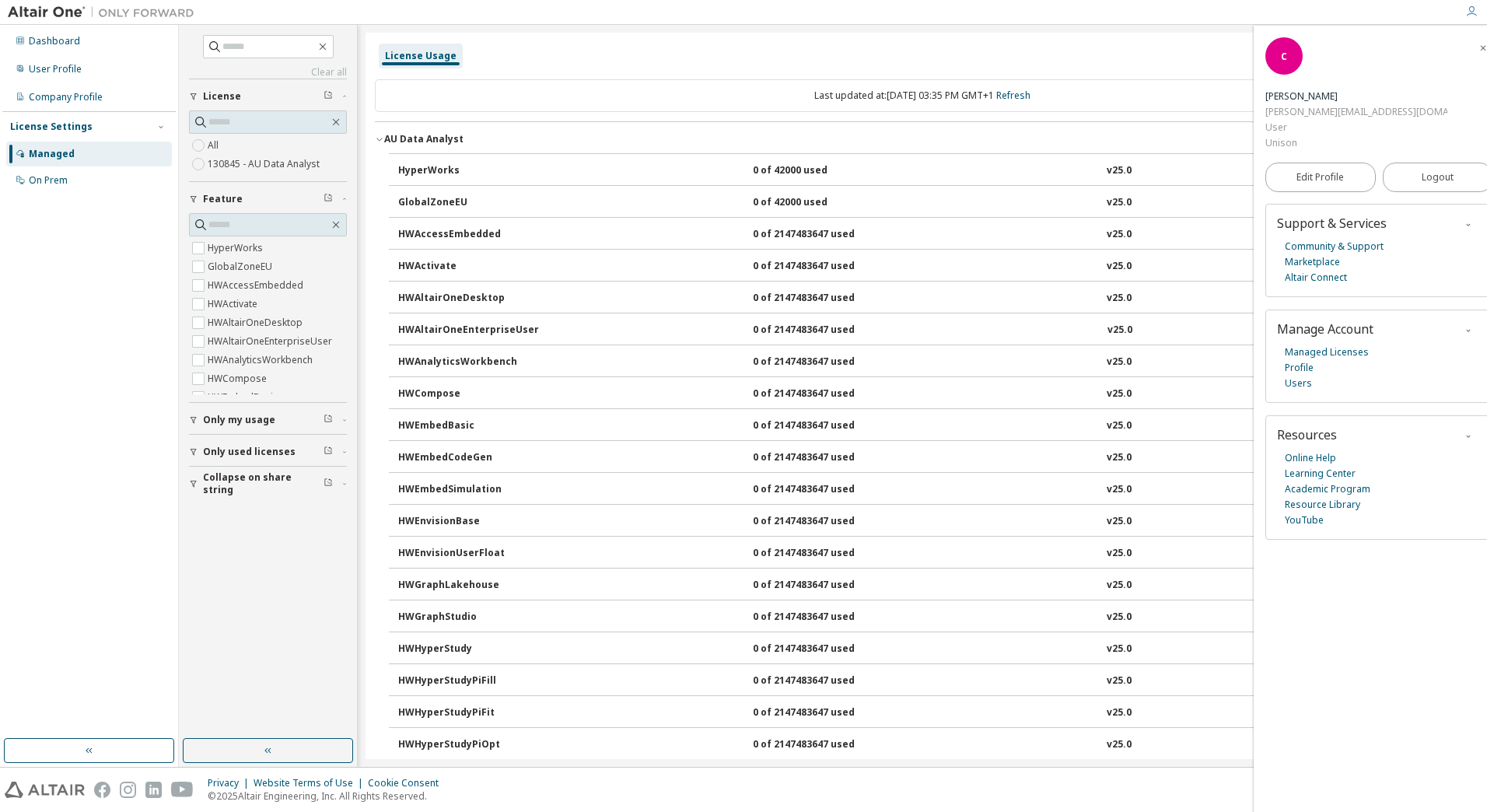
click at [1479, 48] on icon "button" at bounding box center [1484, 48] width 10 height 10
